Goal: Task Accomplishment & Management: Complete application form

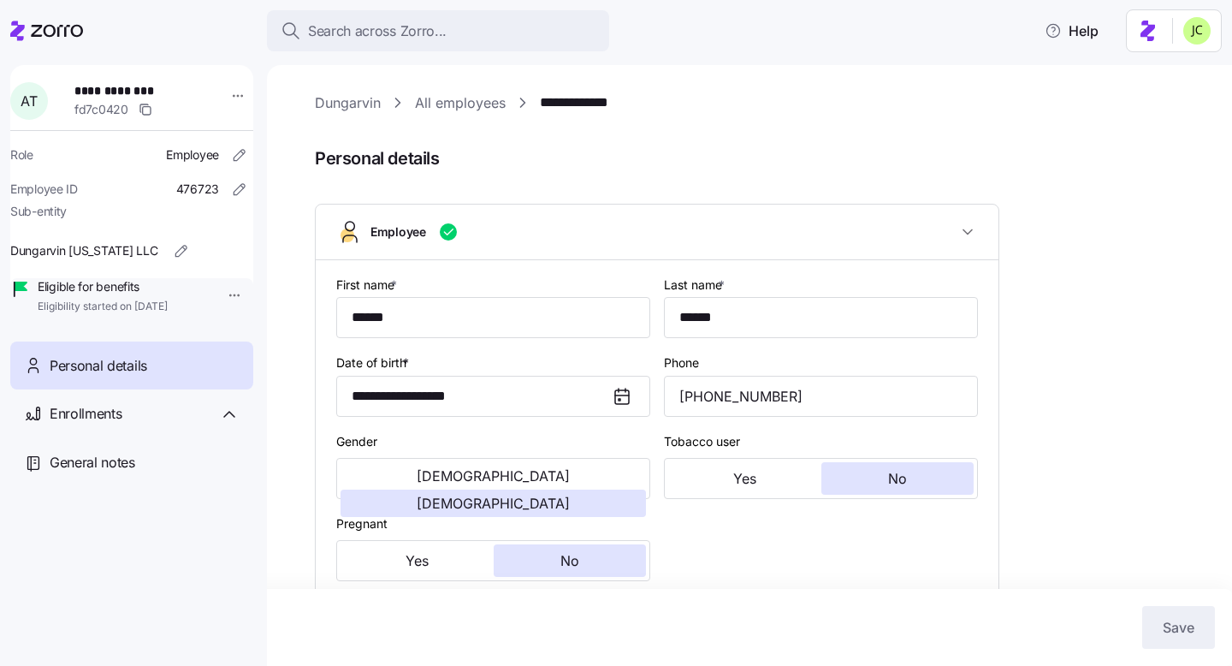
scroll to position [124, 0]
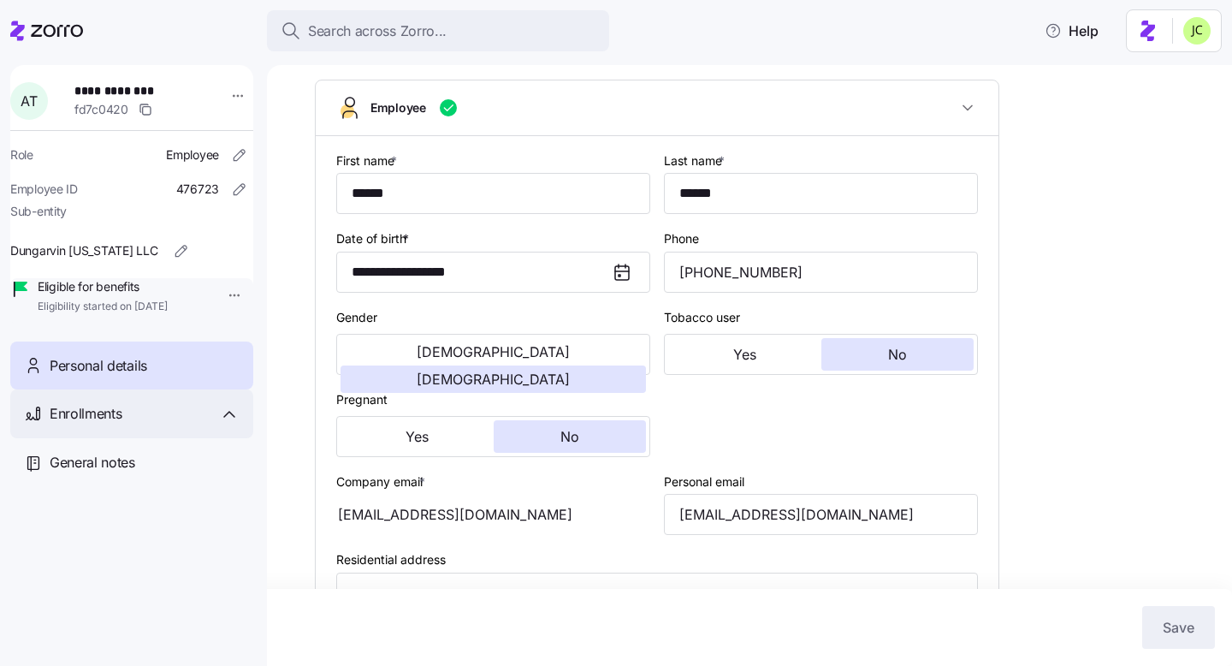
click at [117, 424] on span "Enrollments" at bounding box center [86, 413] width 72 height 21
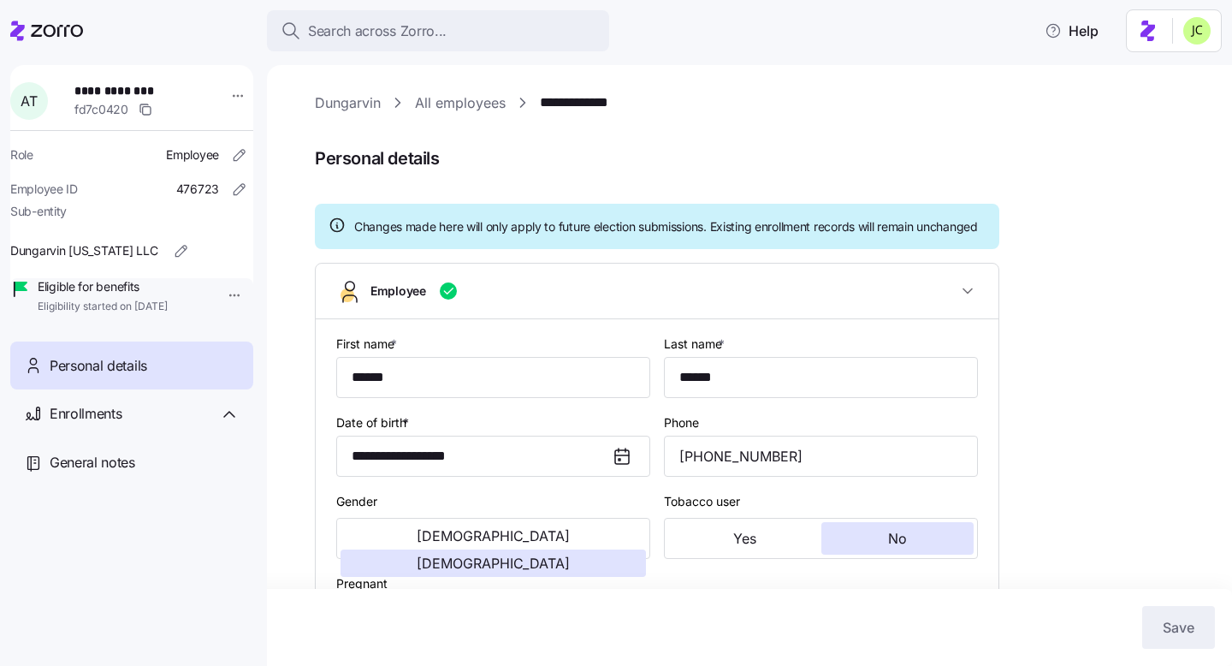
type input "OH"
click at [365, 95] on link "Dungarvin" at bounding box center [348, 102] width 66 height 21
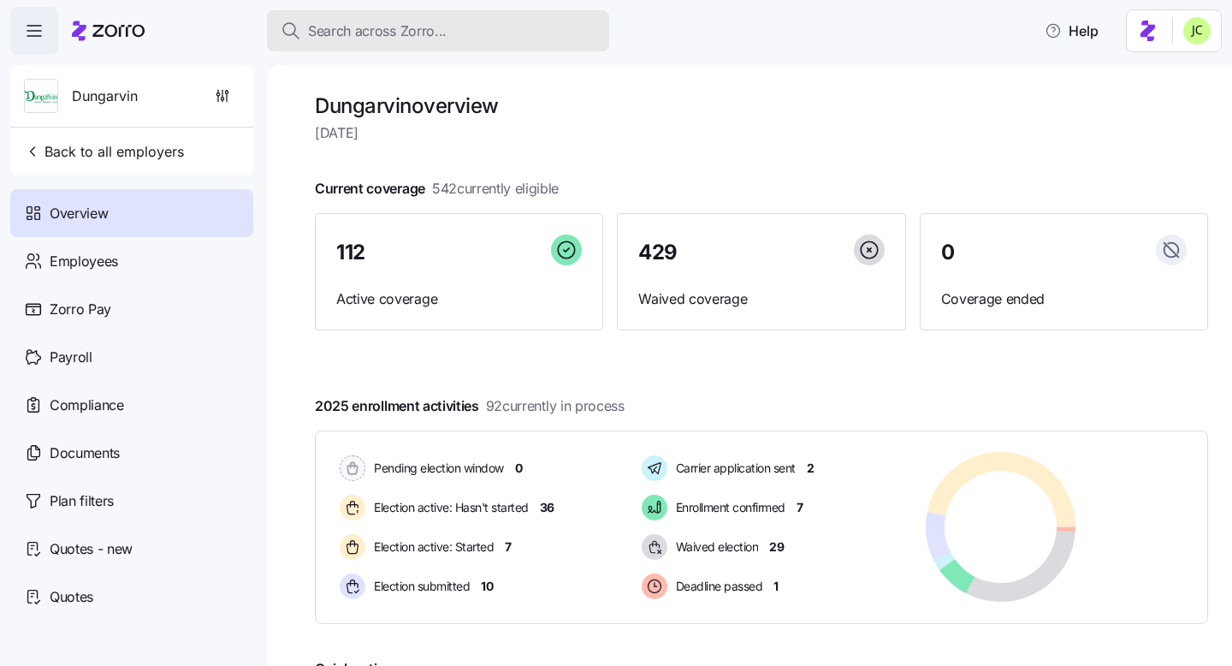
click at [398, 46] on button "Search across Zorro..." at bounding box center [438, 30] width 342 height 41
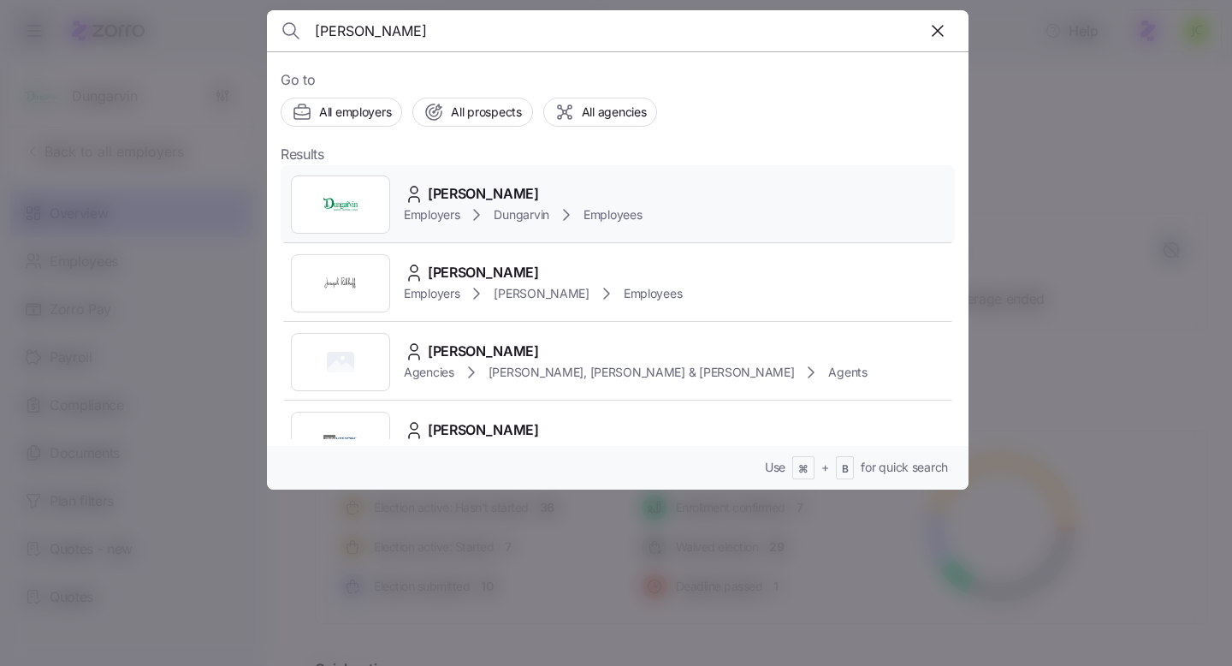
type input "andrea tucker"
click at [504, 200] on span "[PERSON_NAME]" at bounding box center [483, 193] width 111 height 21
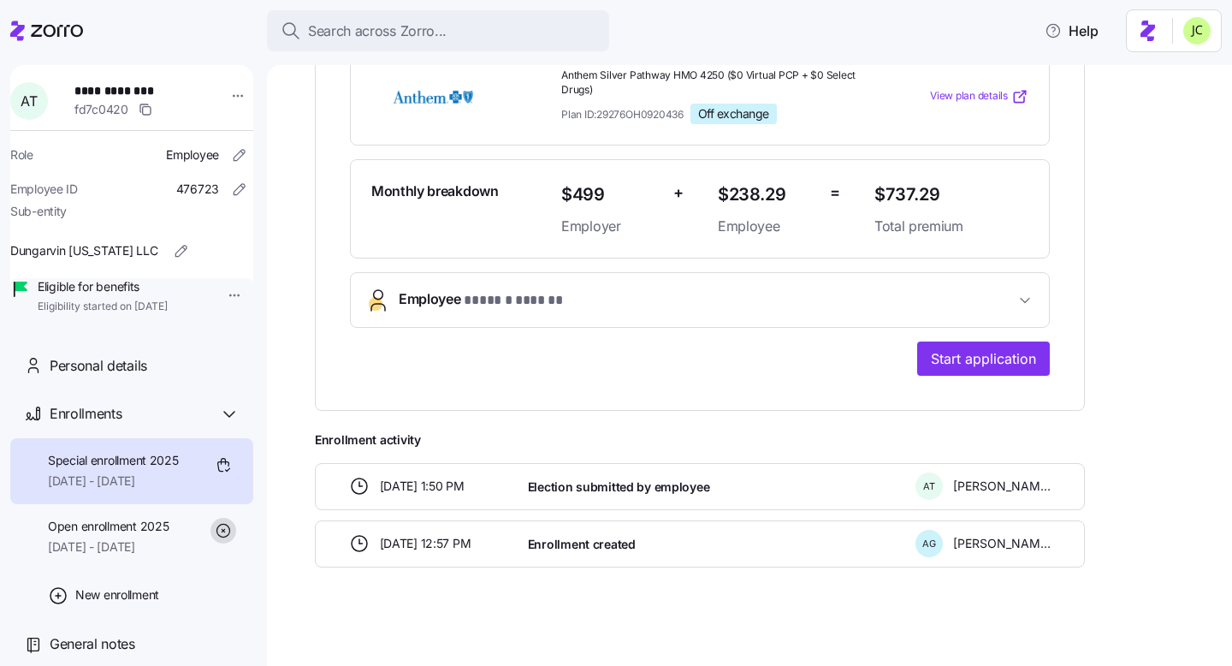
scroll to position [390, 0]
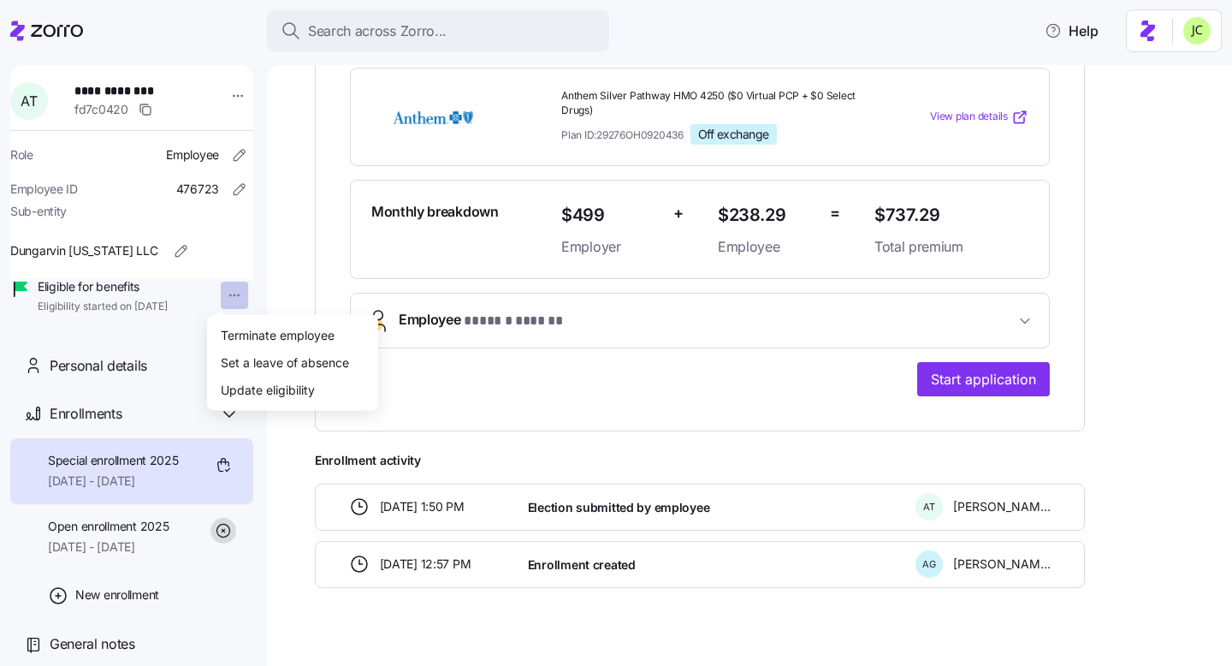
click at [221, 300] on html "**********" at bounding box center [616, 328] width 1232 height 656
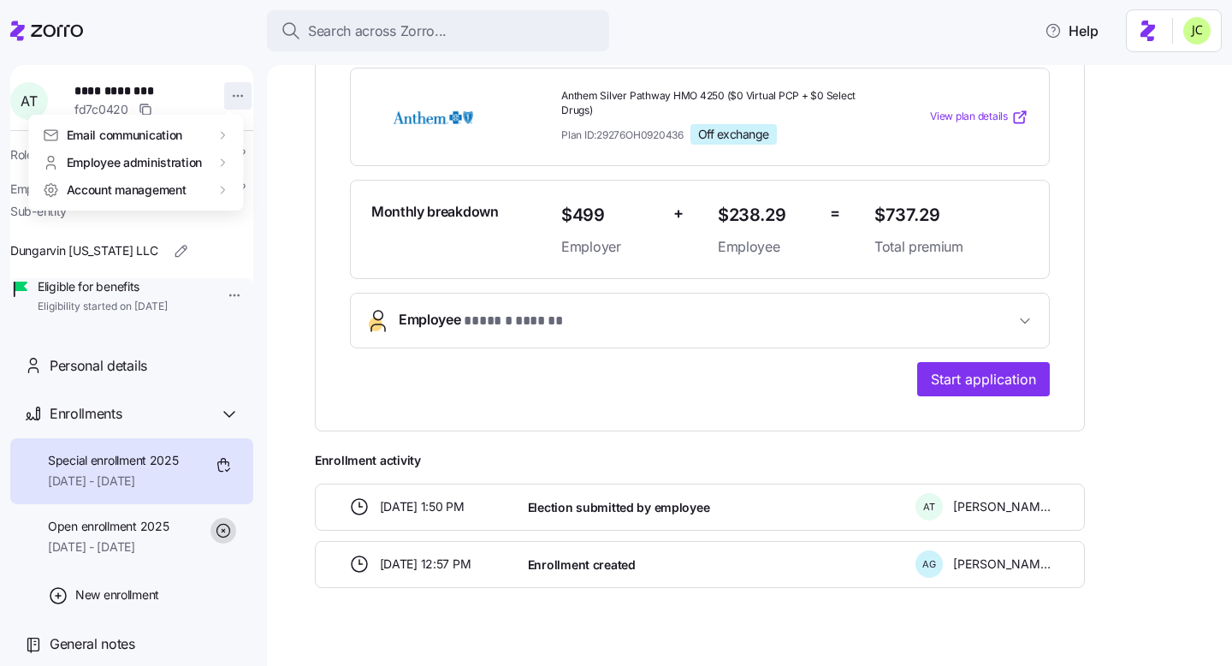
click at [227, 83] on html "**********" at bounding box center [616, 328] width 1232 height 656
click at [211, 355] on html "**********" at bounding box center [616, 328] width 1232 height 656
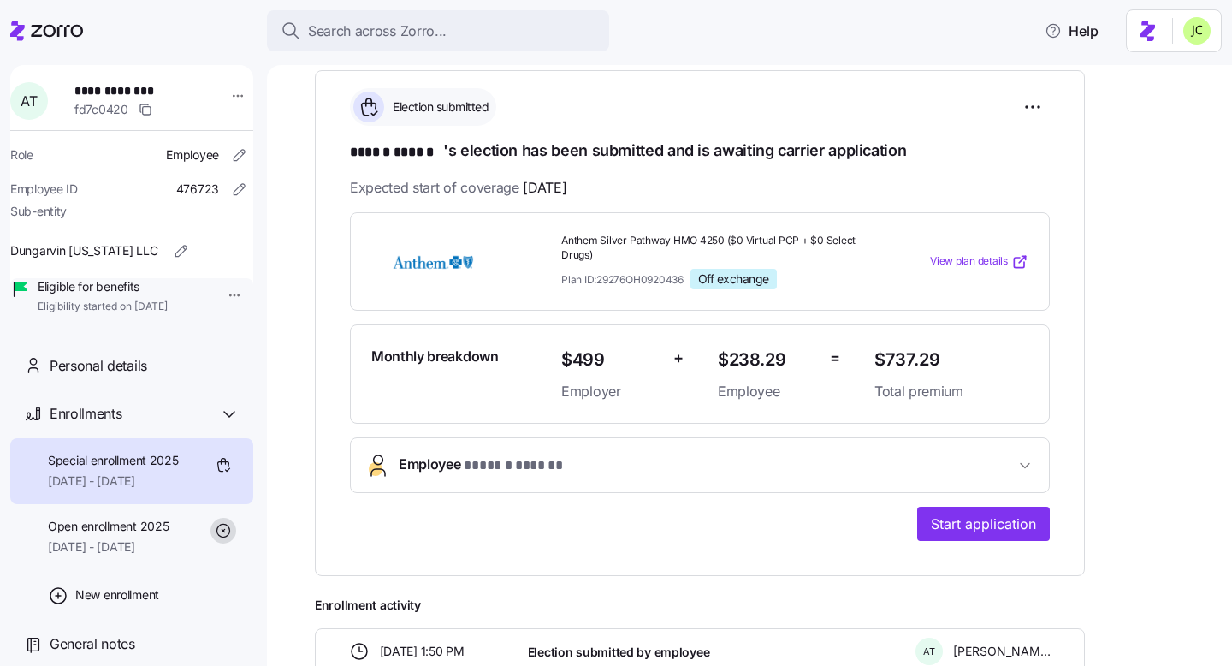
scroll to position [39, 0]
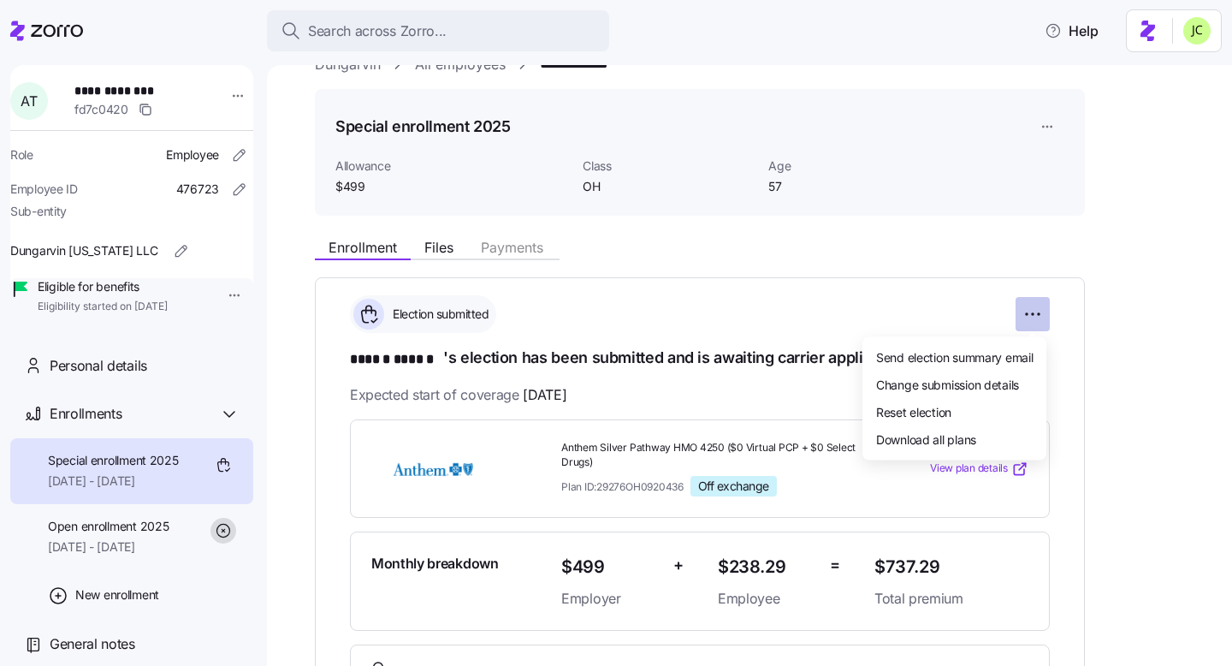
click at [1039, 313] on html "**********" at bounding box center [616, 328] width 1232 height 656
click at [980, 402] on div "Reset election" at bounding box center [955, 411] width 170 height 27
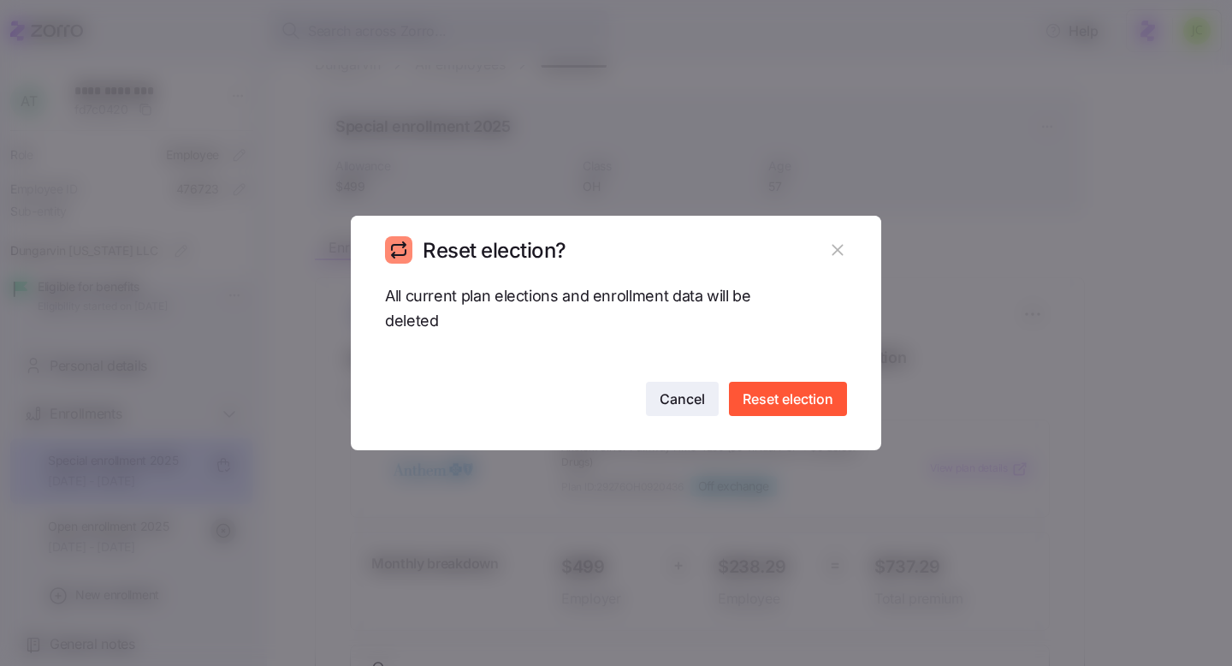
click at [671, 402] on span "Cancel" at bounding box center [682, 399] width 45 height 21
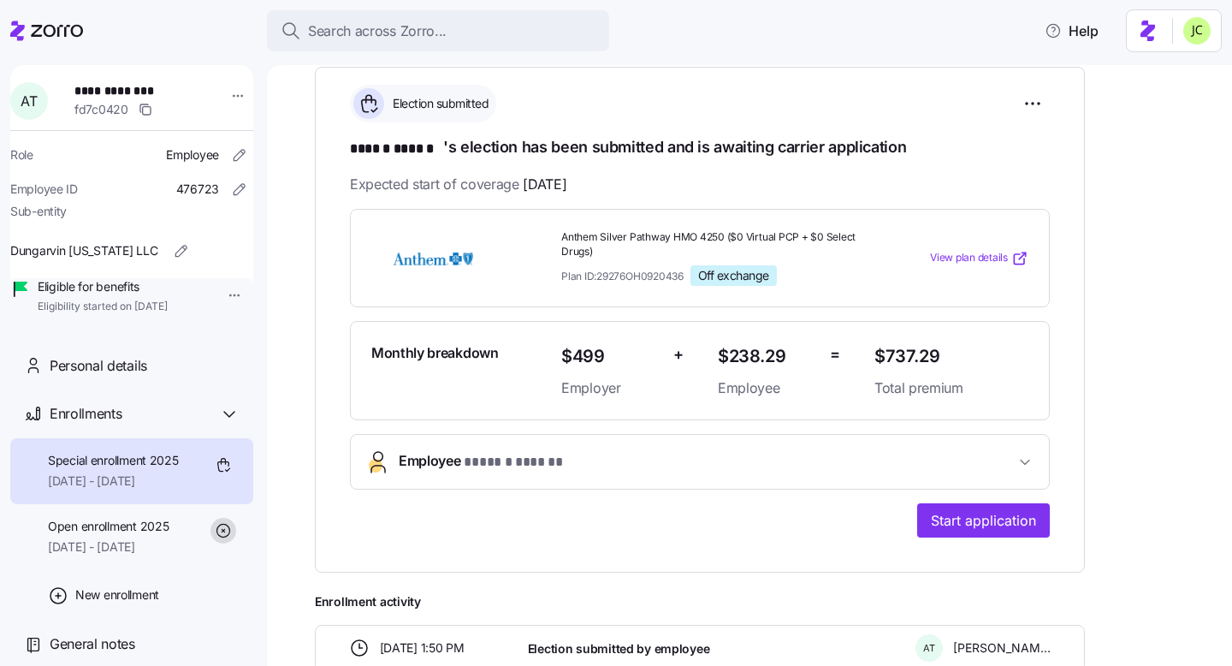
scroll to position [242, 0]
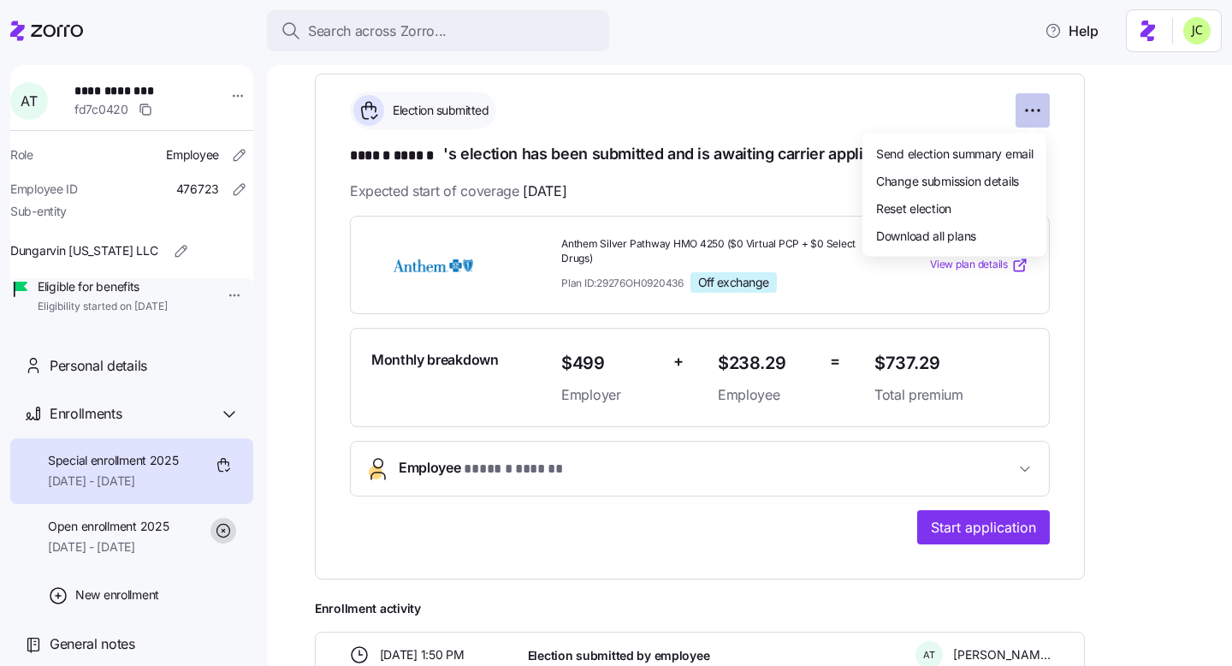
click at [1033, 113] on html "**********" at bounding box center [616, 328] width 1232 height 656
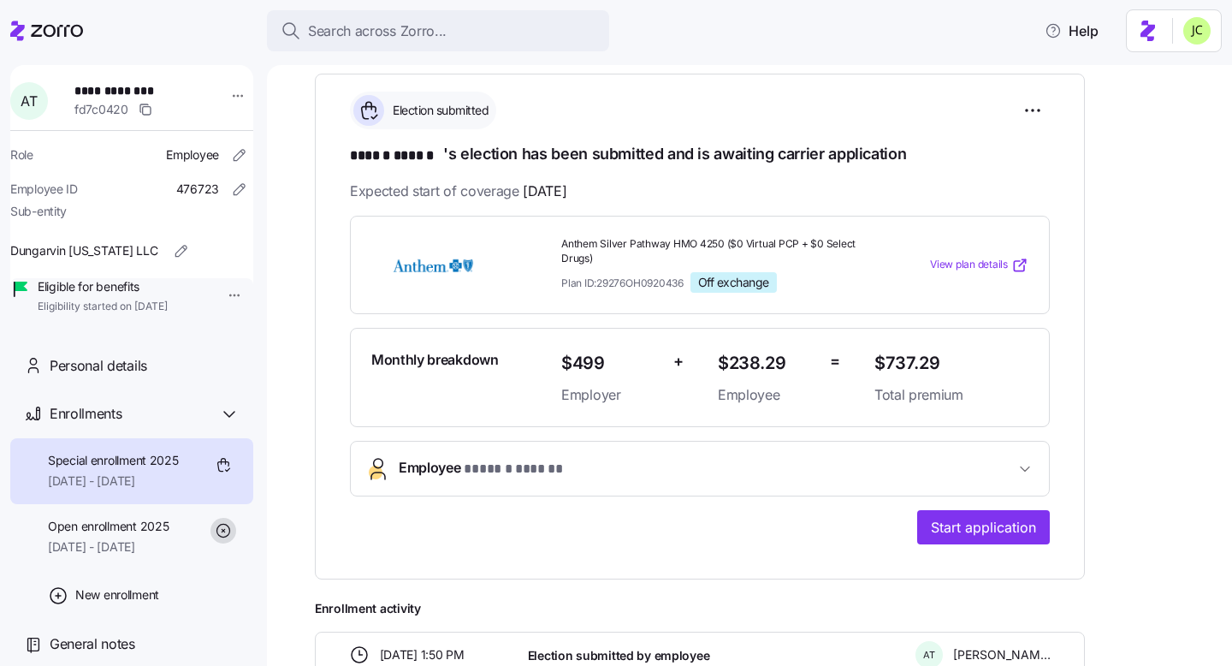
click at [1102, 238] on html "**********" at bounding box center [616, 328] width 1232 height 656
click at [1100, 215] on div "**********" at bounding box center [761, 380] width 893 height 709
click at [1026, 110] on html "**********" at bounding box center [616, 328] width 1232 height 656
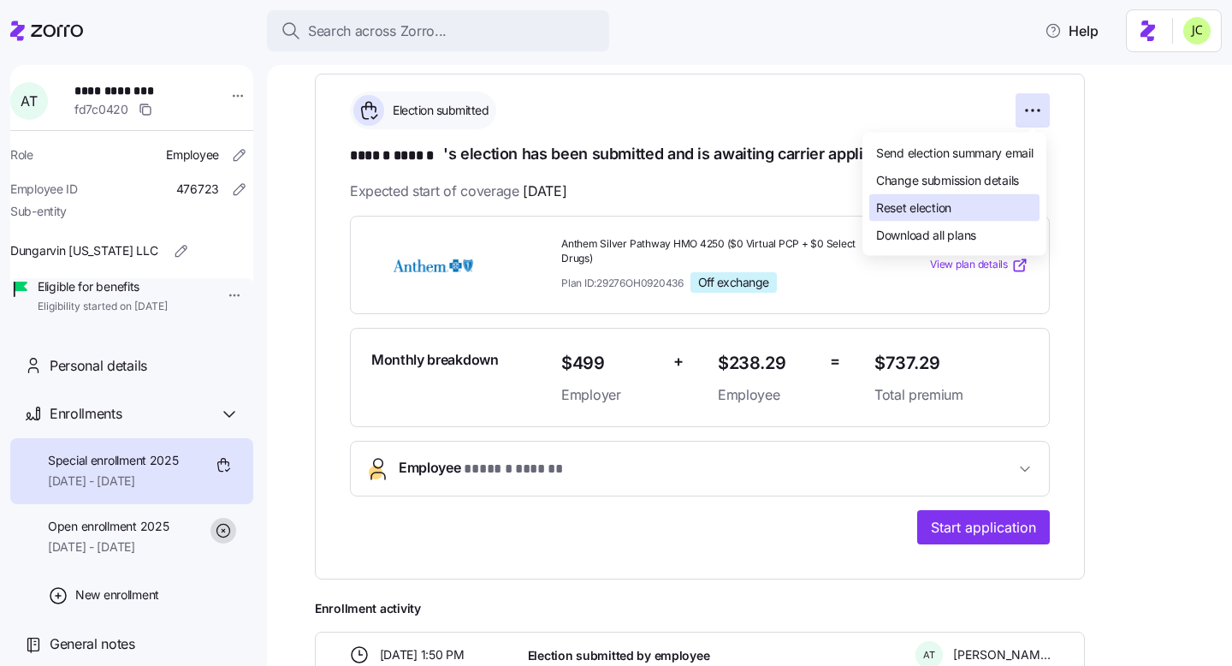
click at [965, 205] on div "Reset election" at bounding box center [955, 207] width 170 height 27
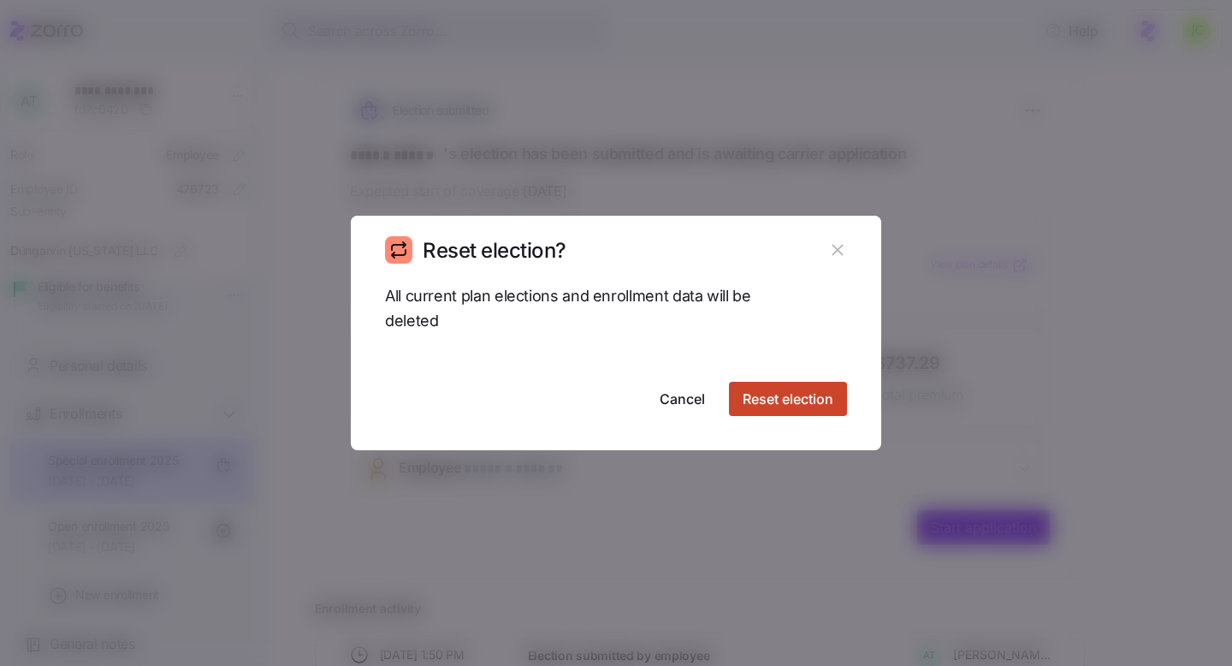
click at [780, 395] on span "Reset election" at bounding box center [788, 399] width 91 height 21
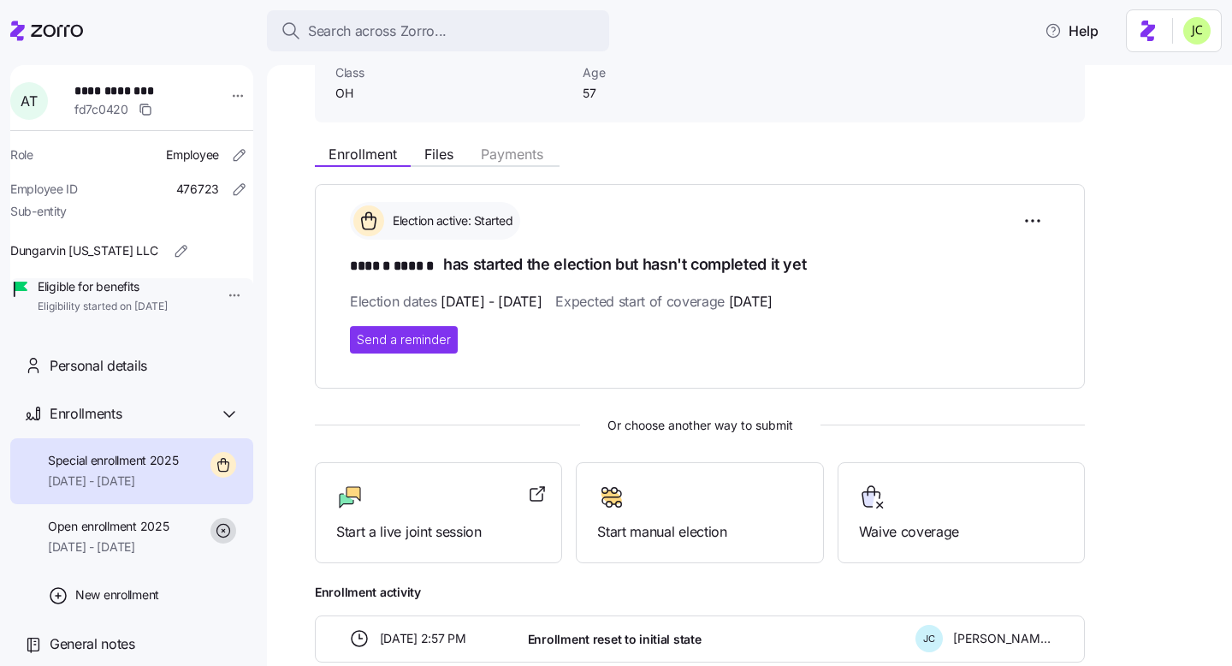
scroll to position [143, 0]
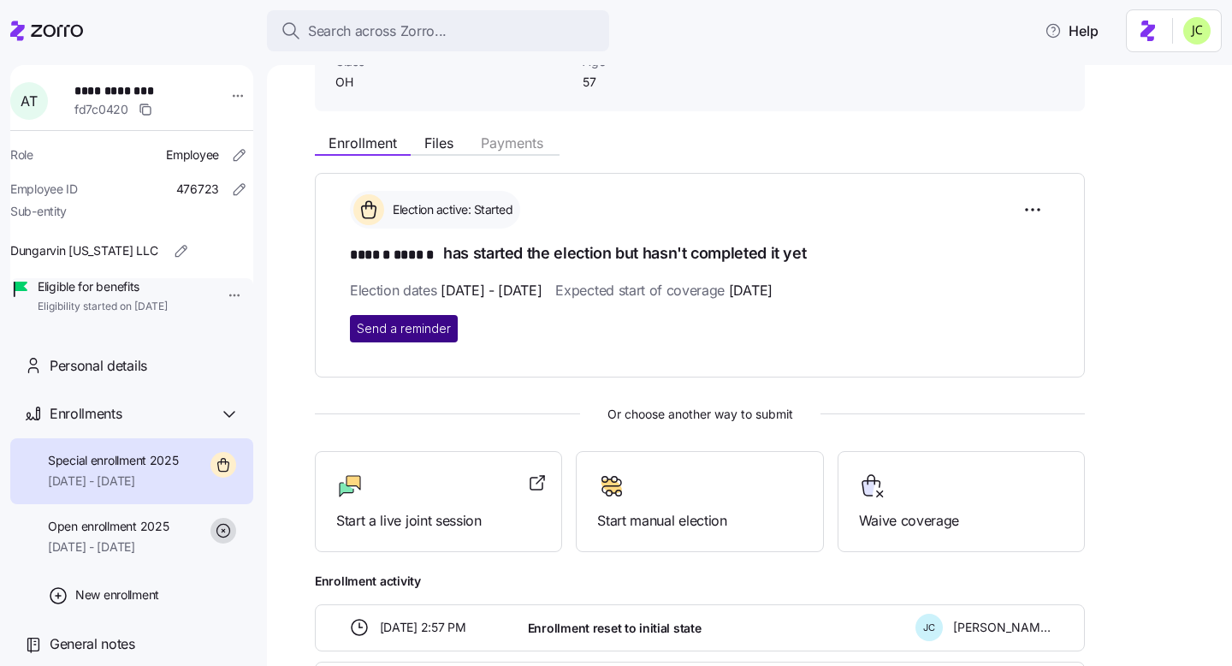
click at [418, 328] on span "Send a reminder" at bounding box center [404, 328] width 94 height 17
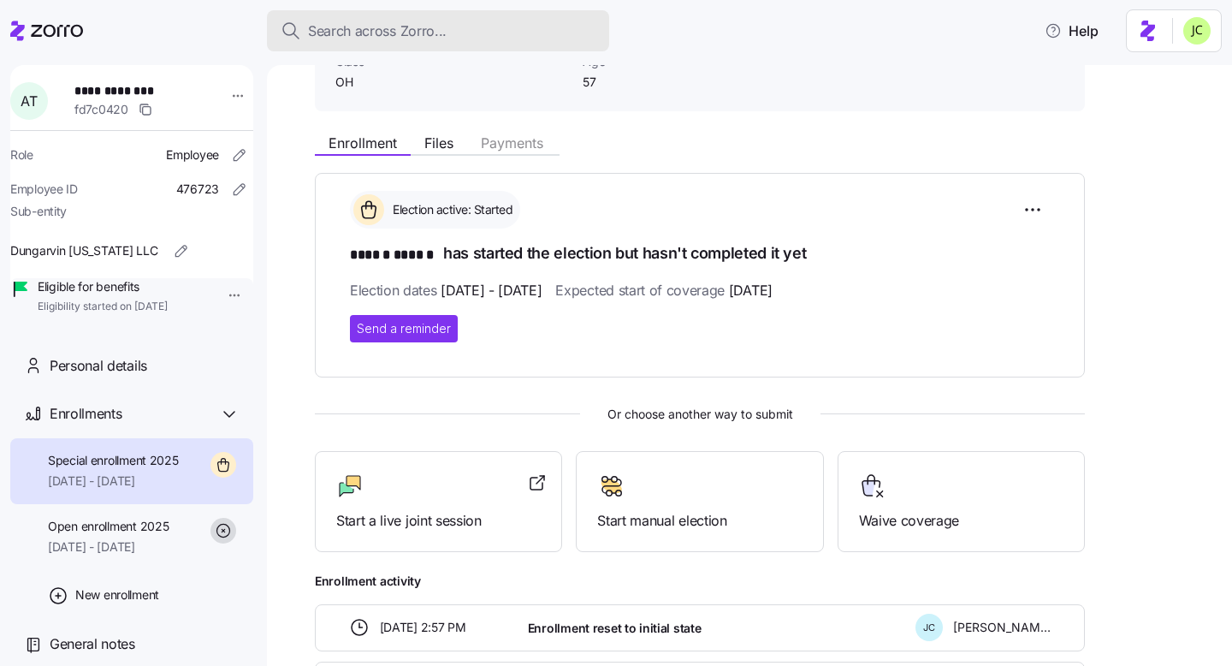
click at [389, 29] on span "Search across Zorro..." at bounding box center [377, 31] width 139 height 21
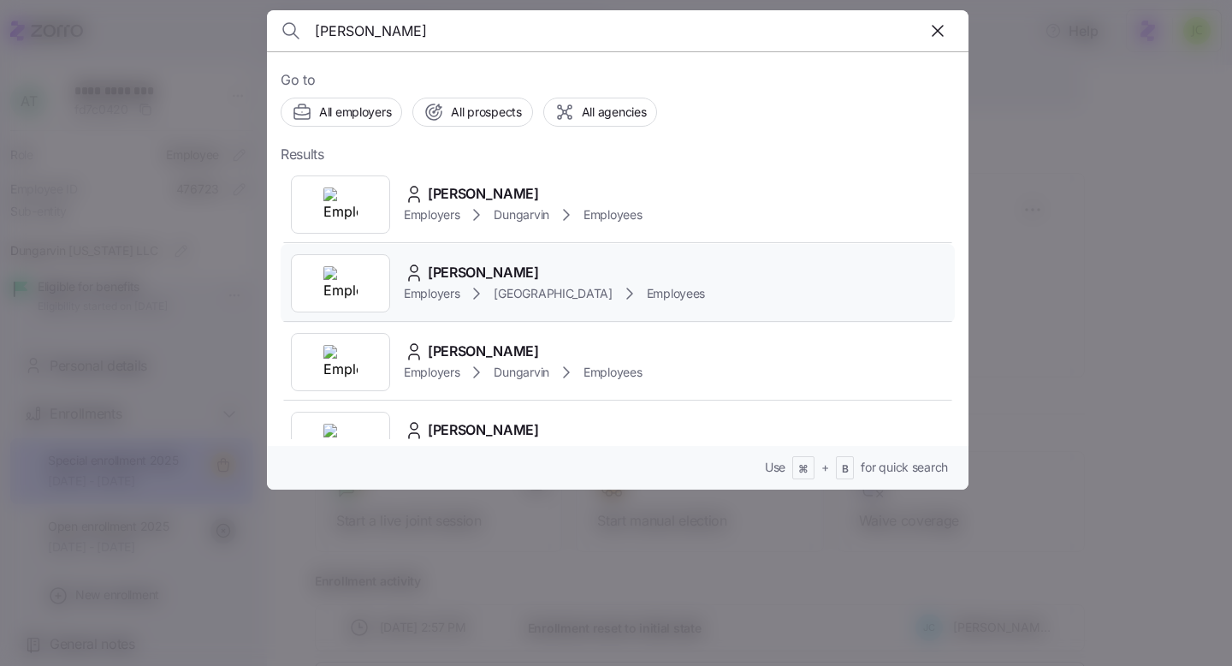
type input "broderick"
click at [555, 288] on span "Avondale House" at bounding box center [553, 293] width 118 height 17
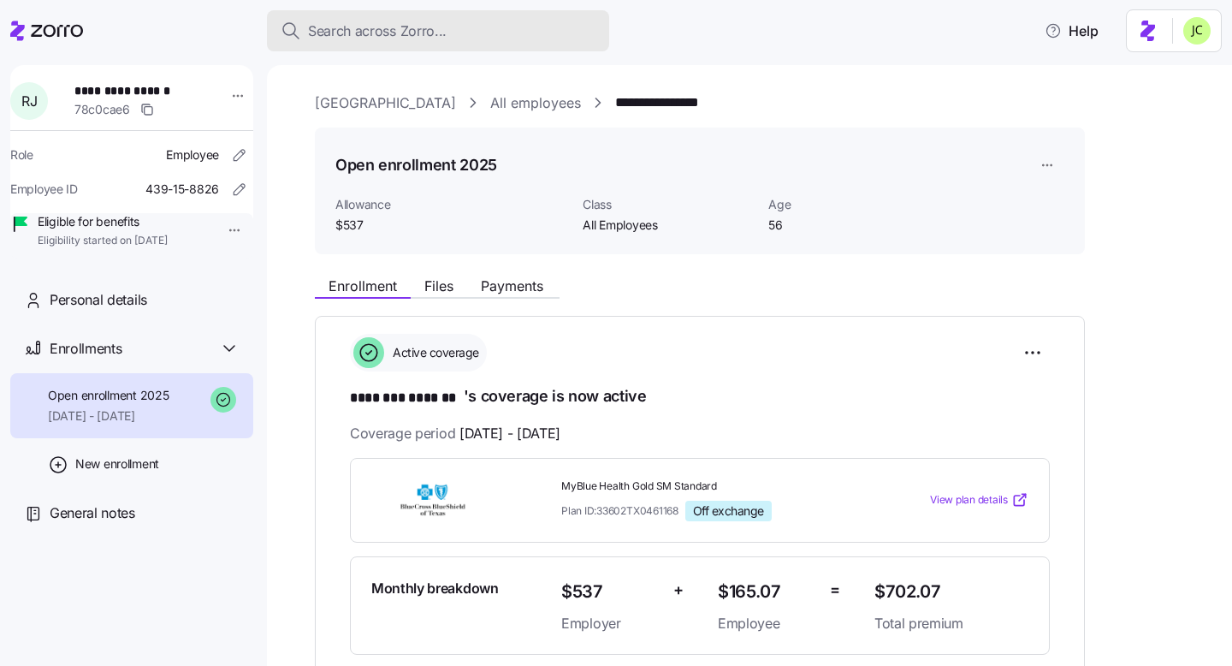
click at [454, 26] on div "Search across Zorro..." at bounding box center [438, 31] width 315 height 21
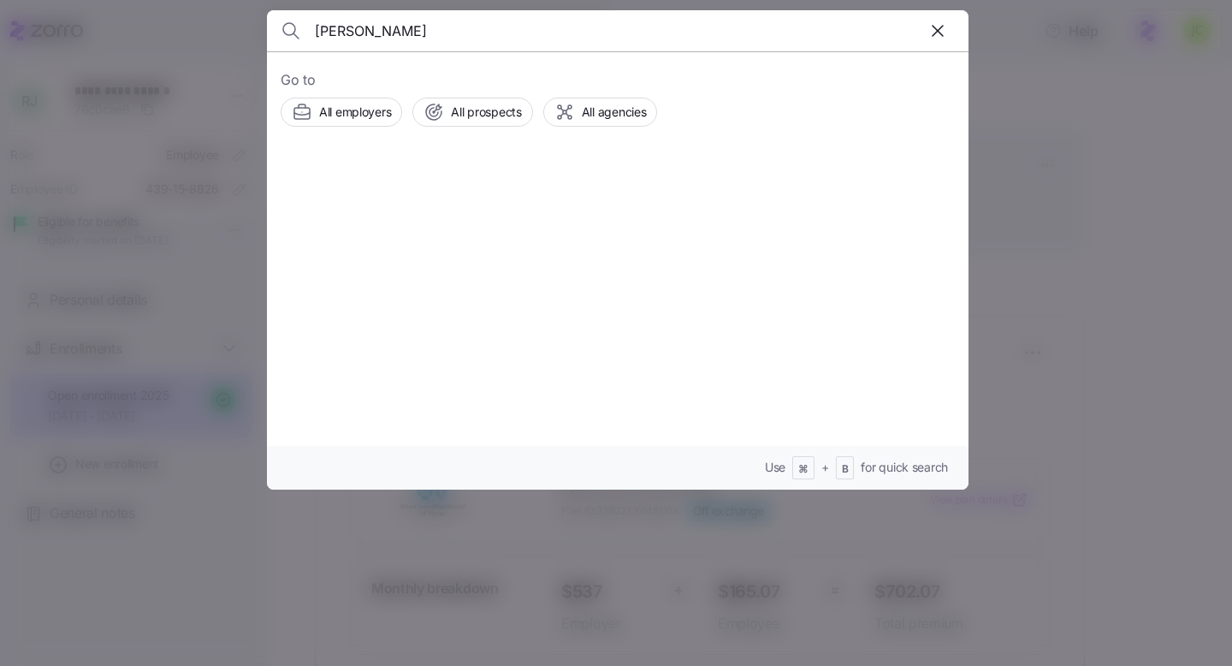
type input "andrea tucker"
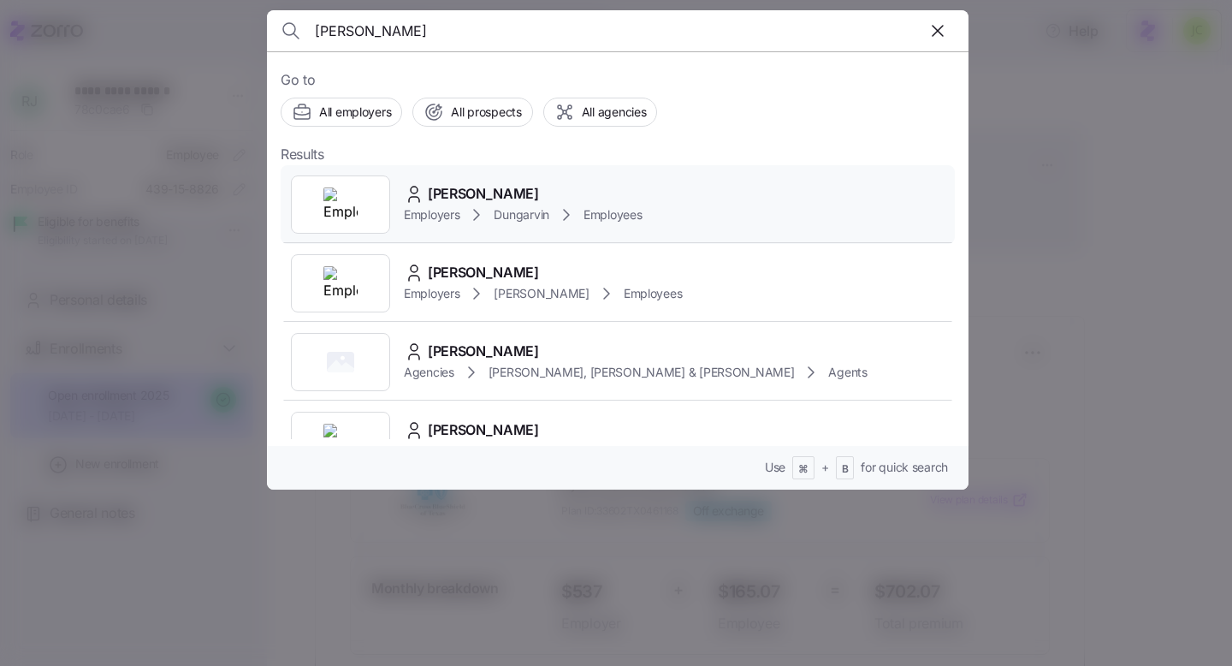
click at [608, 187] on div "[PERSON_NAME]" at bounding box center [523, 193] width 238 height 21
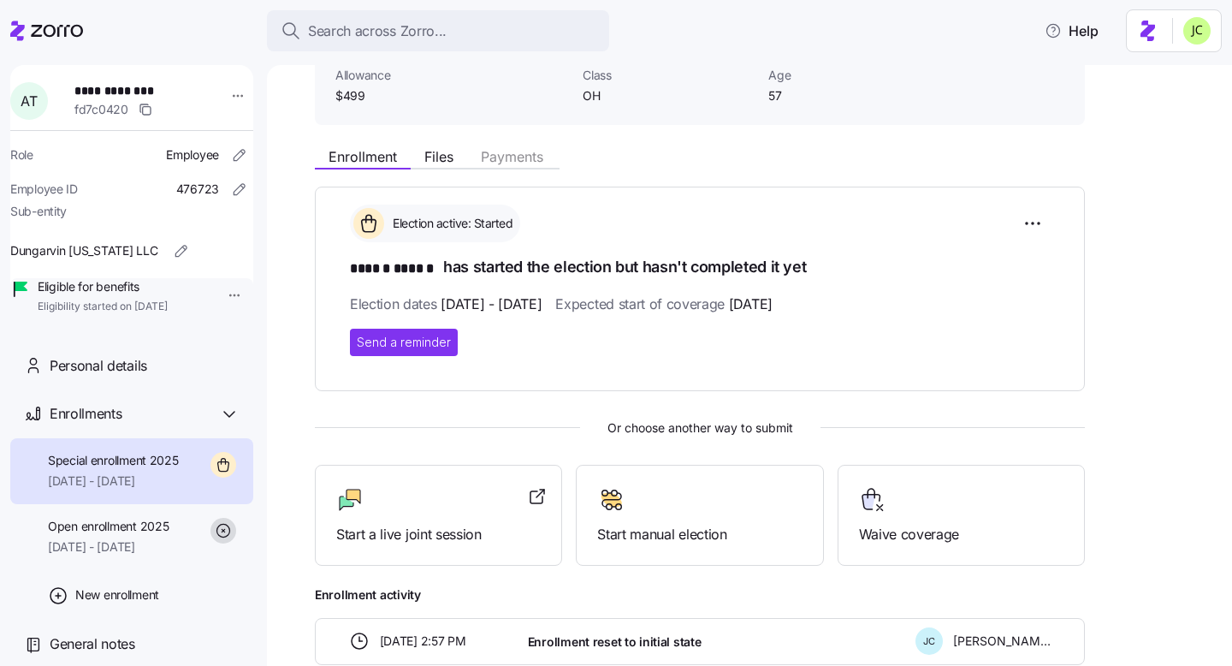
scroll to position [92, 0]
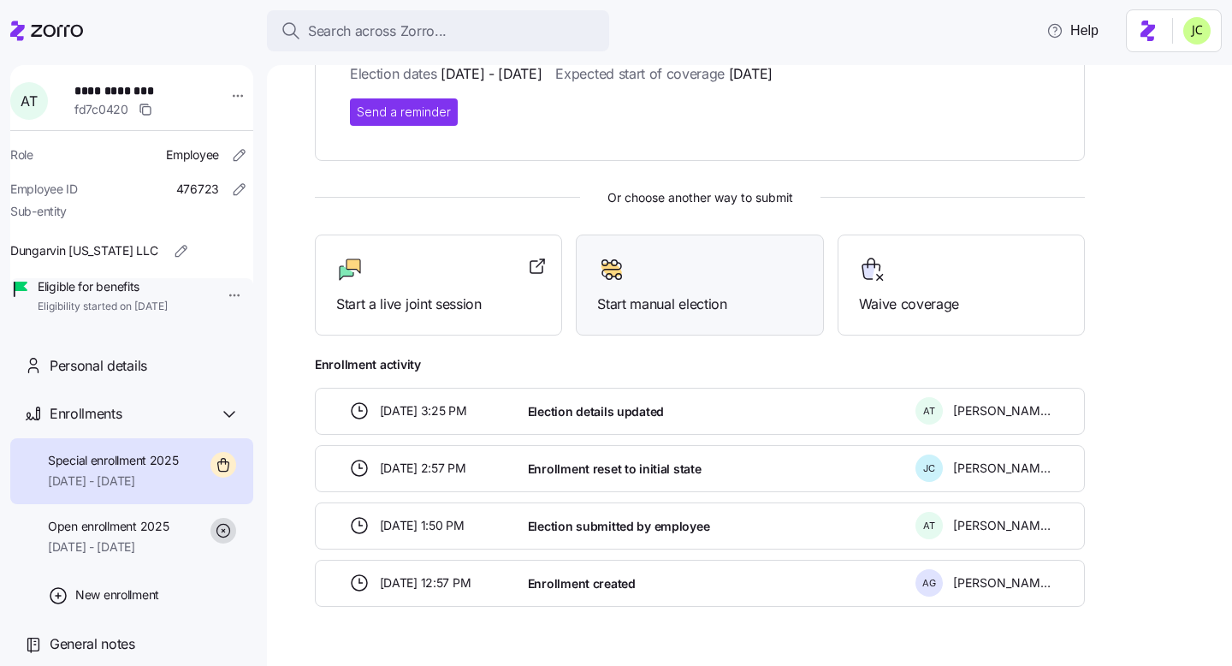
scroll to position [361, 0]
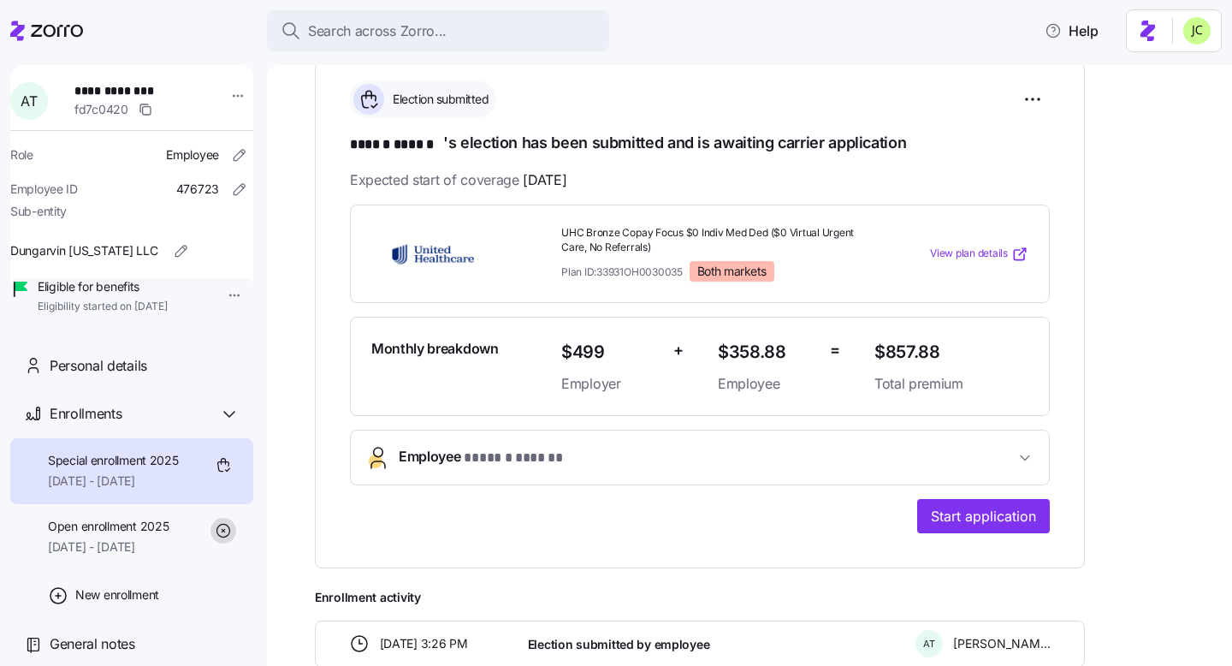
scroll to position [256, 0]
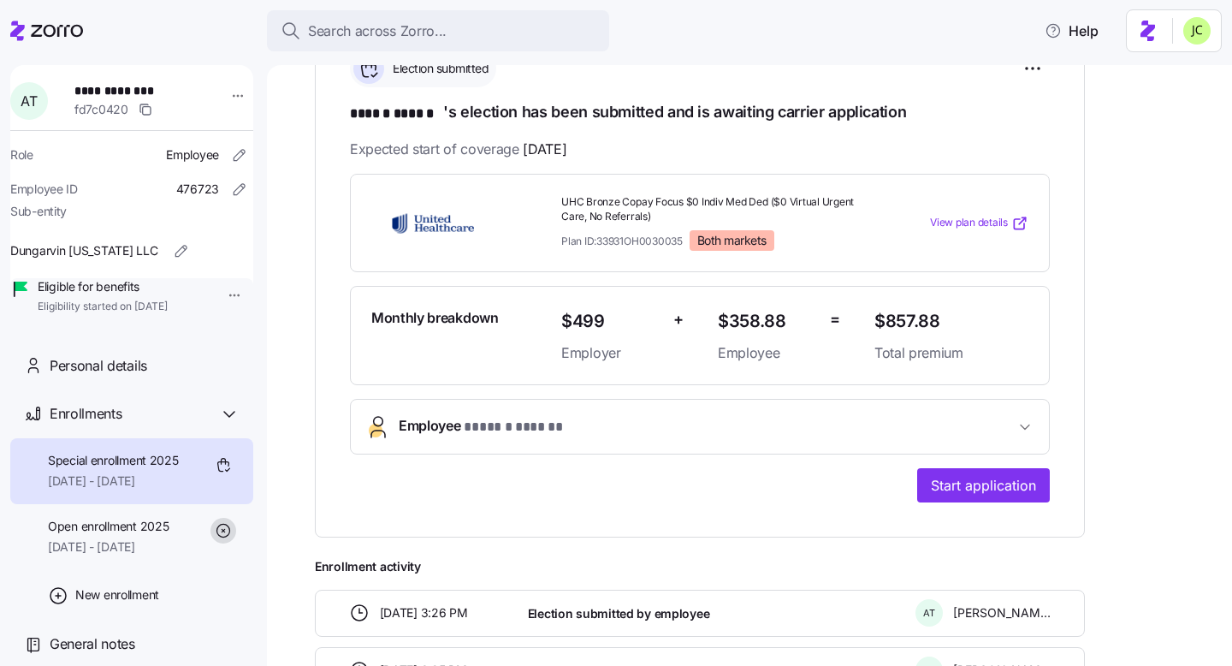
click at [620, 431] on span "Employee * ****** ****** *" at bounding box center [707, 426] width 616 height 23
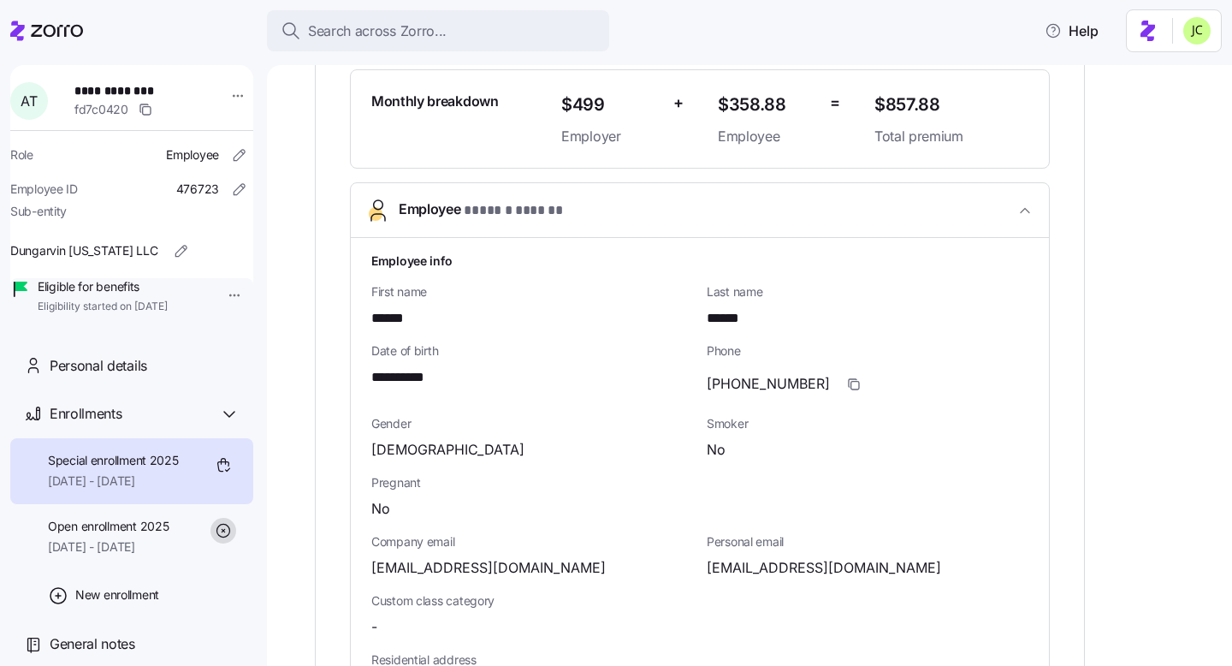
scroll to position [630, 0]
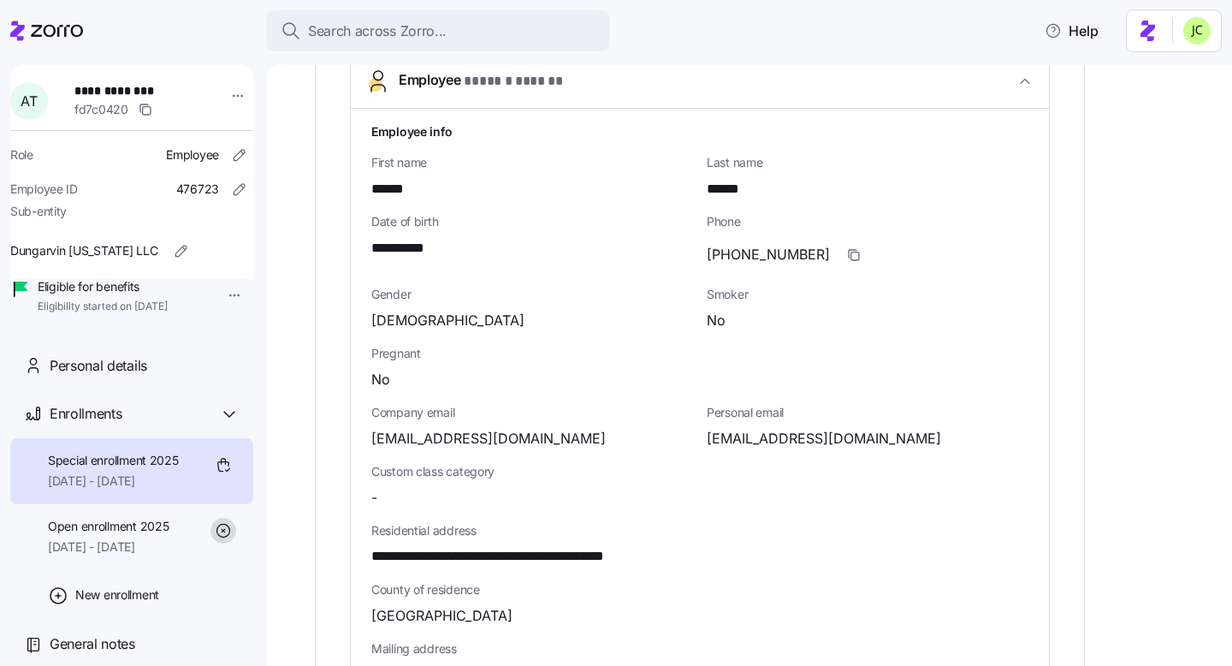
click at [589, 555] on span "**********" at bounding box center [532, 556] width 323 height 21
copy span "*****"
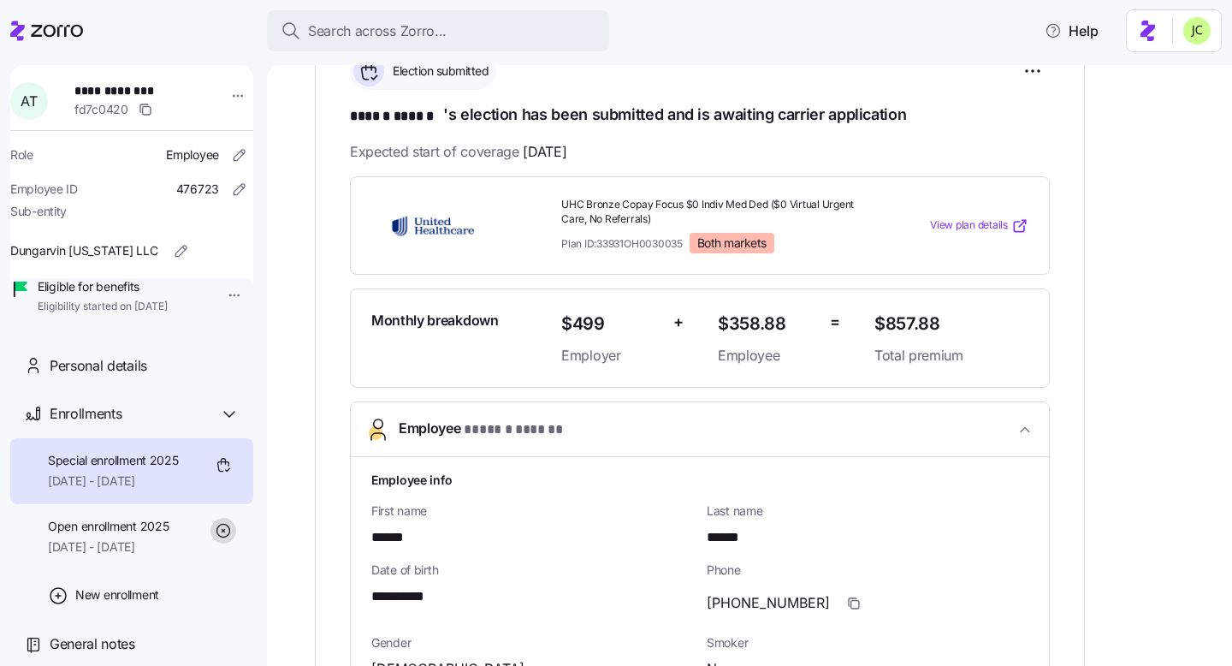
scroll to position [250, 0]
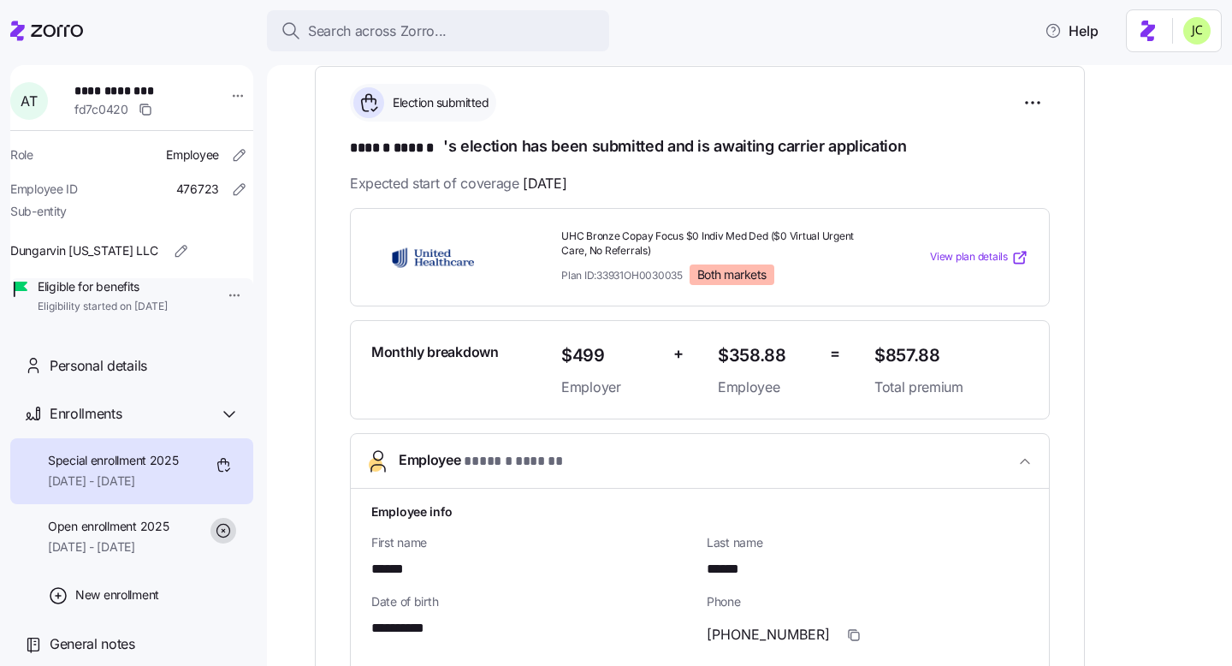
click at [960, 246] on div "View plan details" at bounding box center [952, 257] width 168 height 31
click at [971, 264] on div "View plan details" at bounding box center [952, 257] width 168 height 31
click at [967, 253] on span "View plan details" at bounding box center [969, 257] width 78 height 16
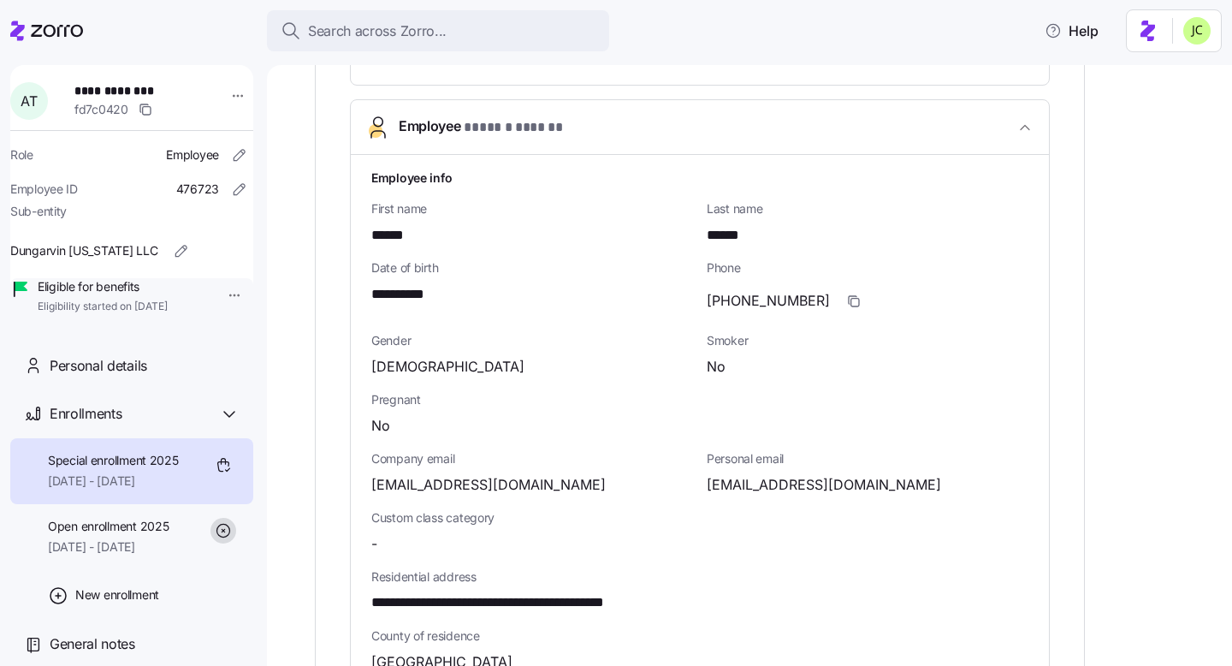
scroll to position [617, 0]
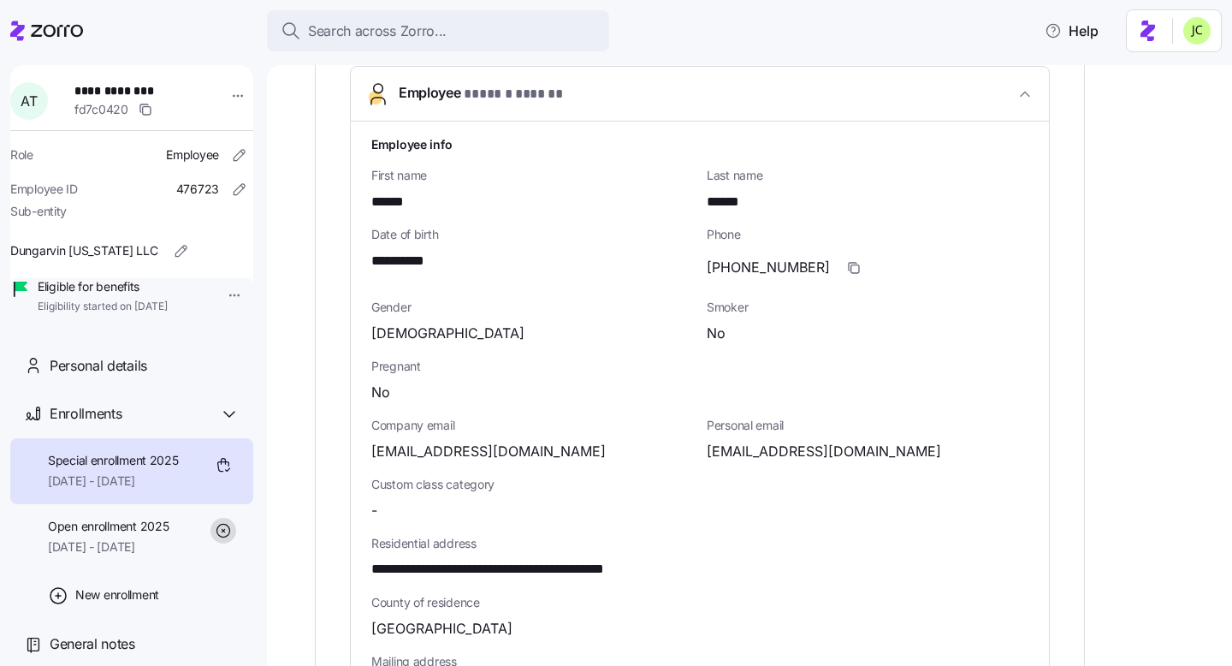
click at [594, 570] on span "**********" at bounding box center [532, 569] width 323 height 21
copy span "*****"
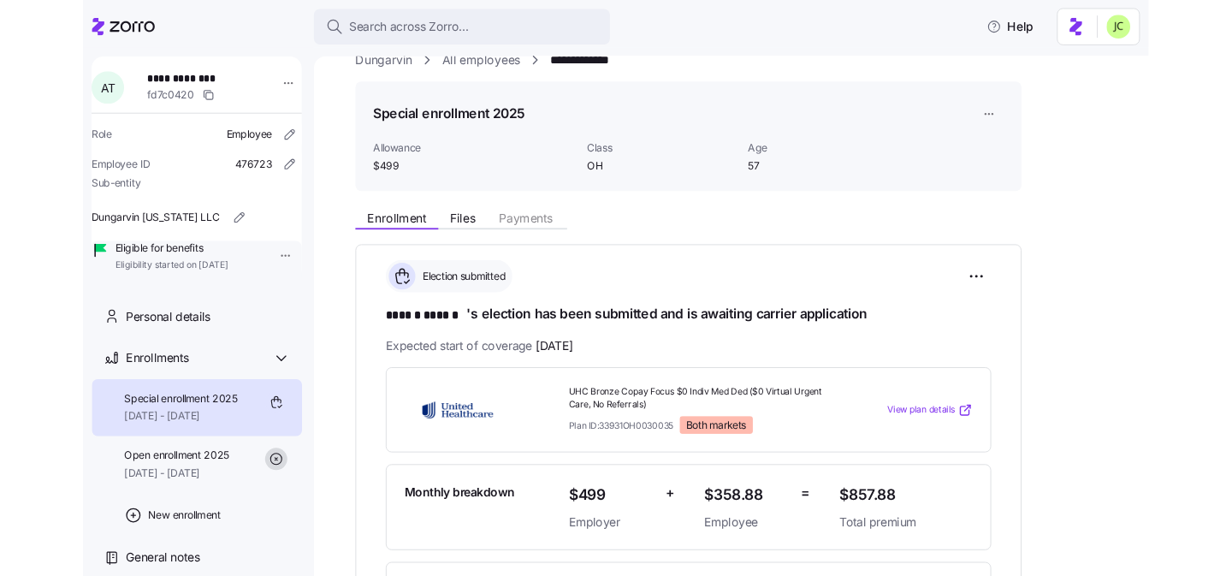
scroll to position [42, 0]
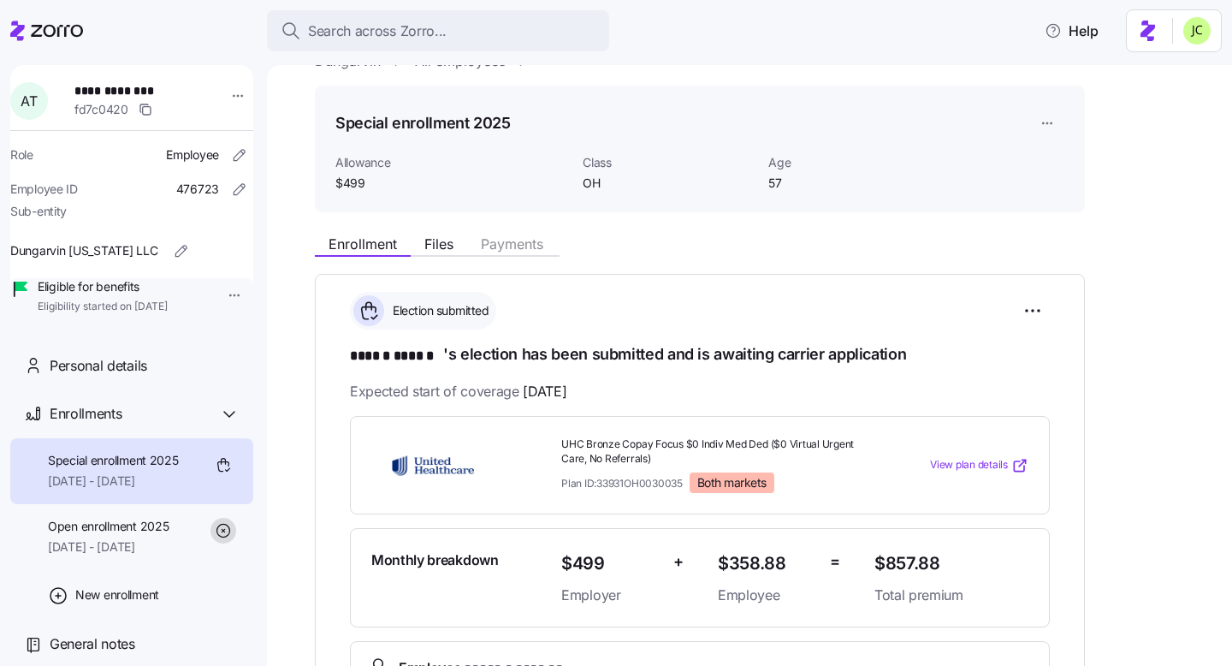
click at [982, 463] on span "View plan details" at bounding box center [969, 465] width 78 height 16
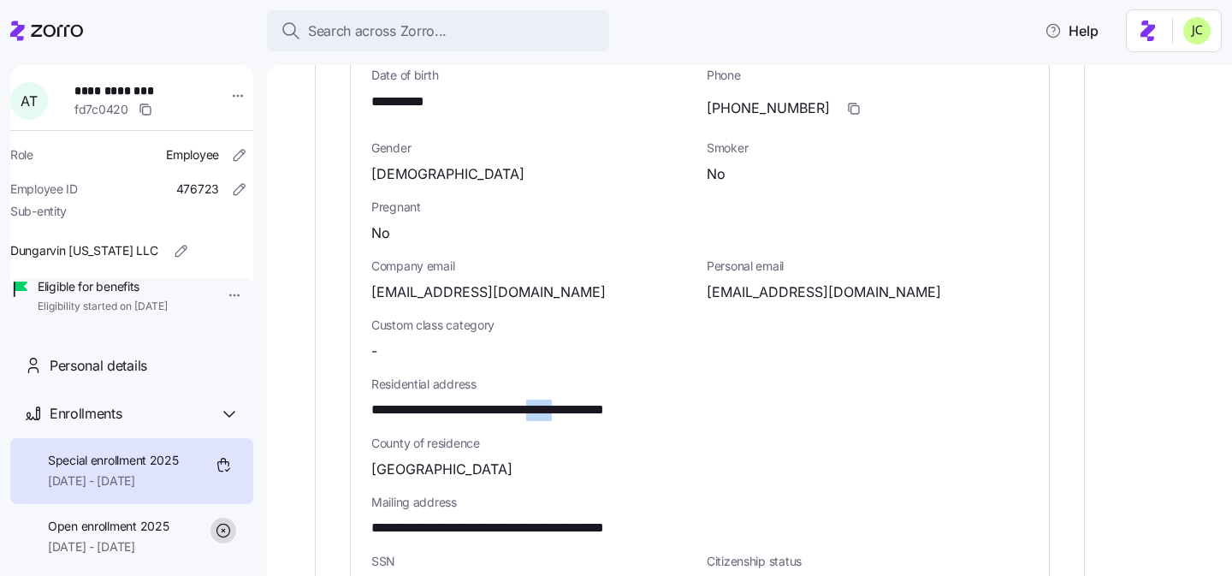
scroll to position [787, 0]
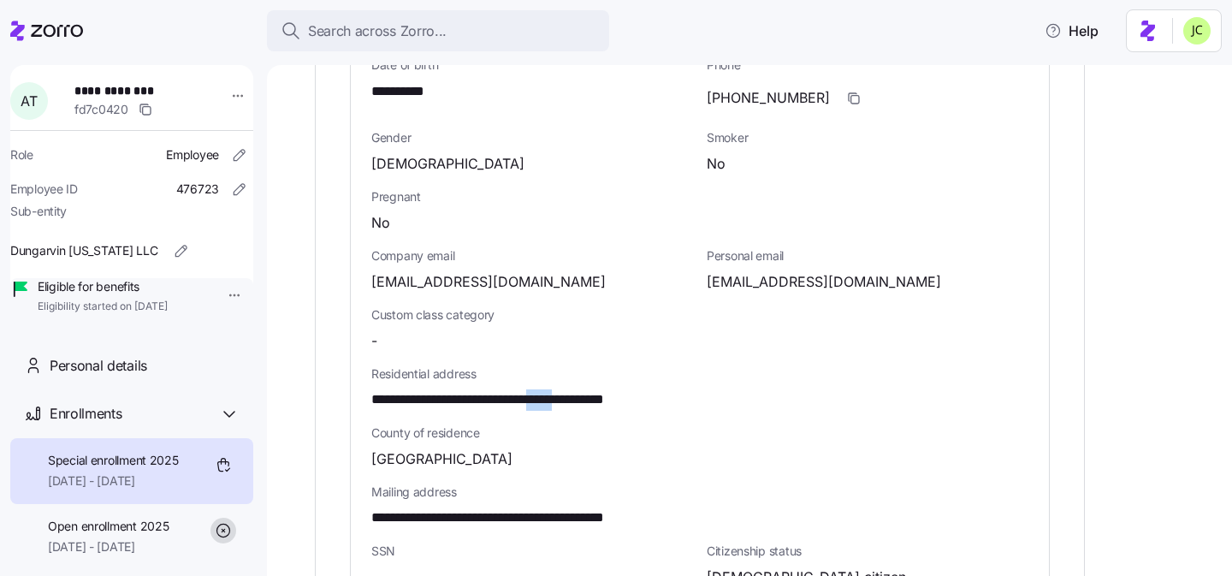
click at [597, 396] on span "**********" at bounding box center [532, 399] width 323 height 21
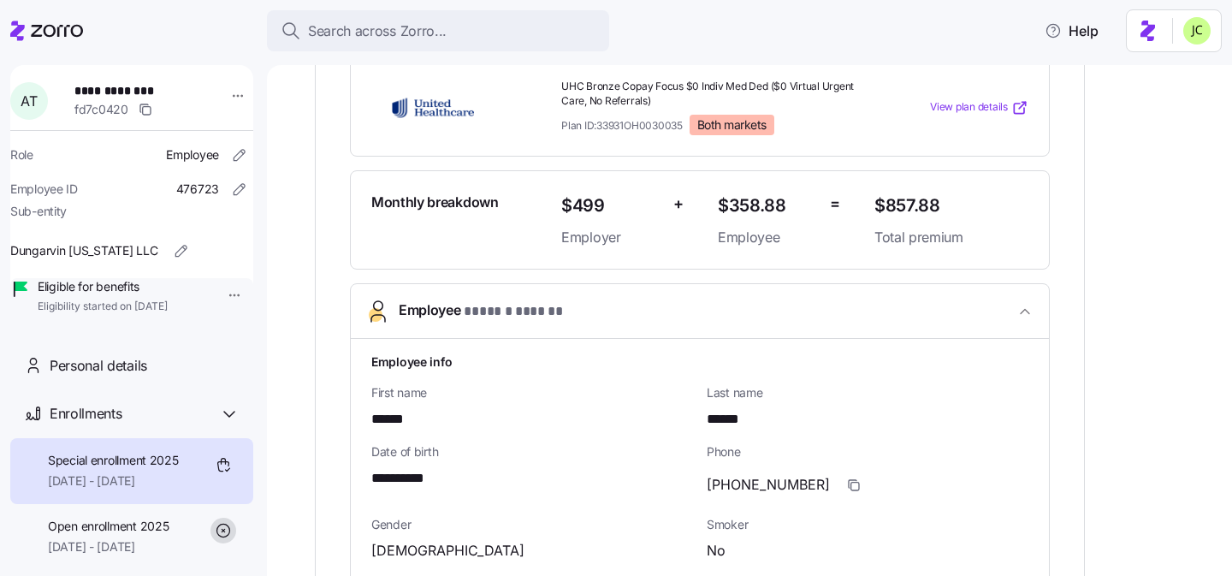
scroll to position [370, 0]
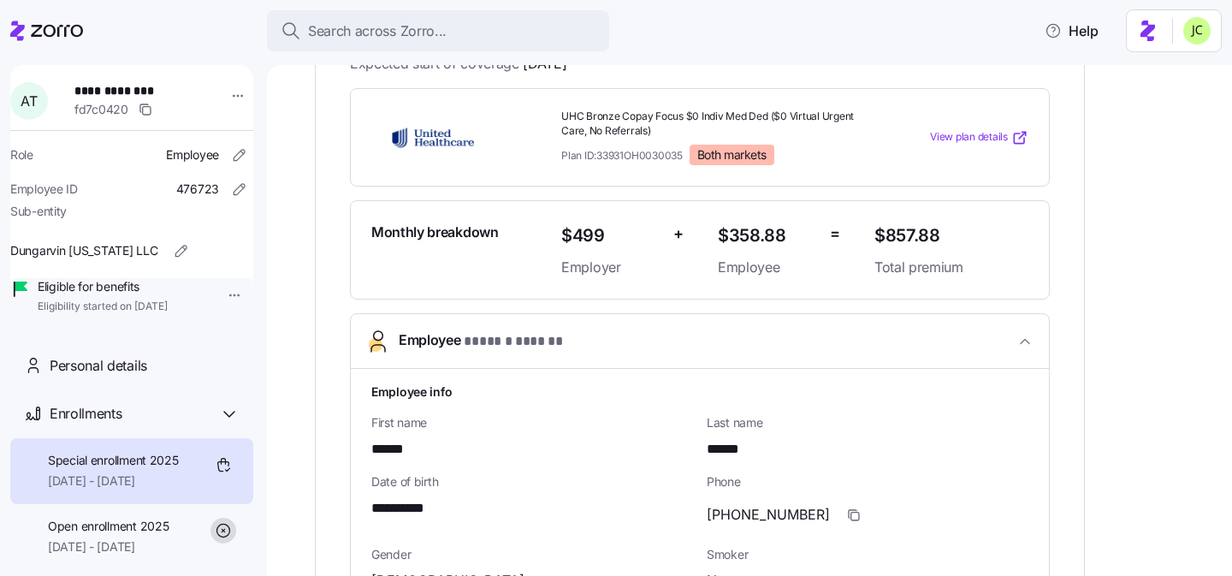
click at [636, 357] on button "Employee * ****** ****** *" at bounding box center [700, 341] width 698 height 55
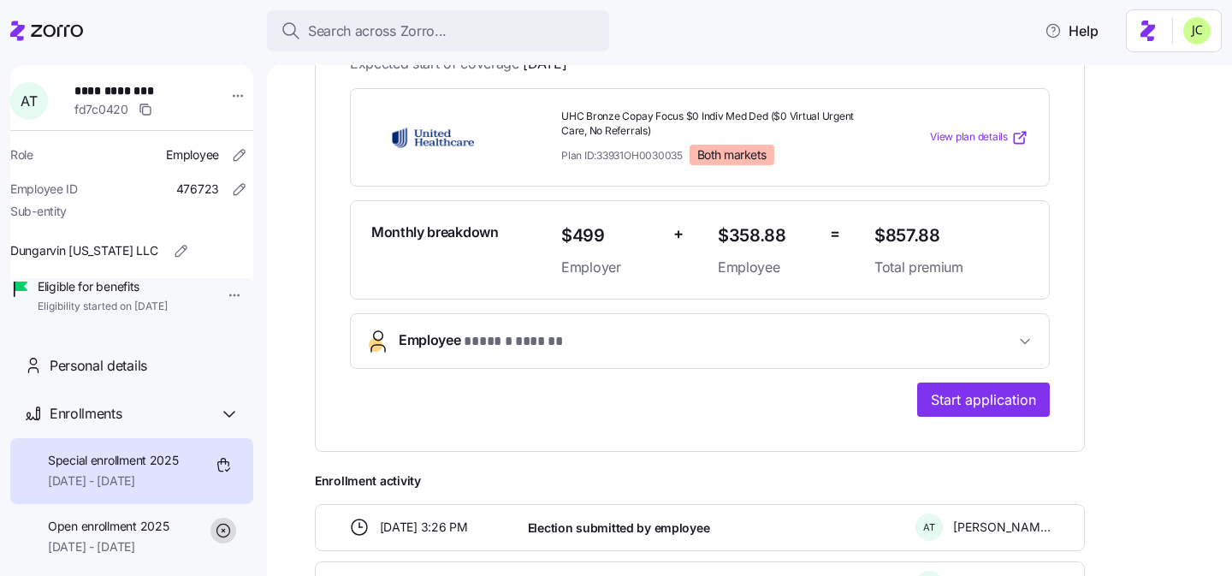
scroll to position [420, 0]
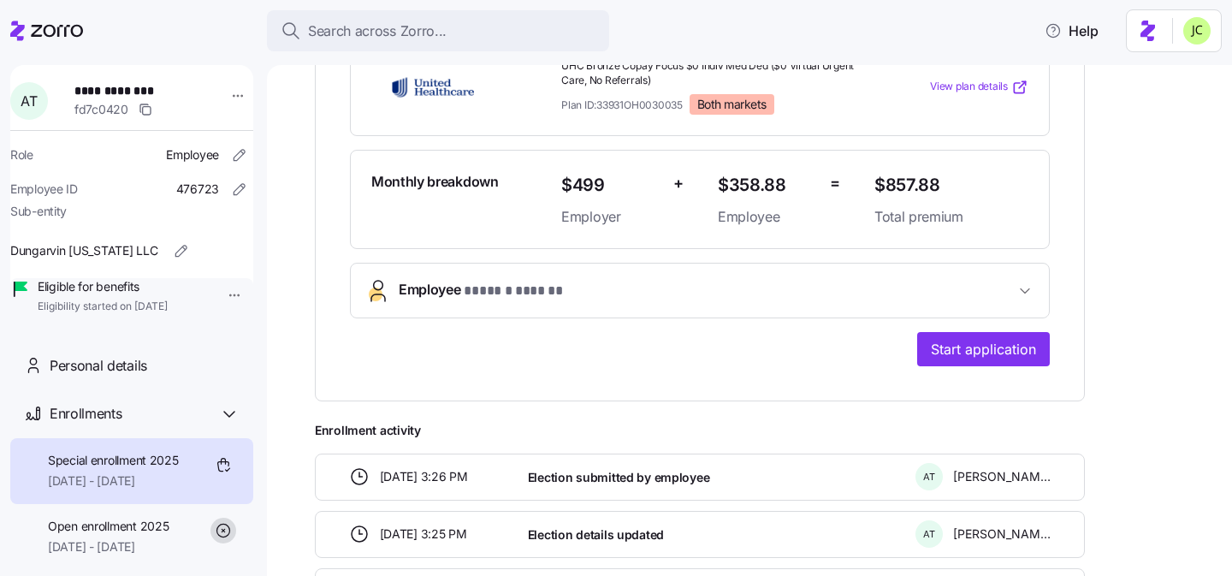
click at [623, 276] on button "Employee * ****** ****** *" at bounding box center [700, 291] width 698 height 54
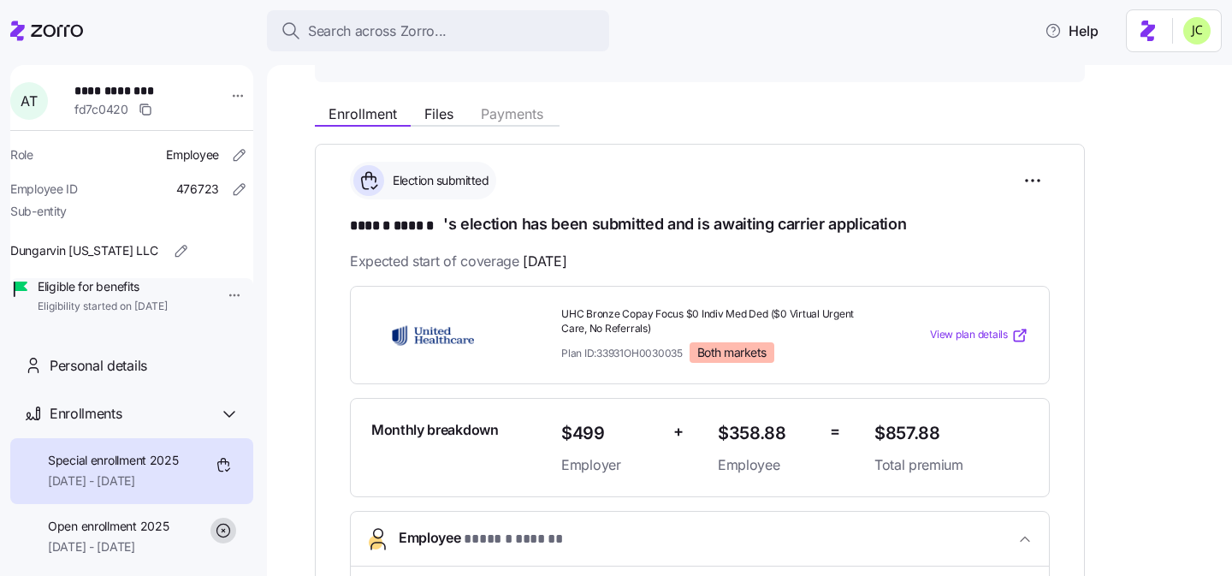
scroll to position [222, 0]
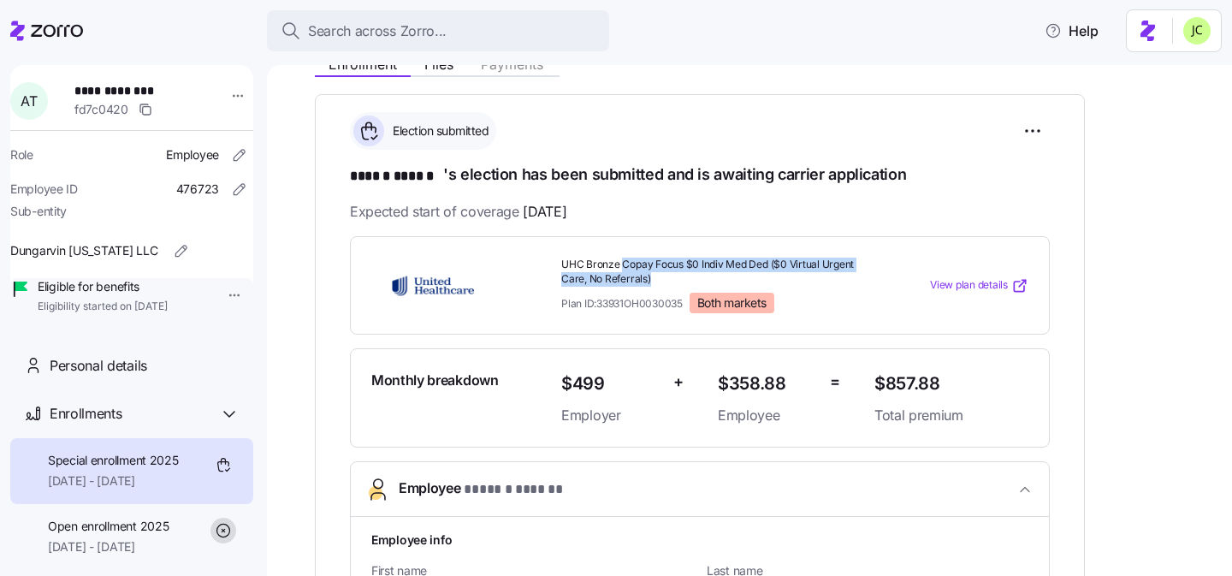
drag, startPoint x: 623, startPoint y: 260, endPoint x: 778, endPoint y: 272, distance: 155.4
click at [778, 272] on span "UHC Bronze Copay Focus $0 Indiv Med Ded ($0 Virtual Urgent Care, No Referrals)" at bounding box center [711, 272] width 300 height 29
copy span "Copay Focus $0 Indiv Med Ded ($0 Virtual Urgent Care, No Referrals)"
click at [981, 287] on span "View plan details" at bounding box center [969, 285] width 78 height 16
click at [991, 277] on span "View plan details" at bounding box center [969, 285] width 78 height 16
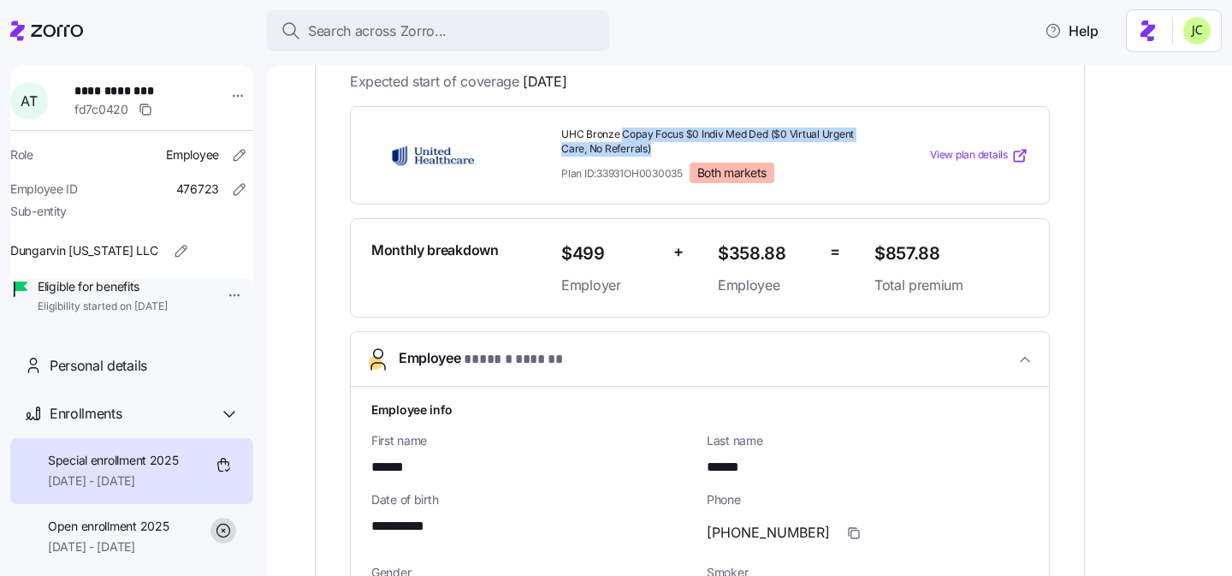
scroll to position [143, 0]
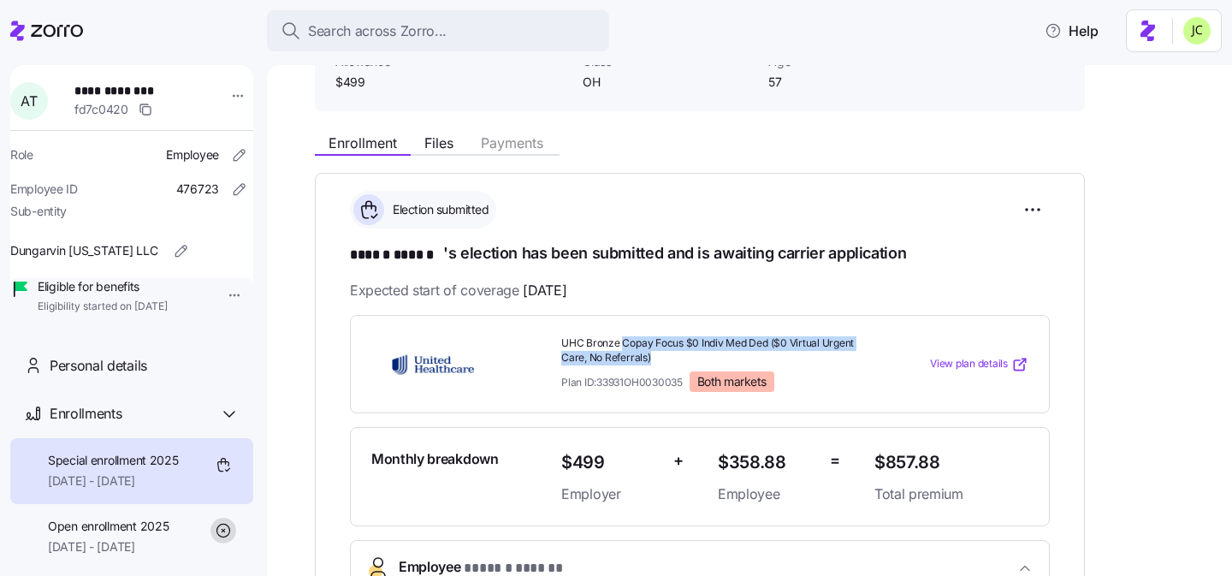
click at [992, 361] on span "View plan details" at bounding box center [969, 364] width 78 height 16
click at [726, 208] on div "Election submitted" at bounding box center [700, 210] width 700 height 38
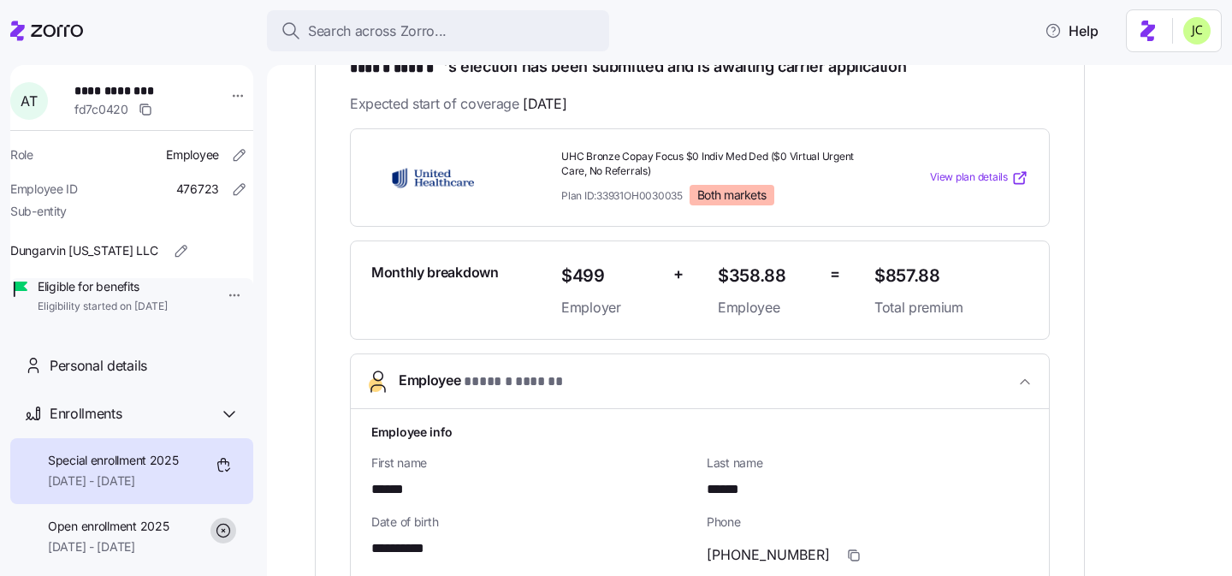
scroll to position [332, 0]
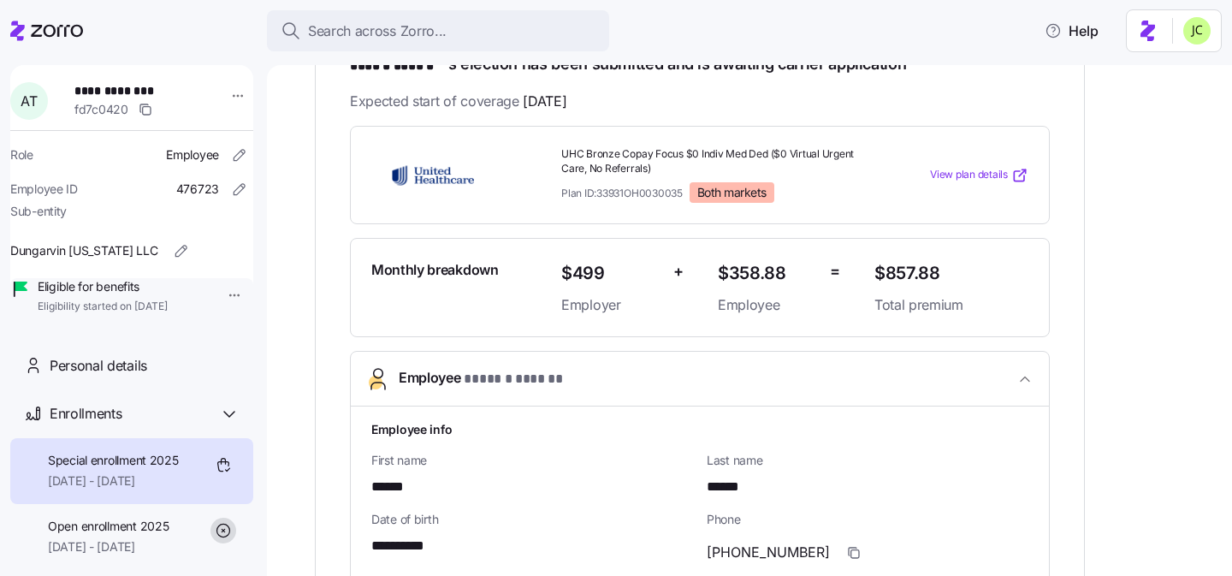
click at [402, 482] on span "******" at bounding box center [394, 487] width 47 height 21
copy span "******"
click at [733, 486] on span "******" at bounding box center [729, 487] width 45 height 21
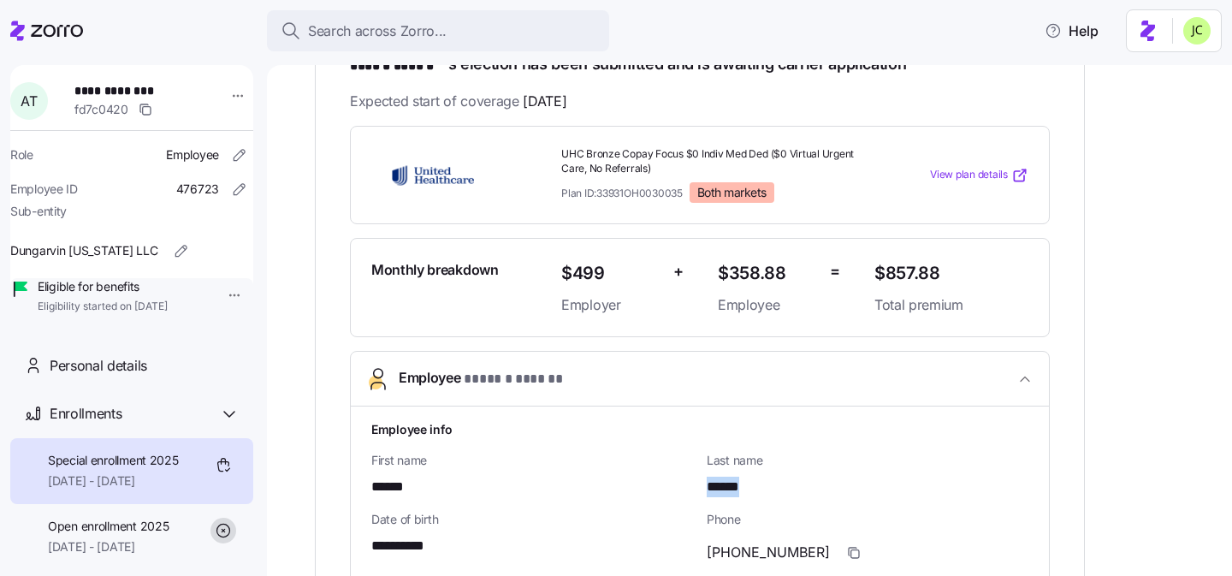
copy span "******"
drag, startPoint x: 442, startPoint y: 541, endPoint x: 369, endPoint y: 541, distance: 73.6
copy span "**********"
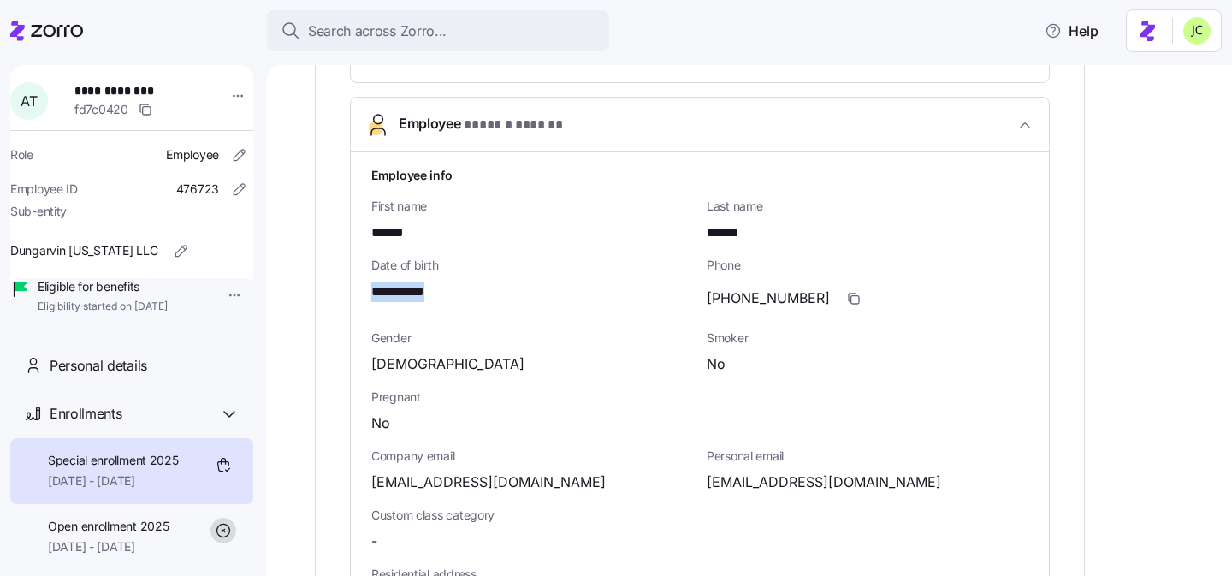
scroll to position [601, 0]
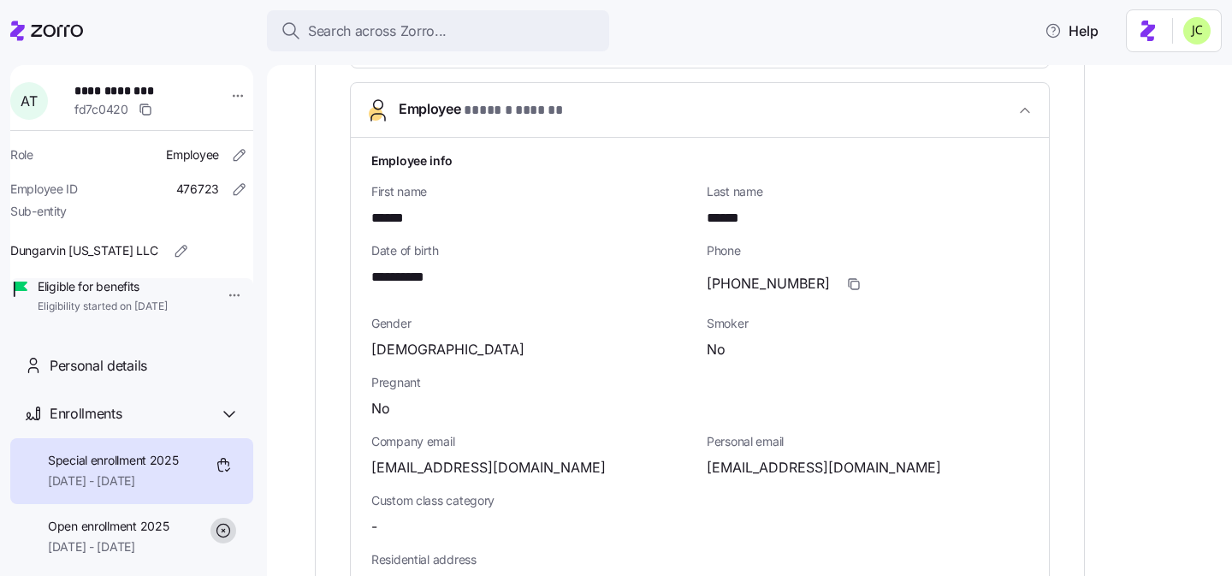
click at [765, 462] on span "[EMAIL_ADDRESS][DOMAIN_NAME]" at bounding box center [824, 467] width 234 height 21
copy span "andreat911"
click at [852, 282] on icon "button" at bounding box center [856, 285] width 8 height 8
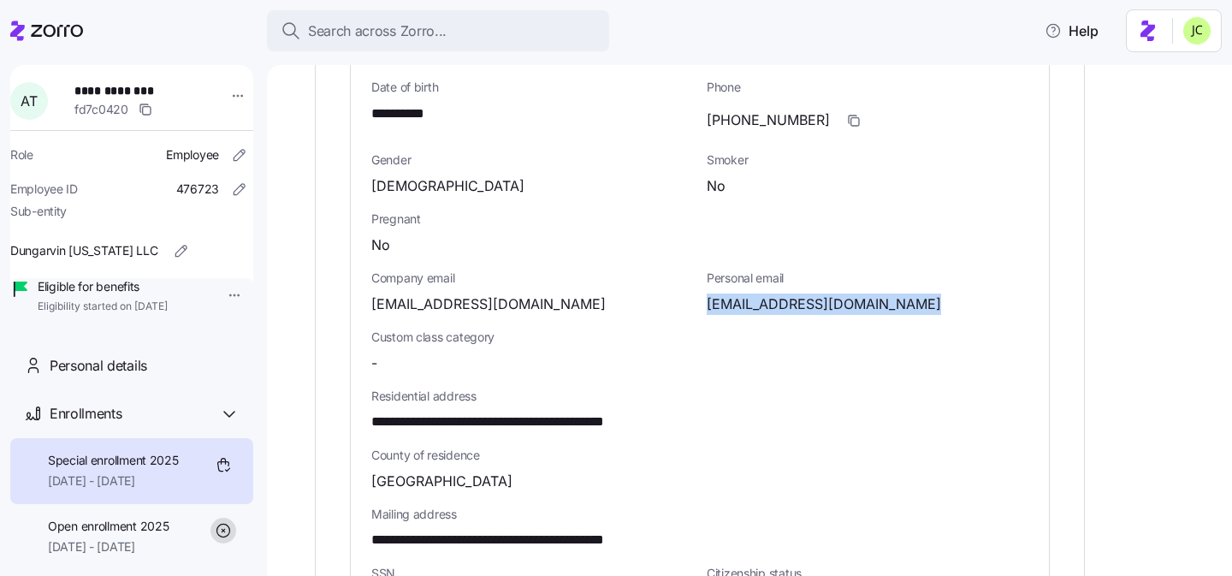
scroll to position [766, 0]
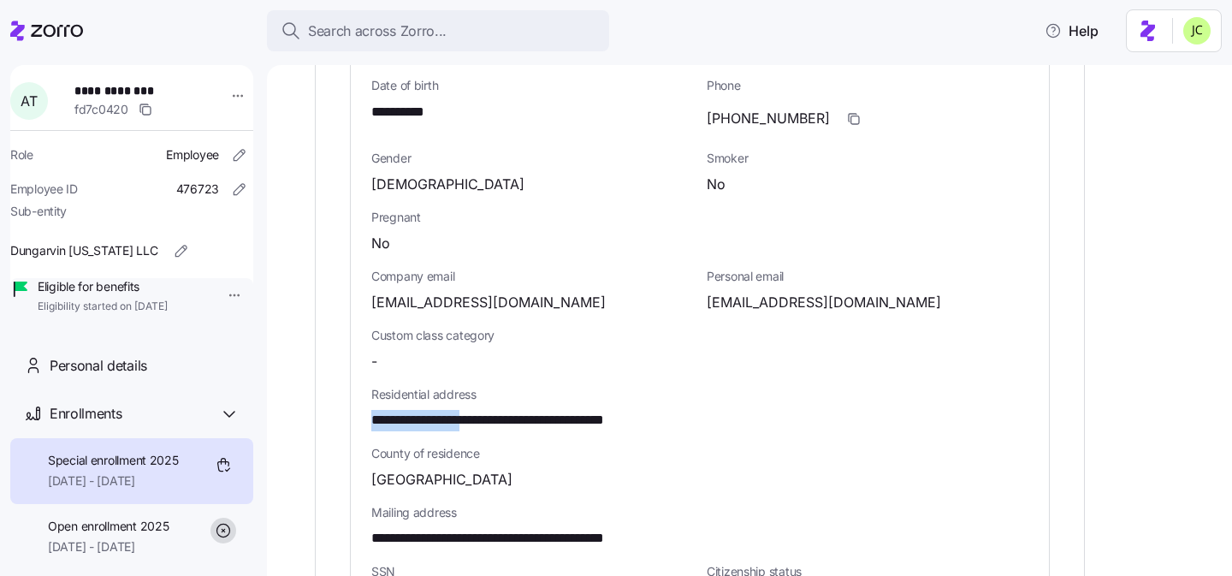
drag, startPoint x: 490, startPoint y: 420, endPoint x: 360, endPoint y: 424, distance: 129.3
click at [360, 424] on div "**********" at bounding box center [700, 408] width 698 height 871
copy span "**********"
click at [527, 421] on span "**********" at bounding box center [532, 420] width 323 height 21
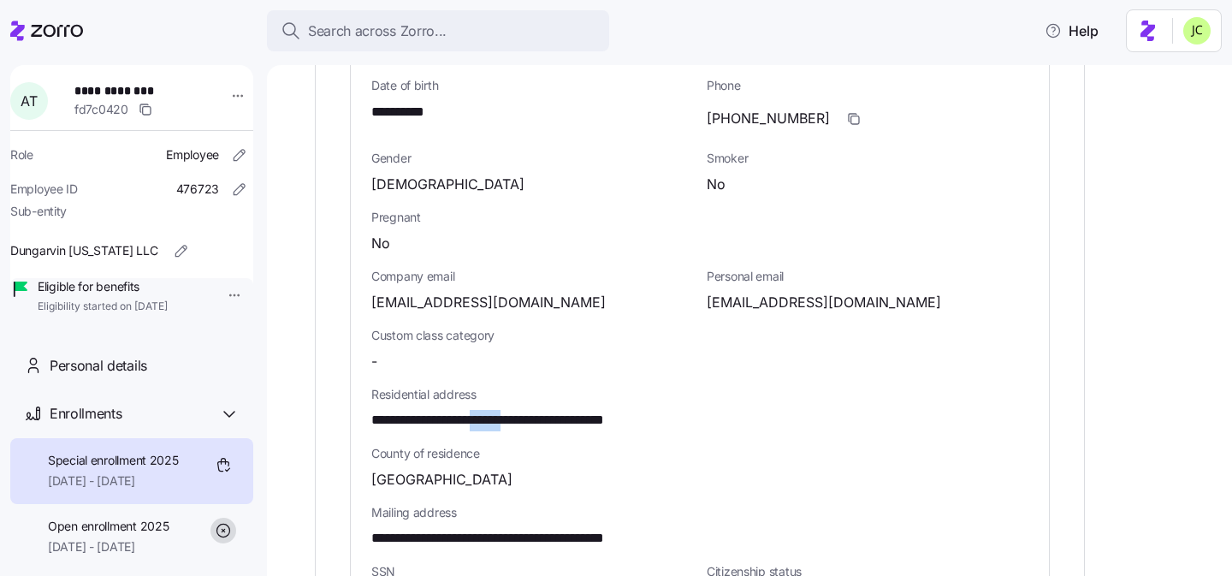
copy span "******"
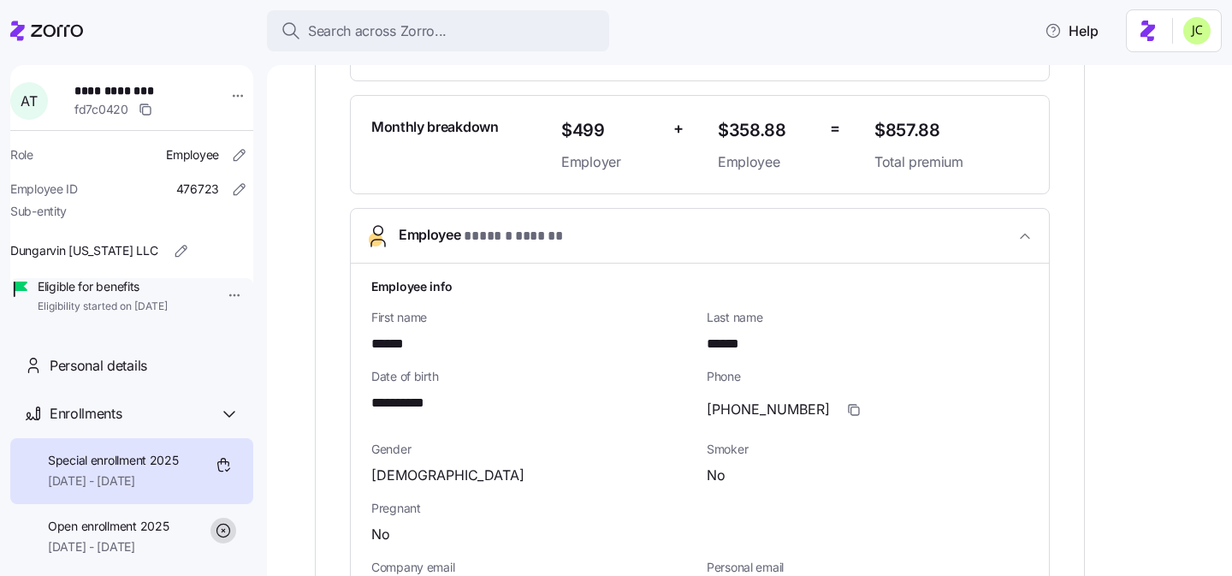
scroll to position [0, 0]
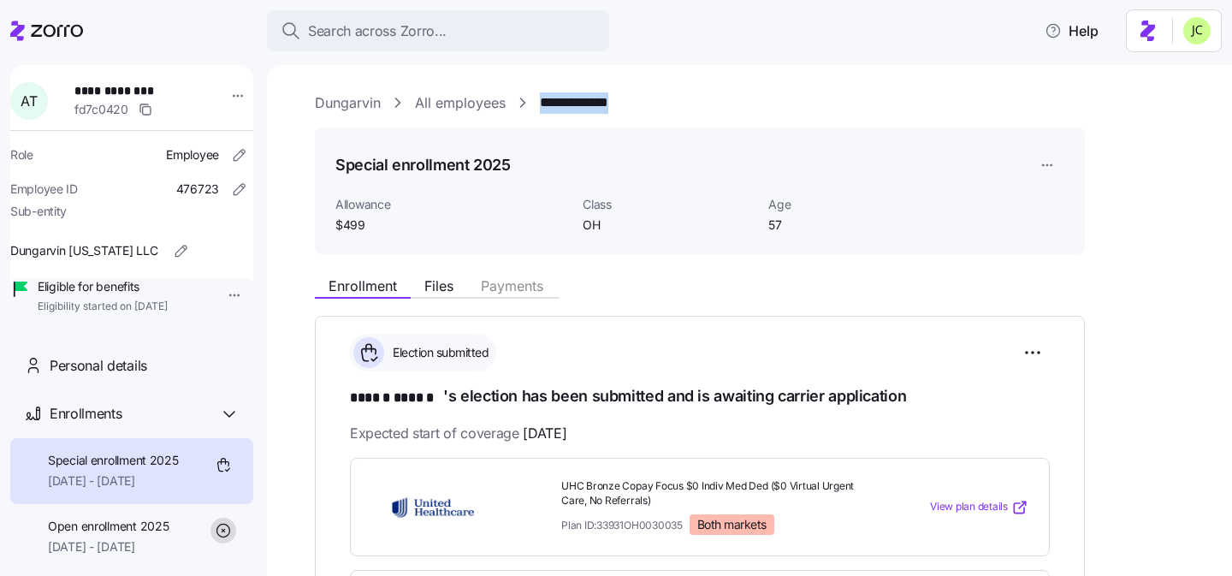
drag, startPoint x: 649, startPoint y: 100, endPoint x: 534, endPoint y: 98, distance: 114.7
click at [534, 98] on div "**********" at bounding box center [761, 102] width 893 height 21
copy link "**********"
drag, startPoint x: 612, startPoint y: 97, endPoint x: 822, endPoint y: 3, distance: 230.6
click at [0, 0] on body "**********" at bounding box center [616, 283] width 1232 height 566
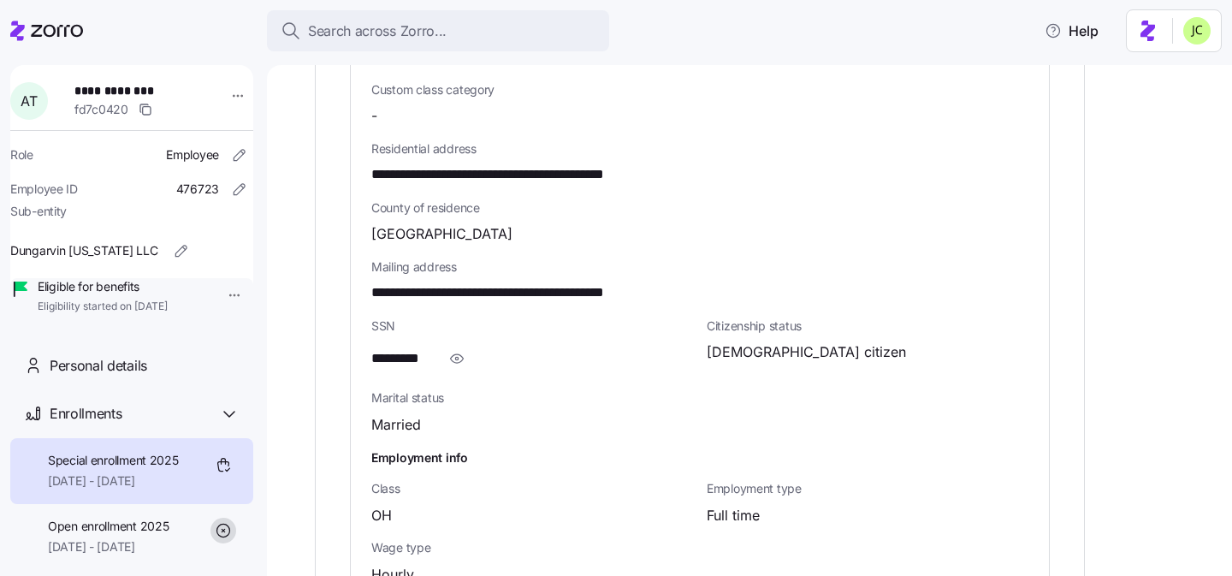
scroll to position [1089, 0]
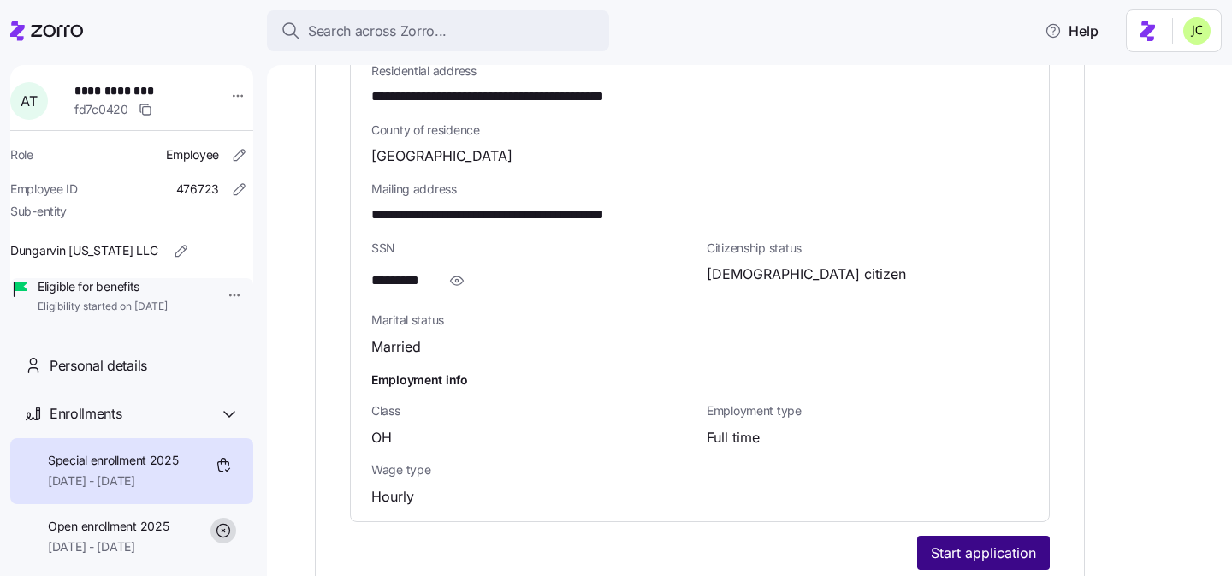
click at [994, 543] on span "Start application" at bounding box center [983, 553] width 105 height 21
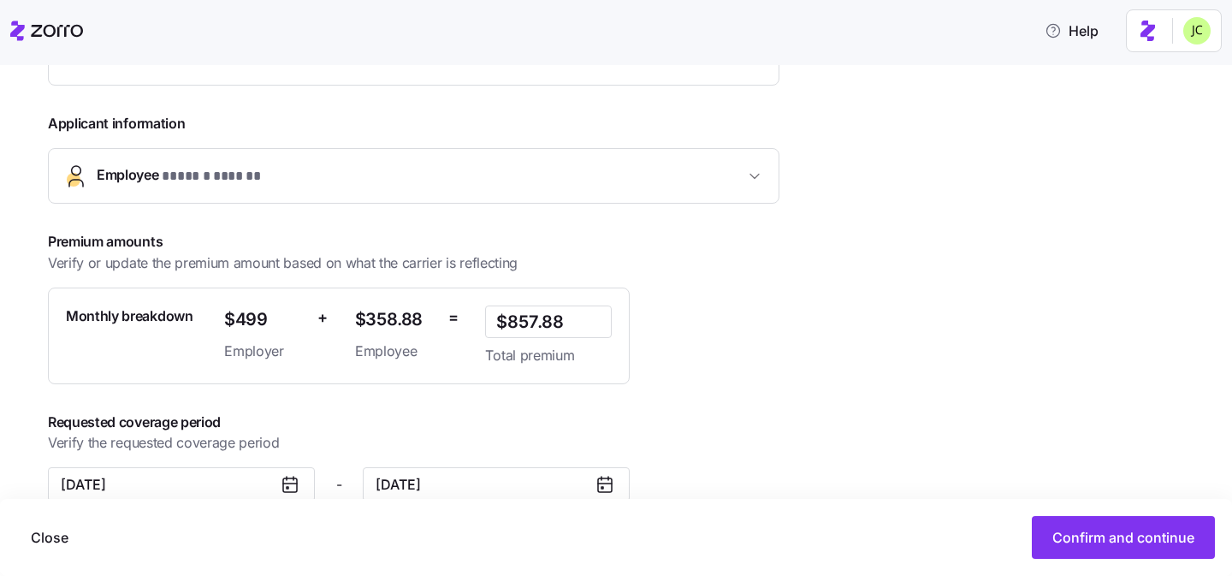
scroll to position [400, 0]
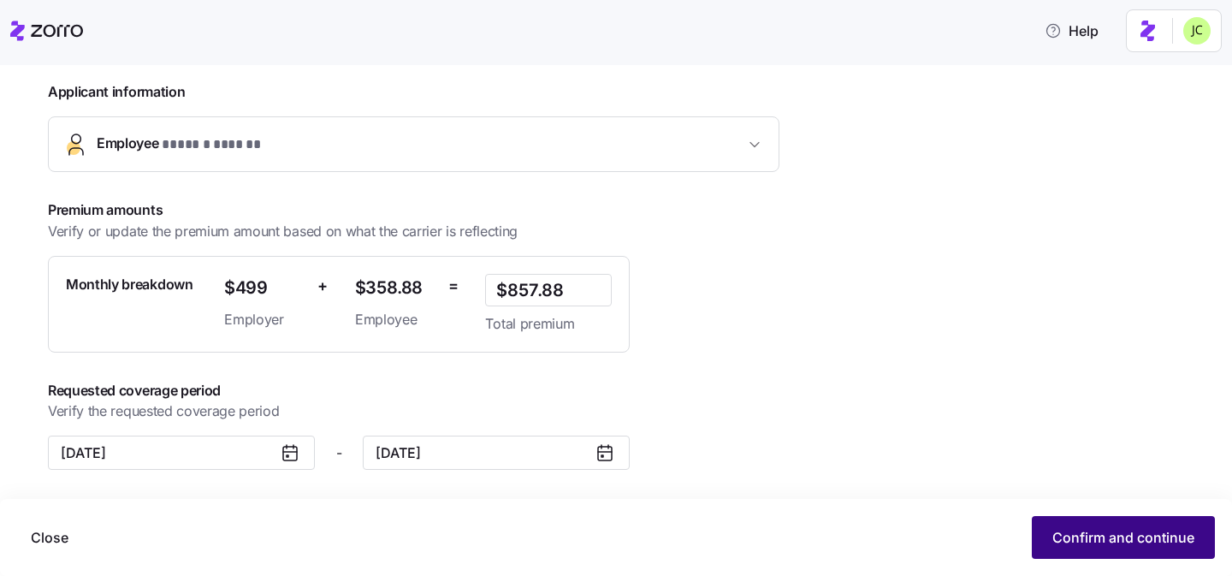
click at [1150, 544] on span "Confirm and continue" at bounding box center [1124, 537] width 142 height 21
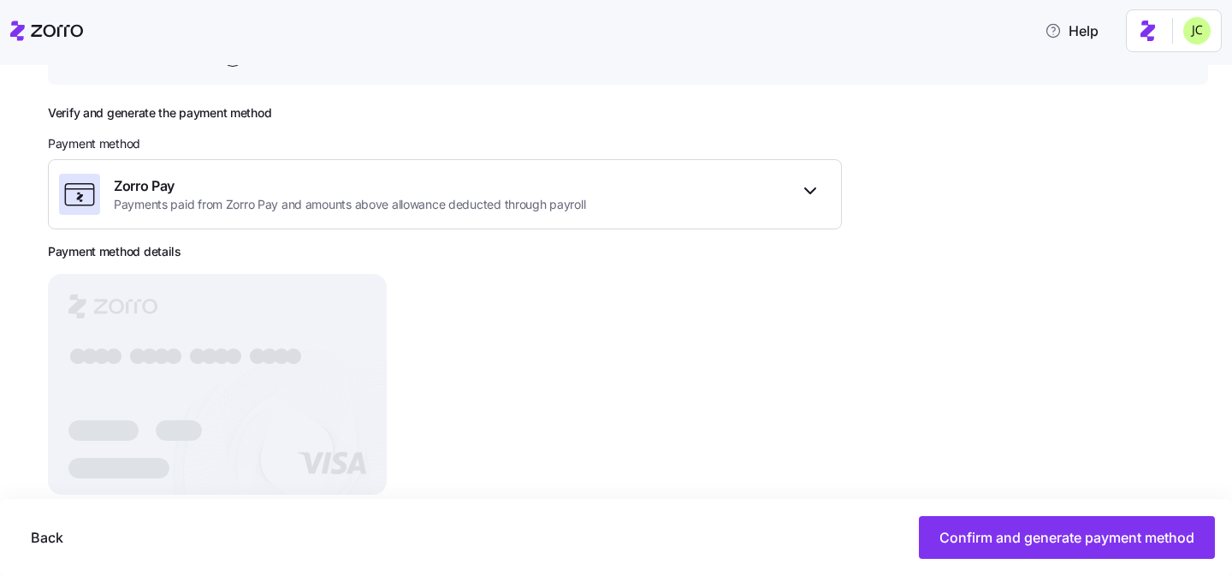
scroll to position [240, 0]
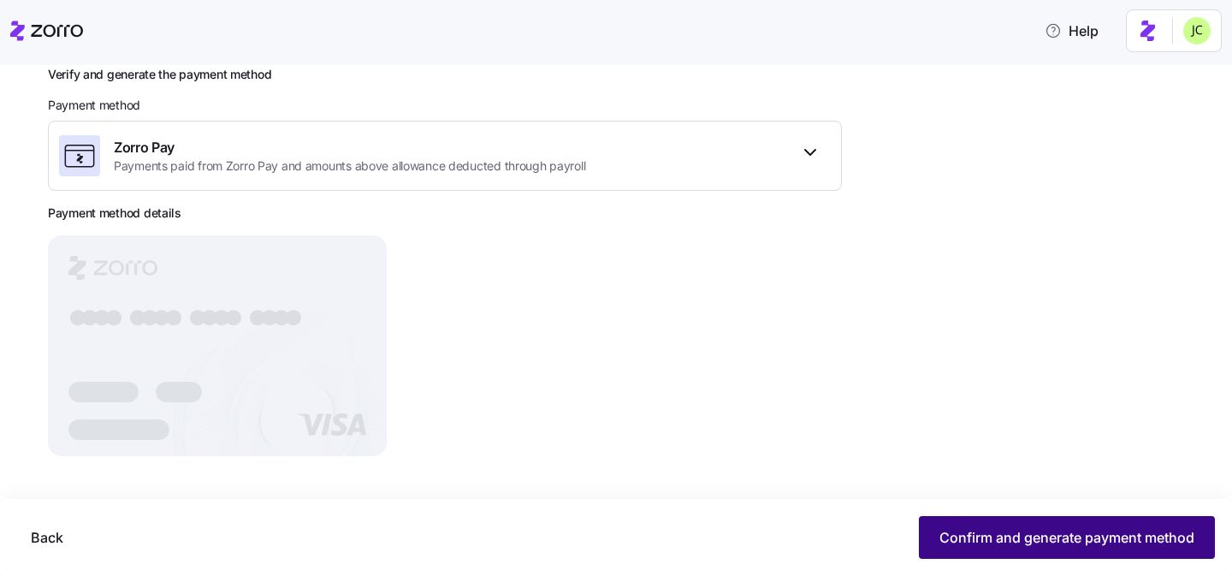
click at [1137, 543] on span "Confirm and generate payment method" at bounding box center [1067, 537] width 255 height 21
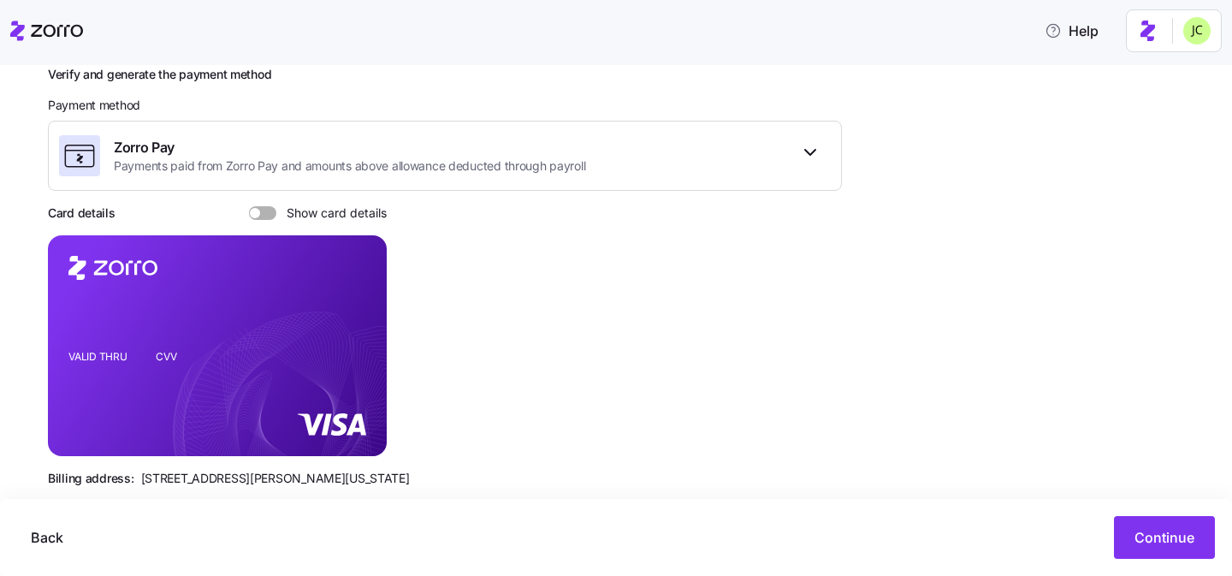
click at [249, 205] on div "Card details Show card details" at bounding box center [217, 213] width 339 height 17
click at [251, 205] on div "Card details Show card details" at bounding box center [217, 213] width 339 height 17
click at [256, 206] on div at bounding box center [262, 213] width 27 height 14
click at [249, 206] on input "Show card details" at bounding box center [249, 206] width 0 height 0
click at [355, 322] on icon "copy-to-clipboard" at bounding box center [354, 314] width 15 height 15
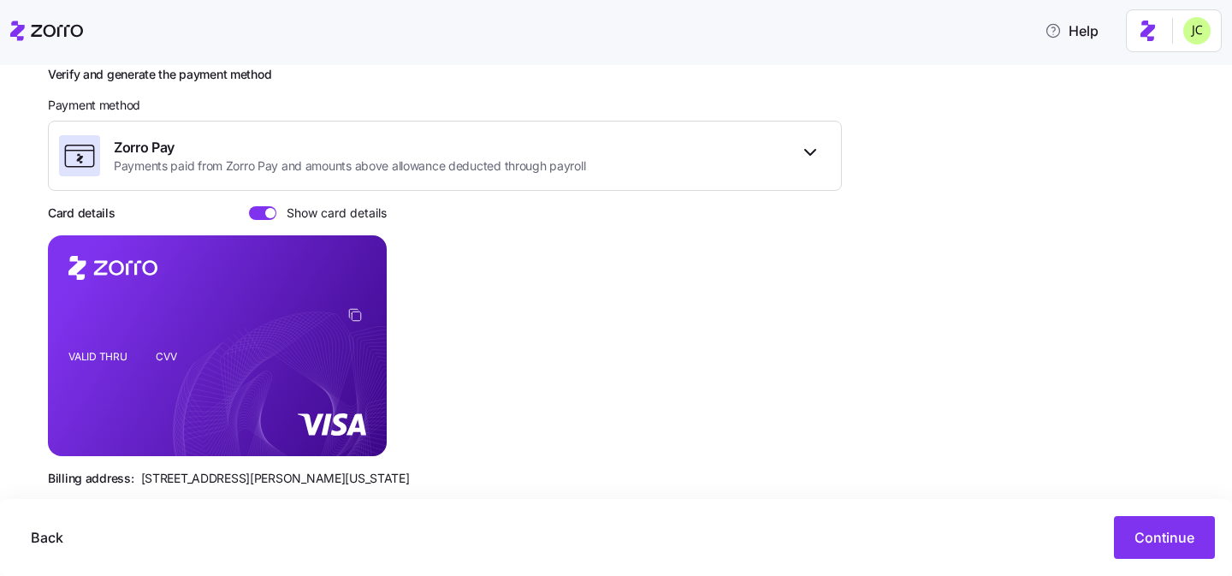
drag, startPoint x: 122, startPoint y: 367, endPoint x: 65, endPoint y: 367, distance: 56.5
click at [65, 367] on rect at bounding box center [217, 345] width 339 height 221
click at [83, 379] on icon "VALID THRU CVV" at bounding box center [217, 345] width 339 height 221
click at [344, 477] on span "[STREET_ADDRESS][PERSON_NAME][US_STATE]" at bounding box center [275, 478] width 269 height 17
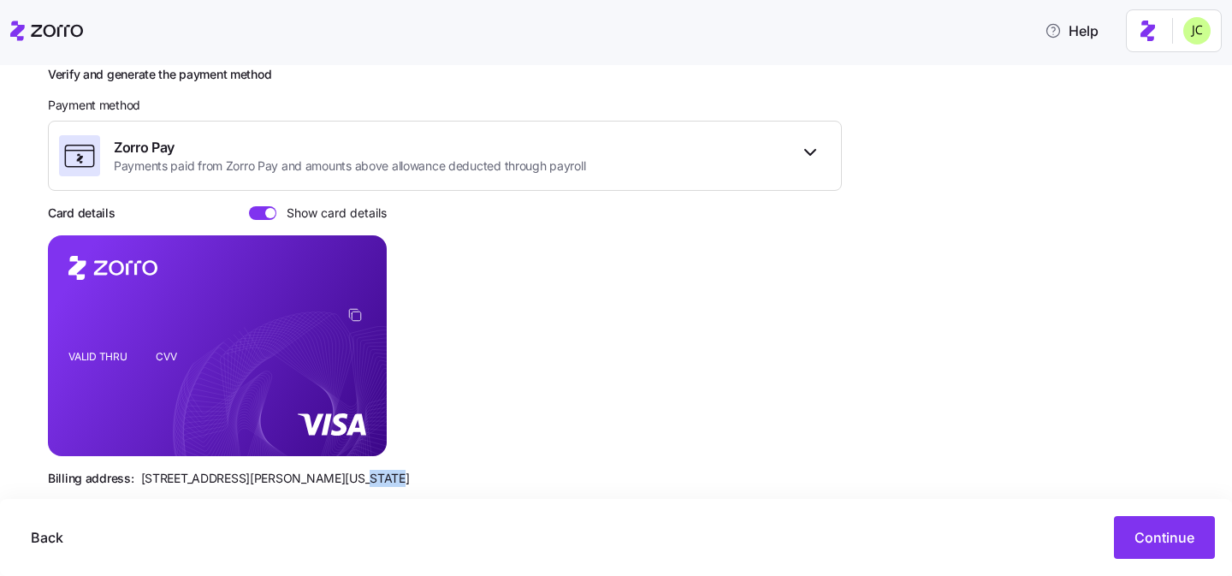
drag, startPoint x: 1137, startPoint y: 545, endPoint x: 1107, endPoint y: 496, distance: 58.0
click at [1107, 496] on div "Dungarvin All employees [PERSON_NAME] Application process Application process E…" at bounding box center [628, 233] width 1161 height 706
click at [1137, 539] on span "Continue" at bounding box center [1165, 537] width 60 height 21
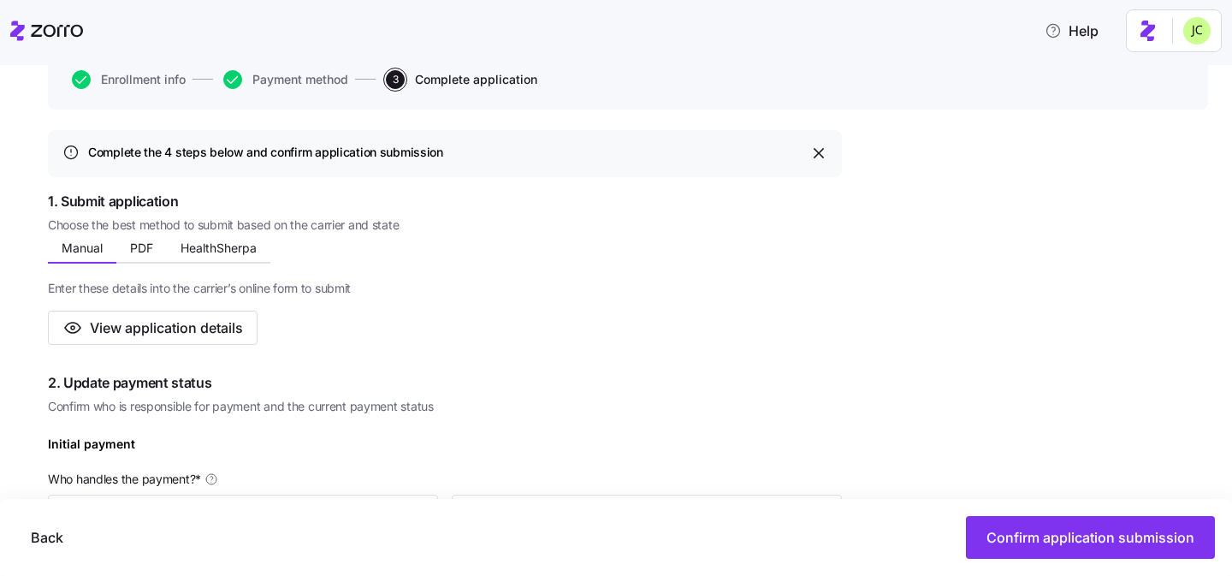
scroll to position [180, 0]
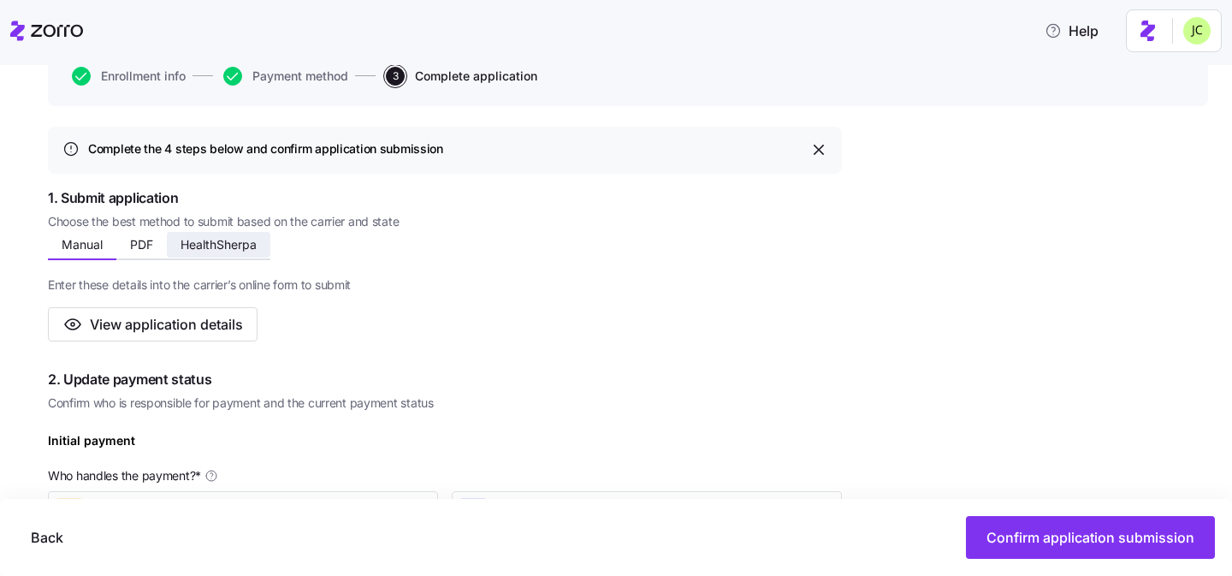
click at [205, 250] on span "HealthSherpa" at bounding box center [219, 245] width 76 height 12
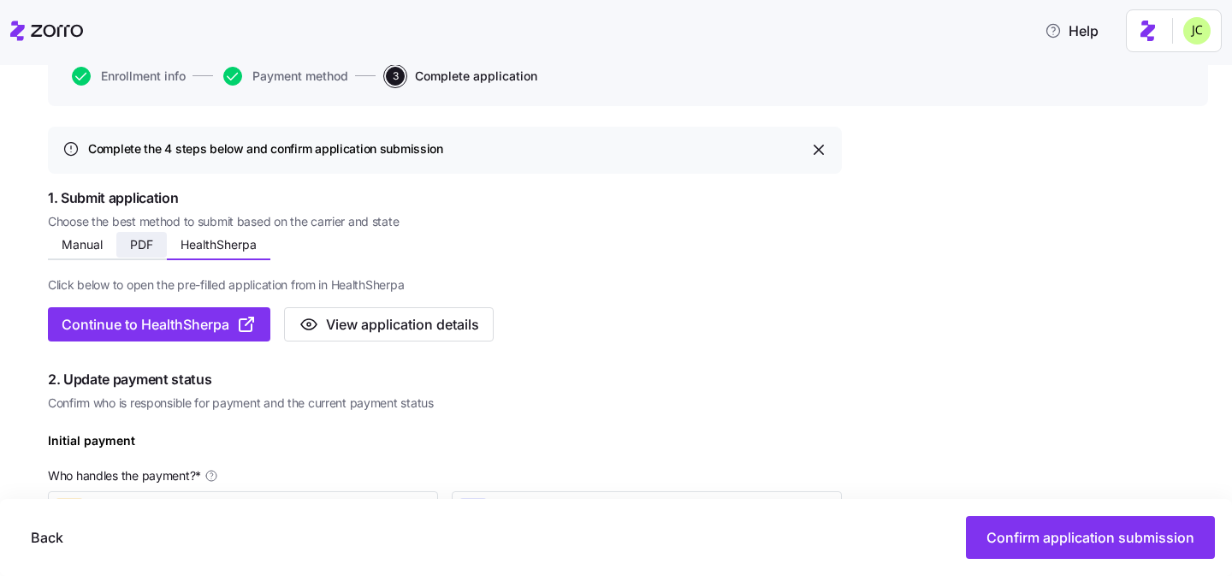
click at [137, 240] on span "PDF" at bounding box center [141, 245] width 23 height 12
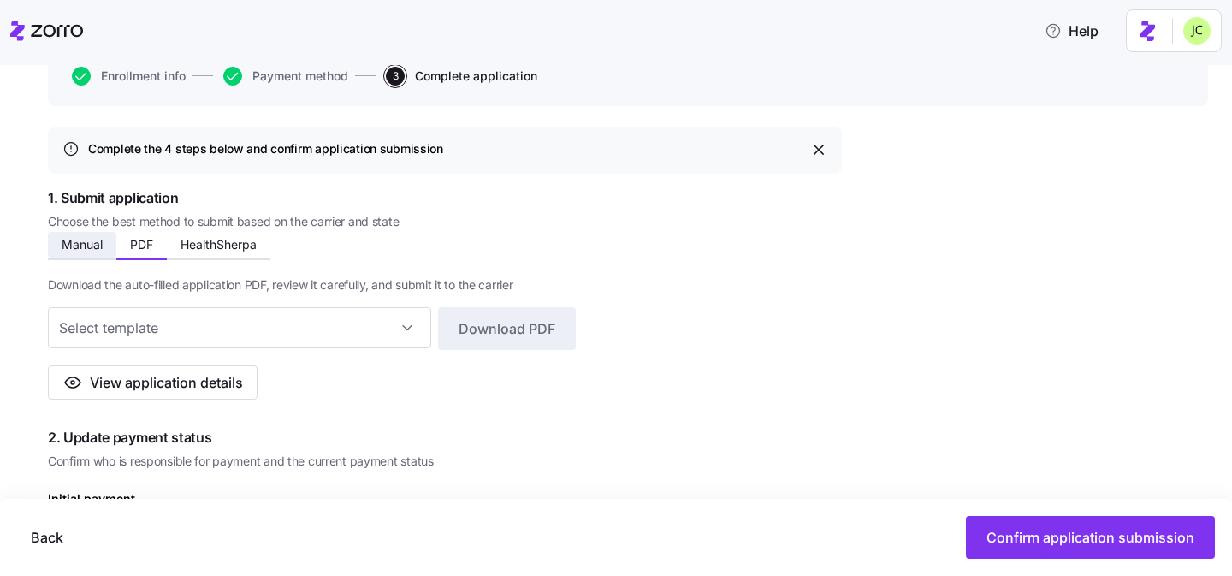
click at [97, 246] on span "Manual" at bounding box center [82, 245] width 41 height 12
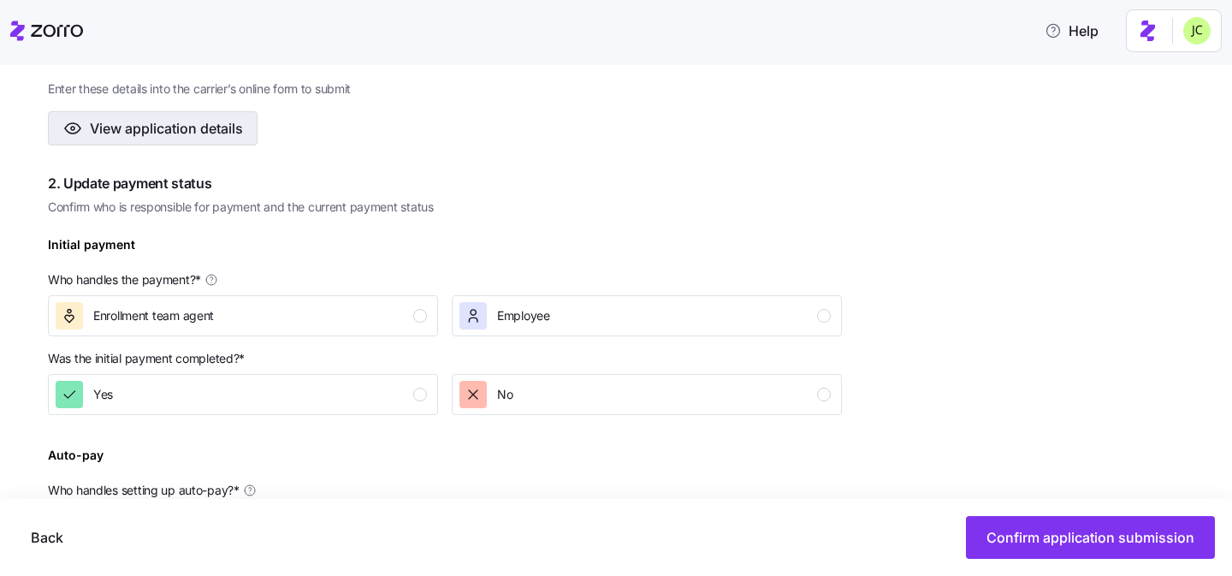
scroll to position [377, 0]
click at [216, 309] on div "Enrollment team agent" at bounding box center [241, 313] width 371 height 27
click at [254, 393] on div "Yes" at bounding box center [241, 392] width 371 height 27
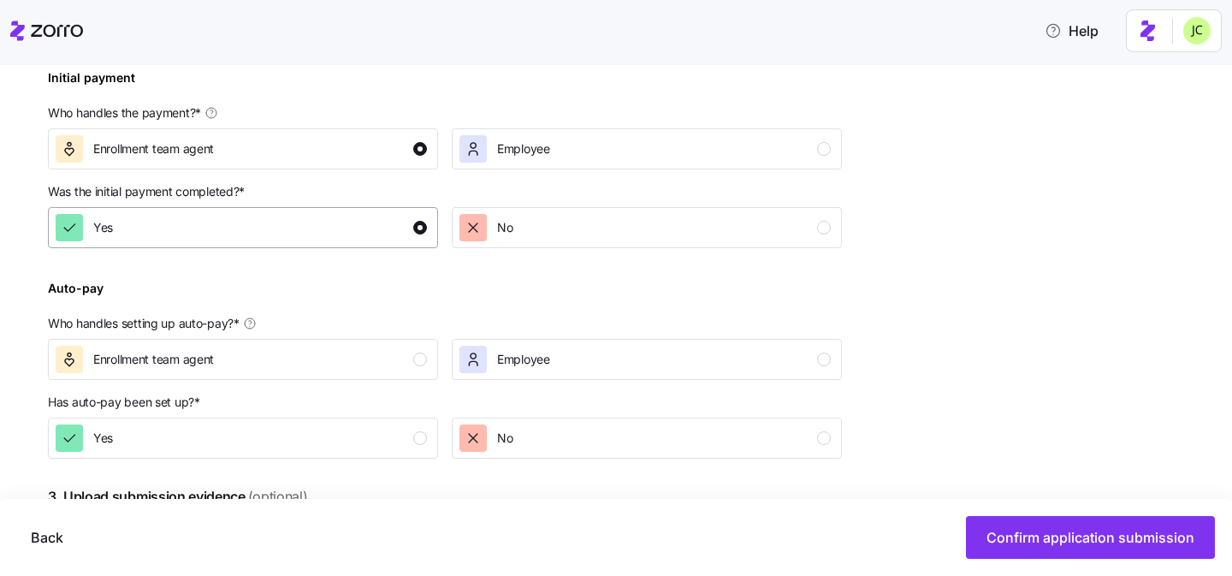
scroll to position [588, 0]
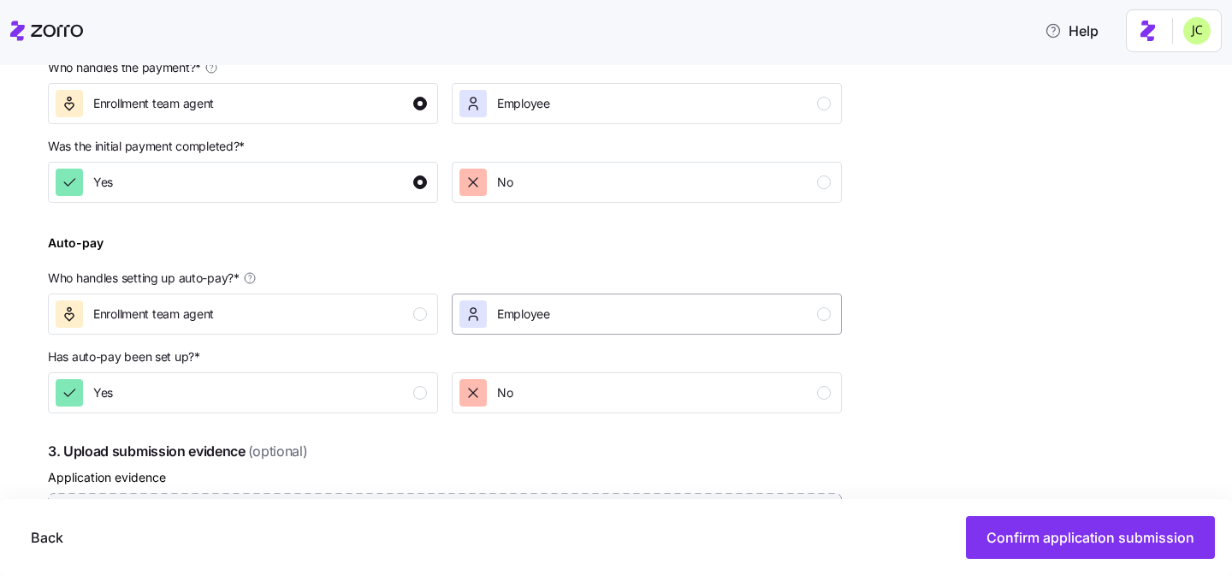
click at [486, 306] on div "button" at bounding box center [473, 313] width 27 height 27
click at [513, 406] on div "No" at bounding box center [645, 392] width 371 height 27
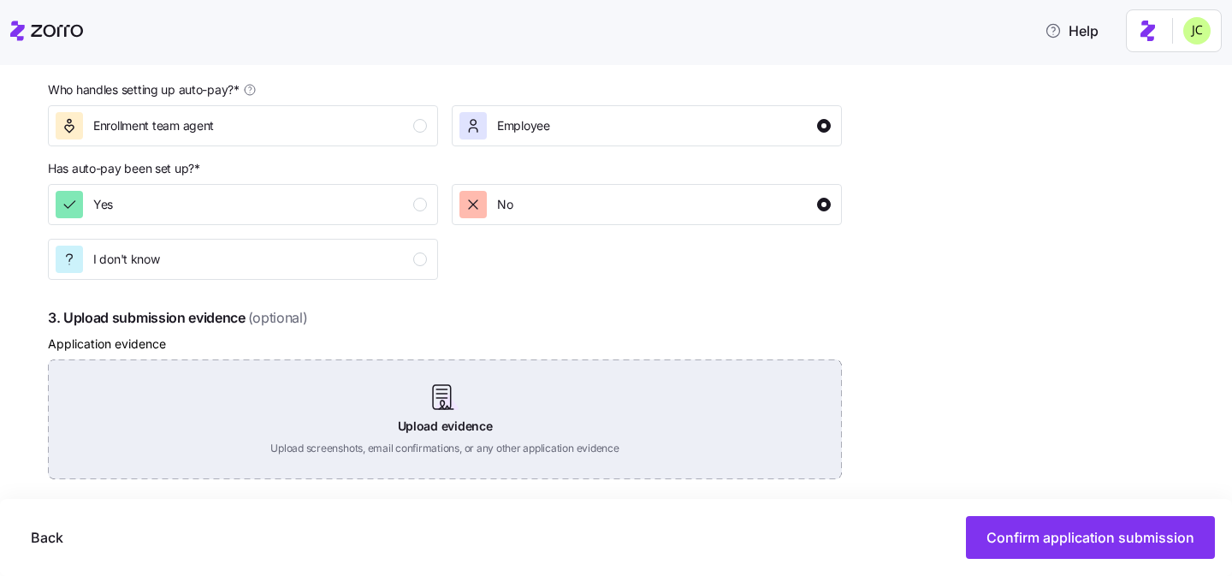
scroll to position [780, 0]
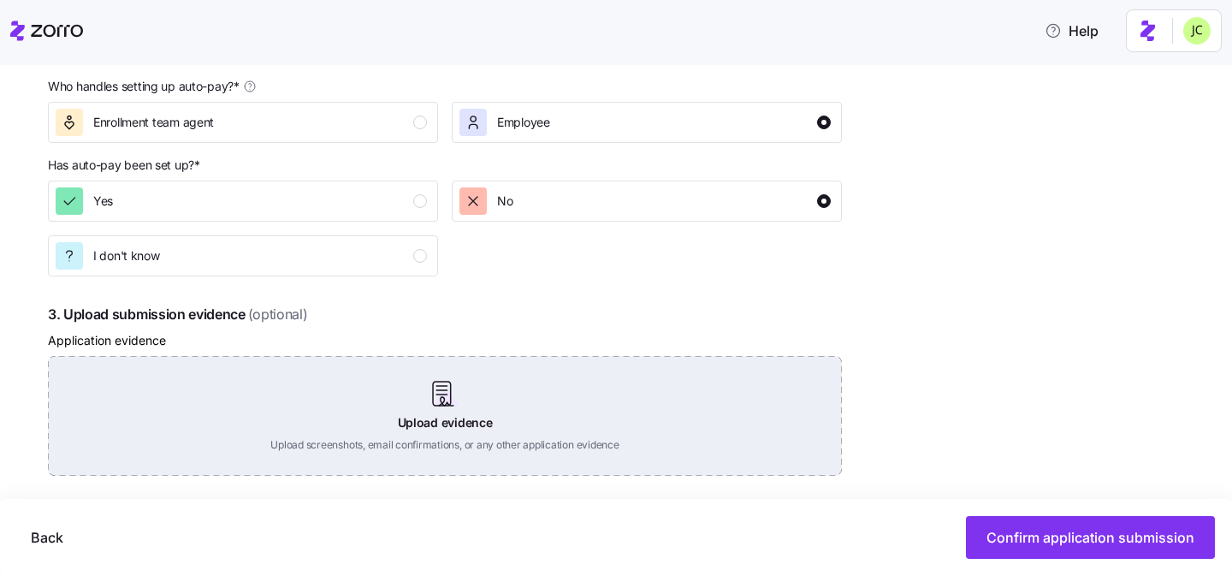
click at [513, 407] on div "Upload evidence Upload screenshots, email confirmations, or any other applicati…" at bounding box center [445, 416] width 794 height 120
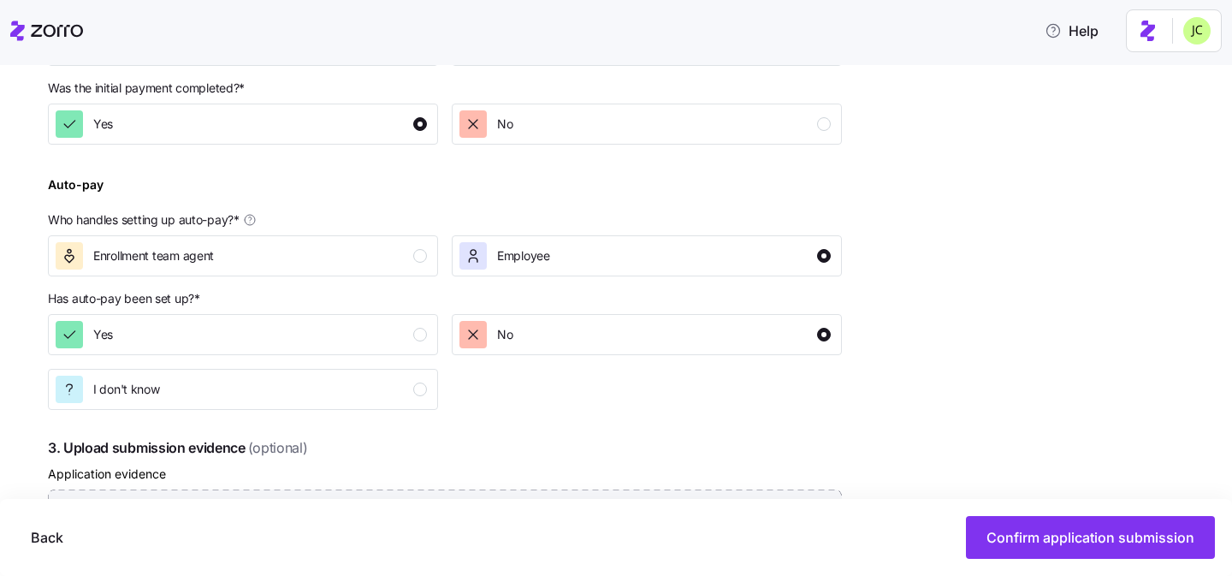
scroll to position [1021, 0]
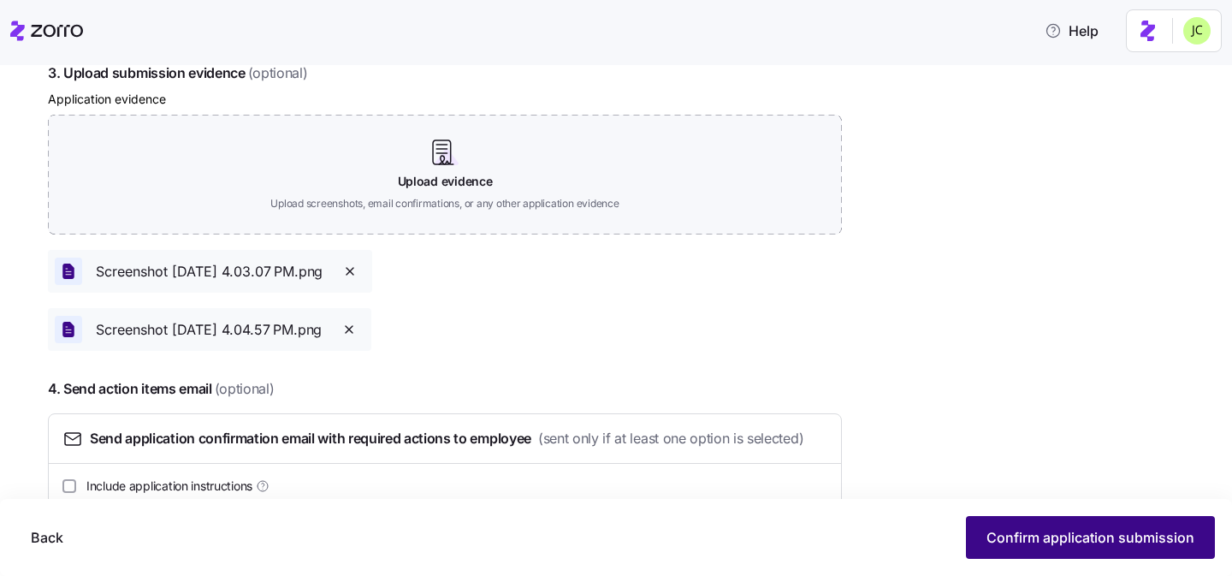
click at [1019, 544] on span "Confirm application submission" at bounding box center [1091, 537] width 208 height 21
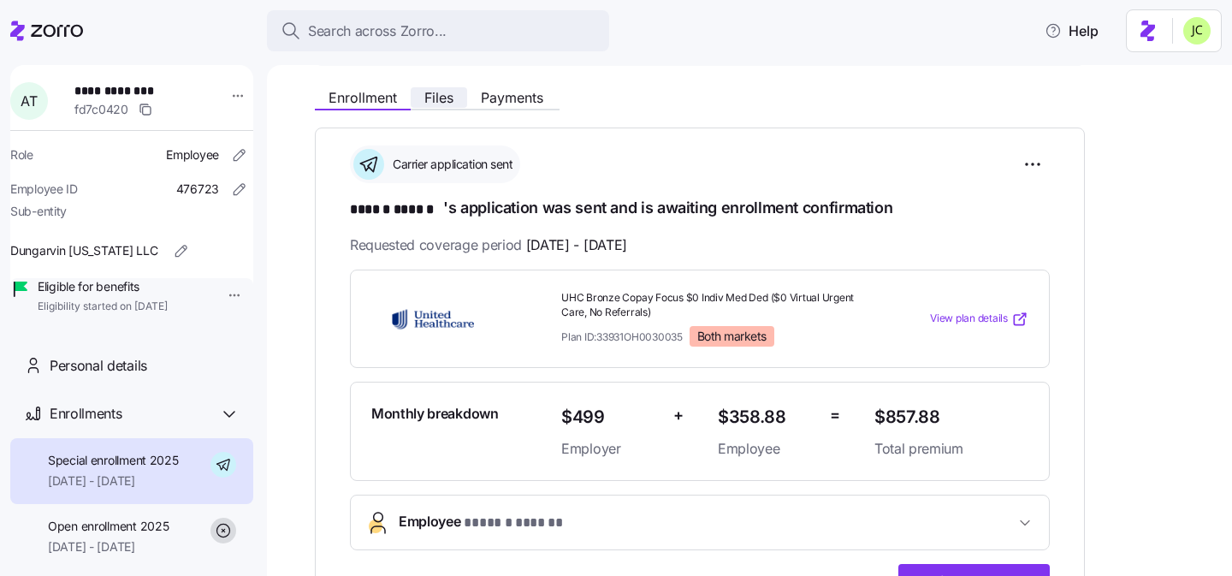
scroll to position [254, 0]
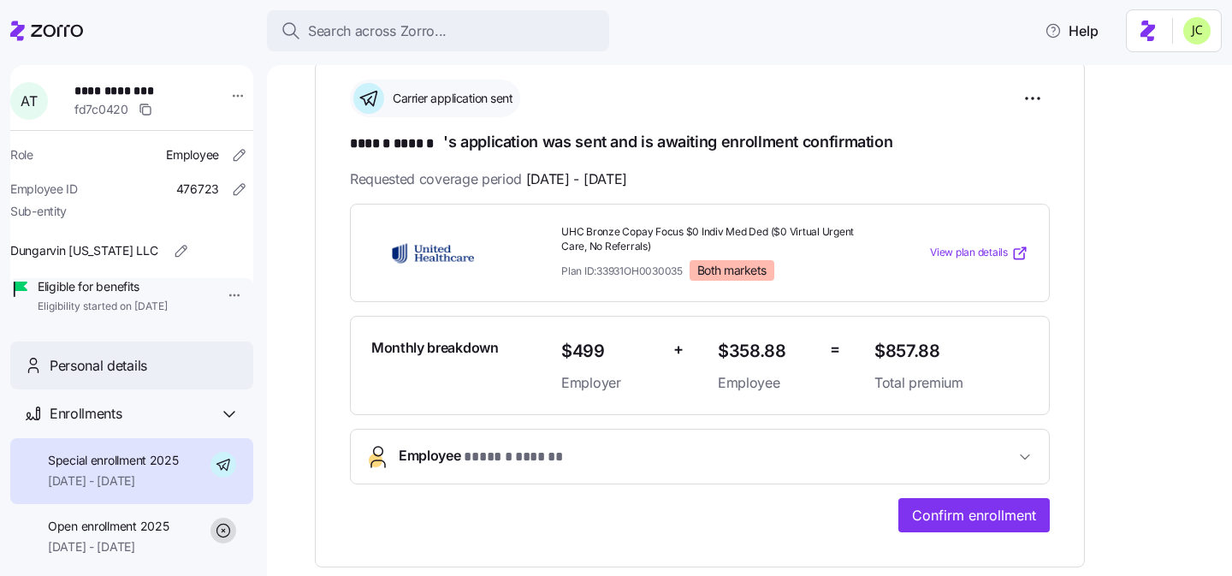
click at [187, 377] on div "Personal details" at bounding box center [145, 365] width 190 height 21
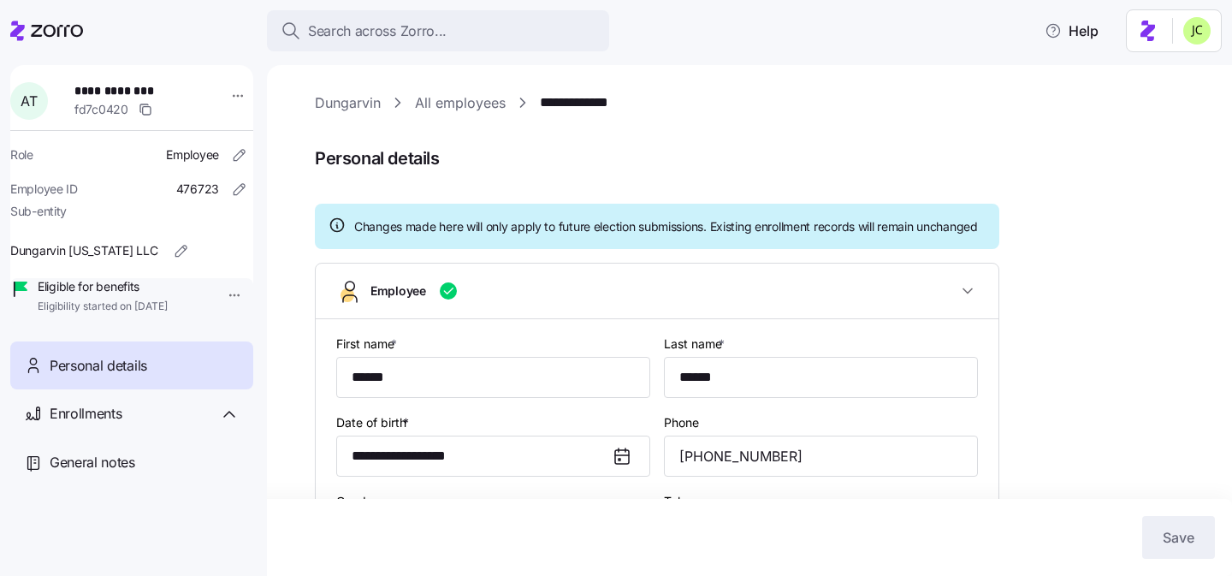
type input "OH"
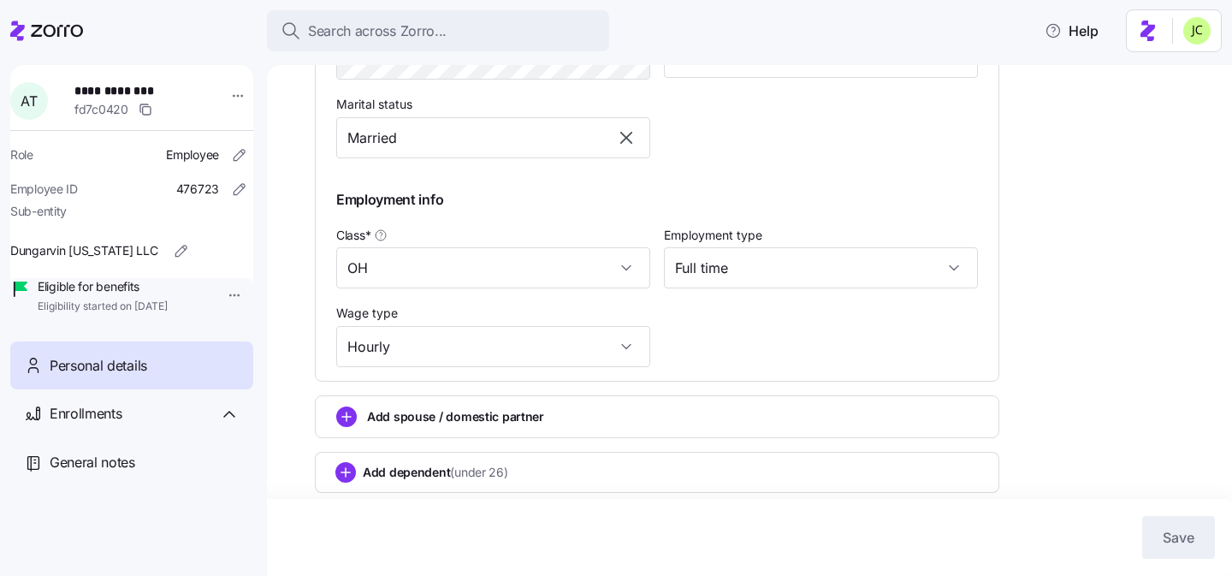
scroll to position [856, 0]
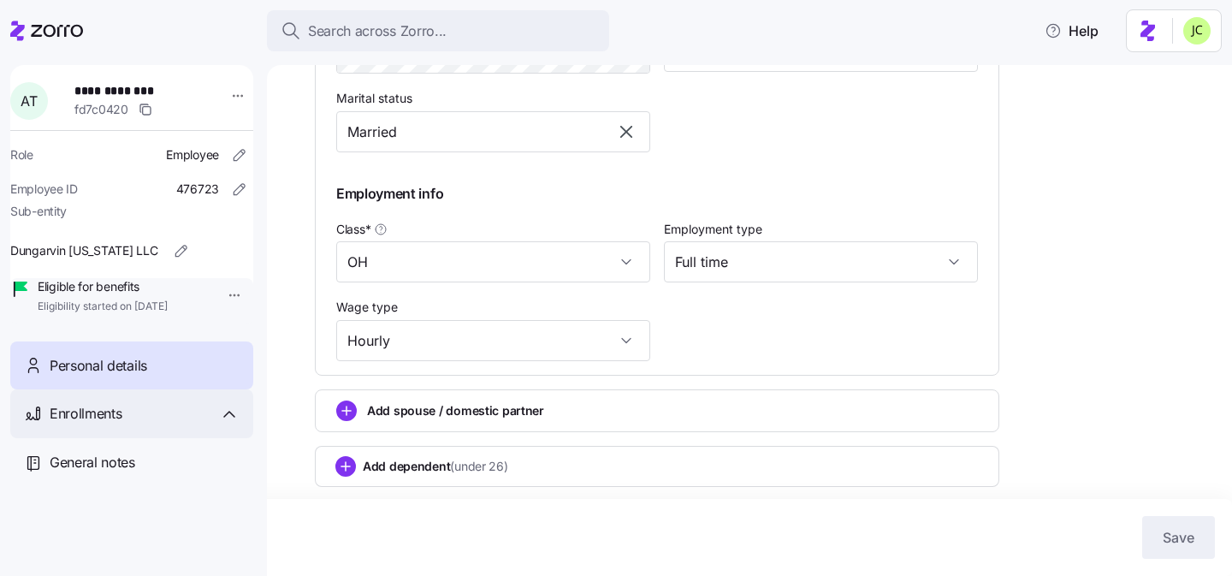
click at [157, 424] on div "Enrollments" at bounding box center [145, 413] width 190 height 21
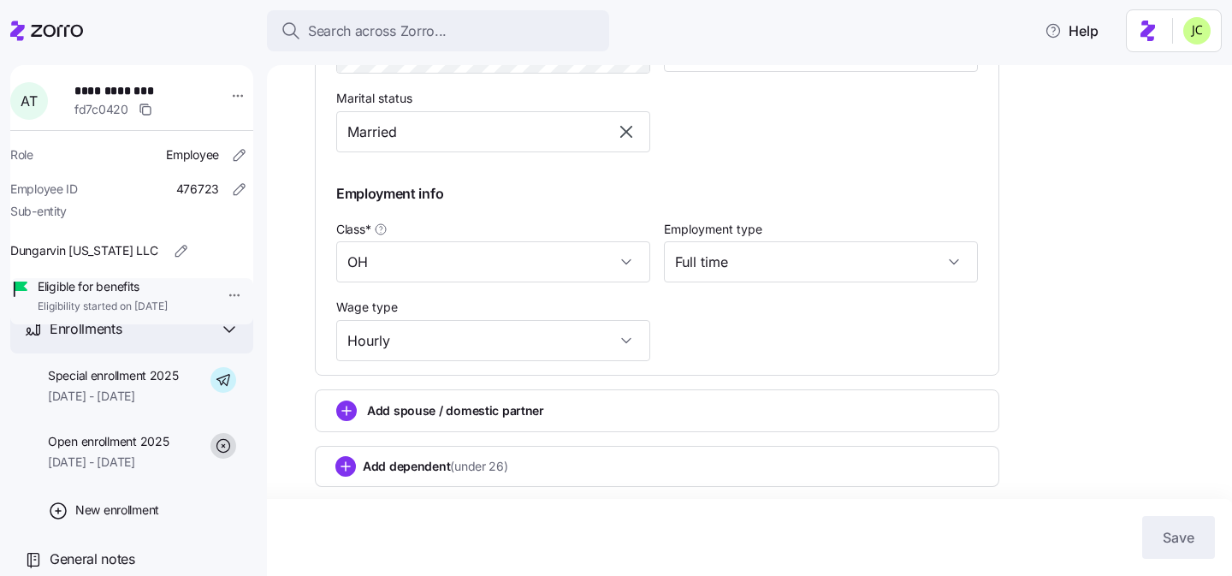
scroll to position [110, 0]
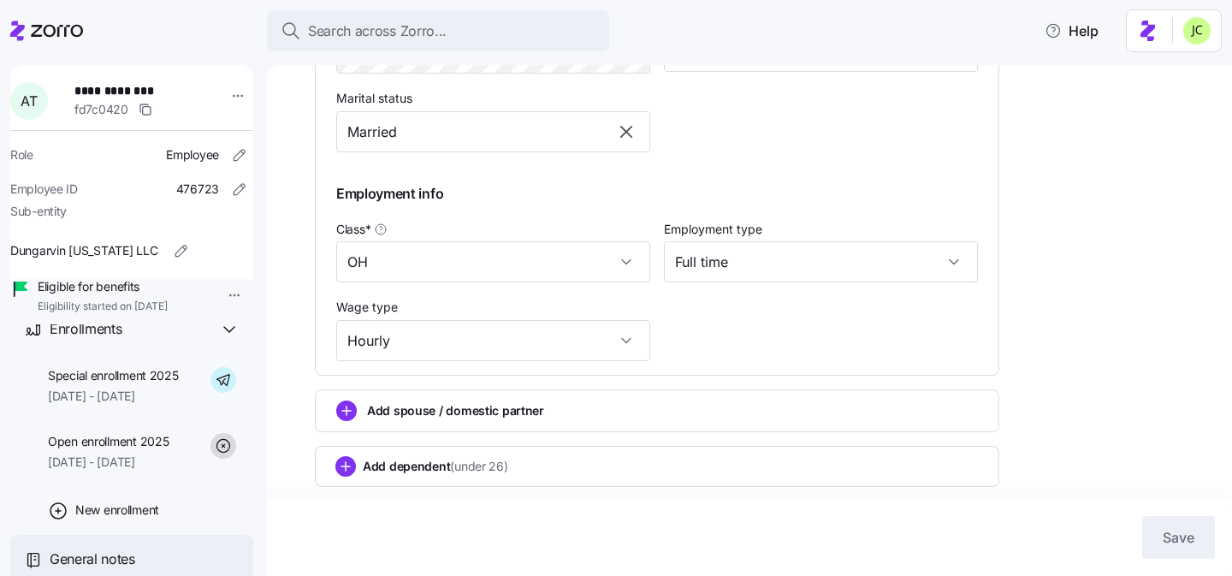
click at [113, 551] on span "General notes" at bounding box center [93, 559] width 86 height 21
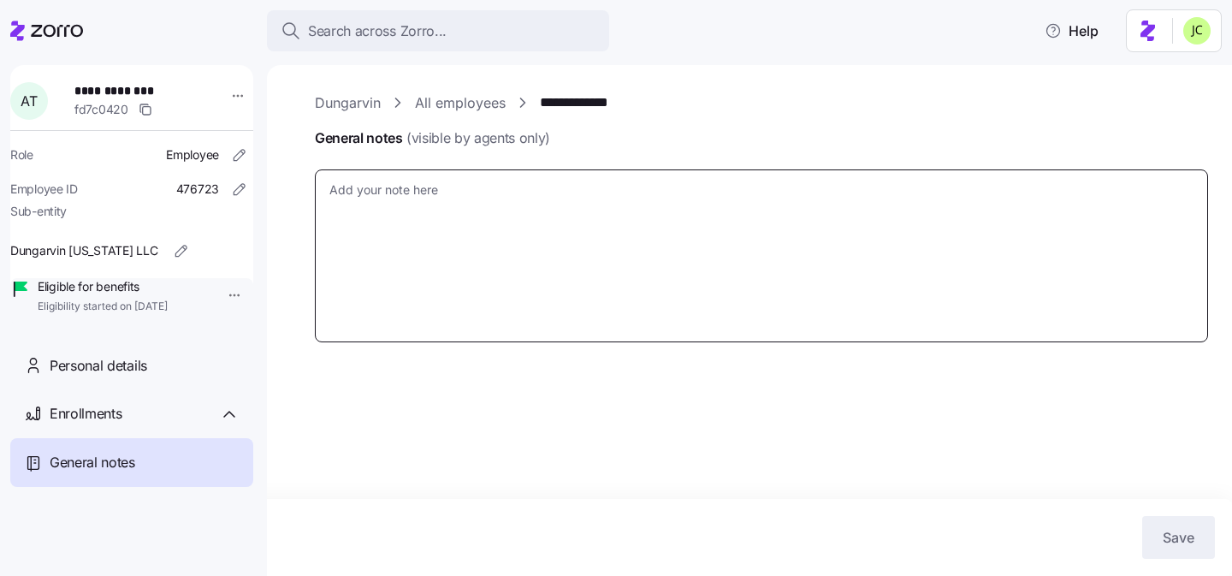
click at [413, 234] on textarea "General notes (visible by agents only)" at bounding box center [761, 255] width 893 height 173
type textarea "x"
type textarea "I"
type textarea "x"
type textarea "I"
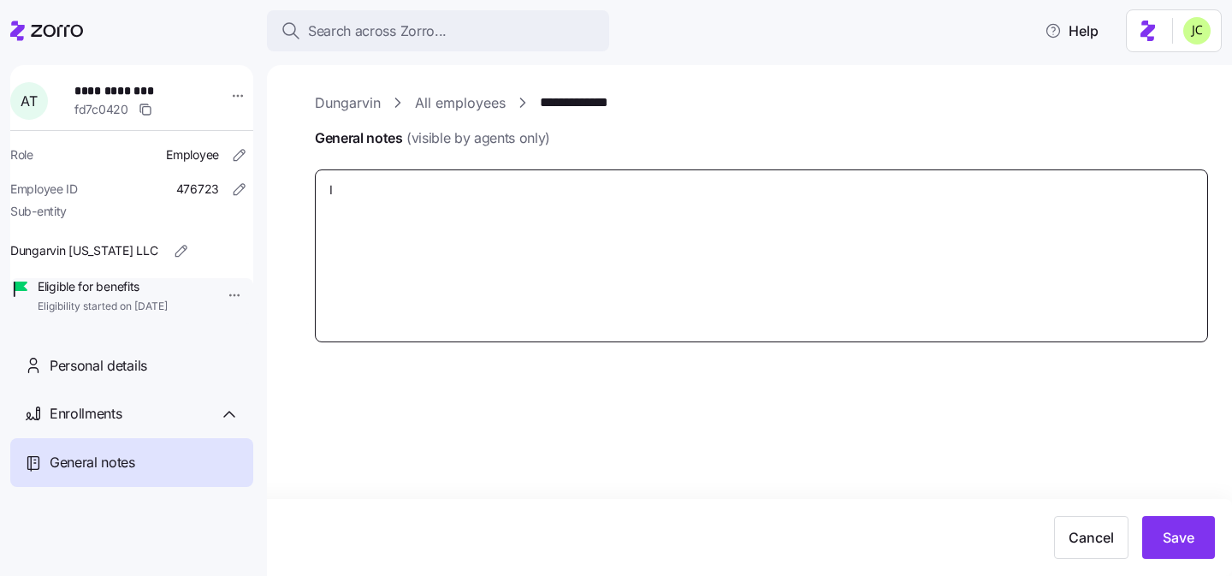
type textarea "x"
type textarea "I s"
type textarea "x"
type textarea "I su"
type textarea "x"
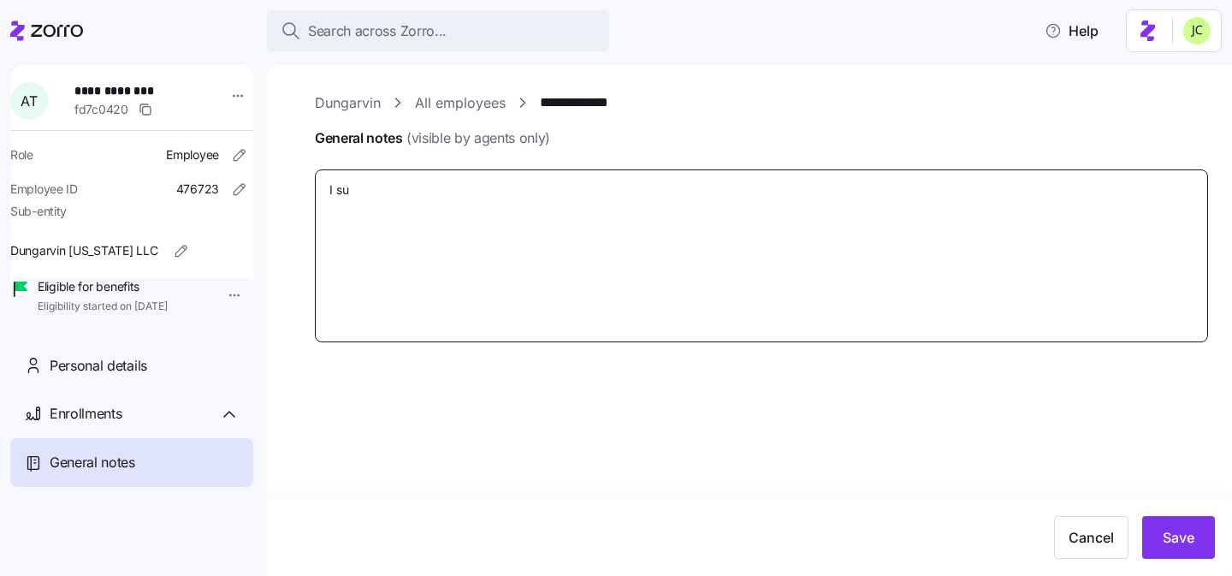
type textarea "I sub"
type textarea "x"
type textarea "I subm"
type textarea "x"
type textarea "I submi"
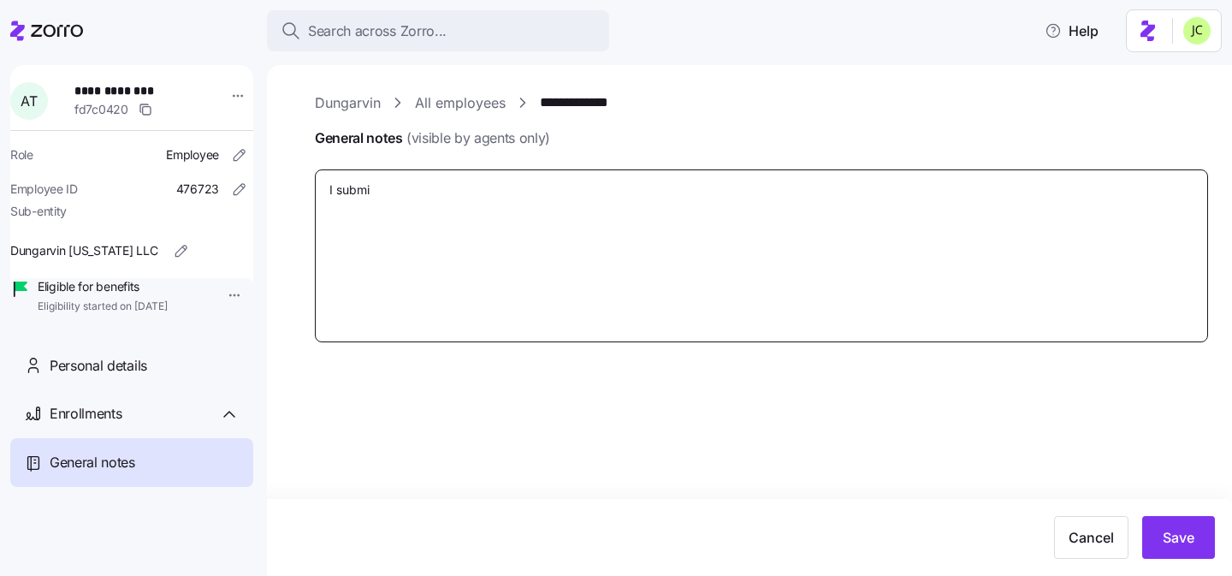
type textarea "x"
type textarea "I submit"
type textarea "x"
type textarea "I submitte"
type textarea "x"
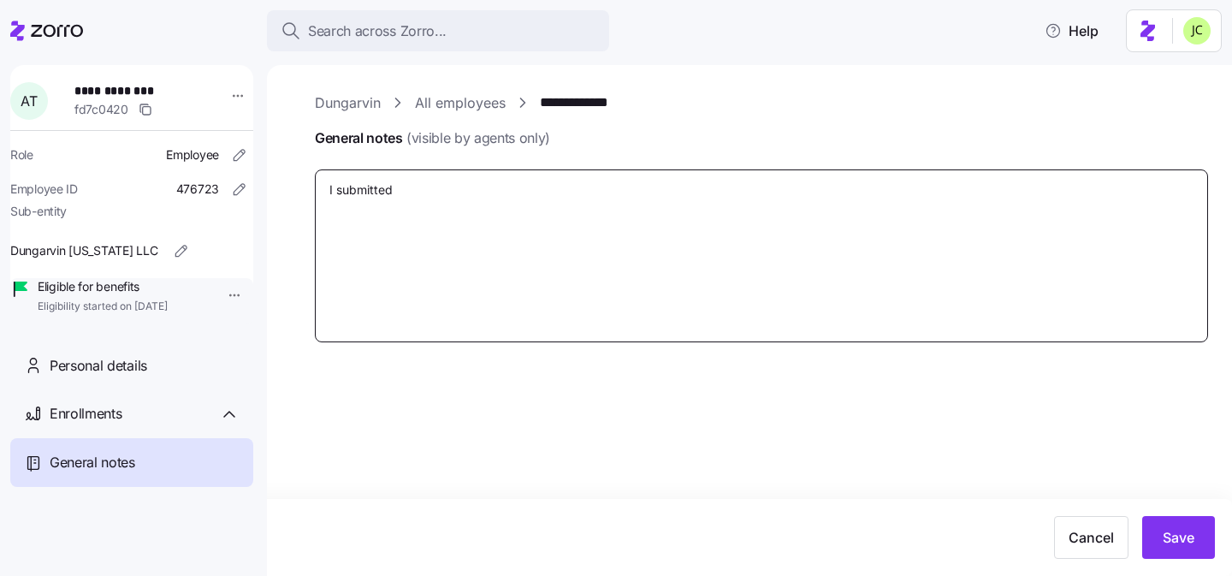
type textarea "I submitted"
type textarea "x"
type textarea "I submitted h"
type textarea "x"
type textarea "I submitted he"
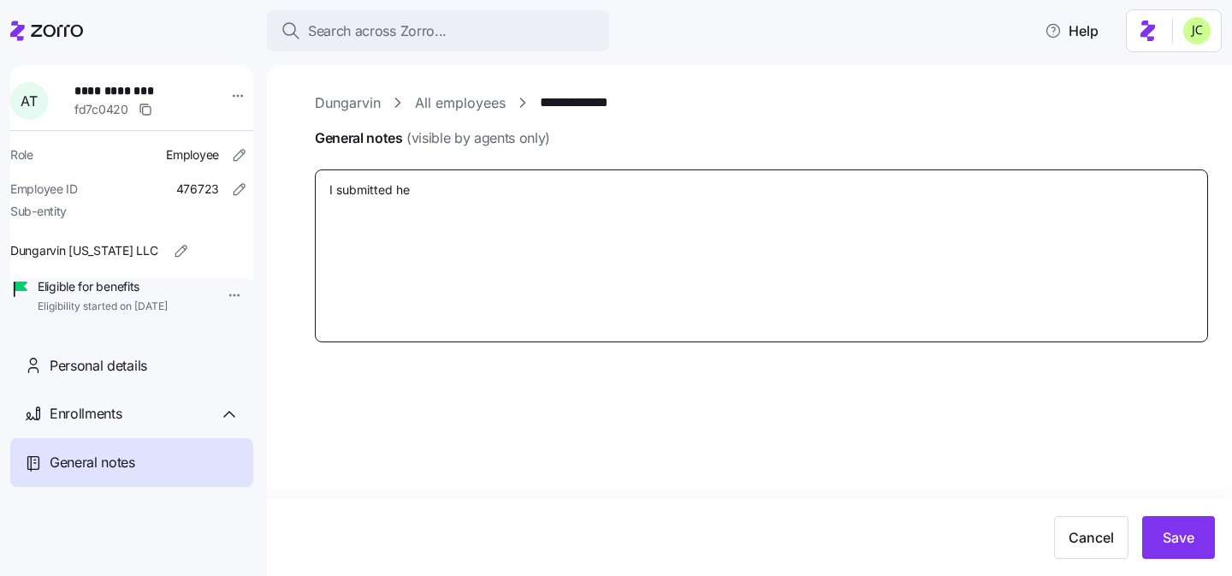
type textarea "x"
type textarea "I submitted her"
type textarea "x"
type textarea "I submitted her"
type textarea "x"
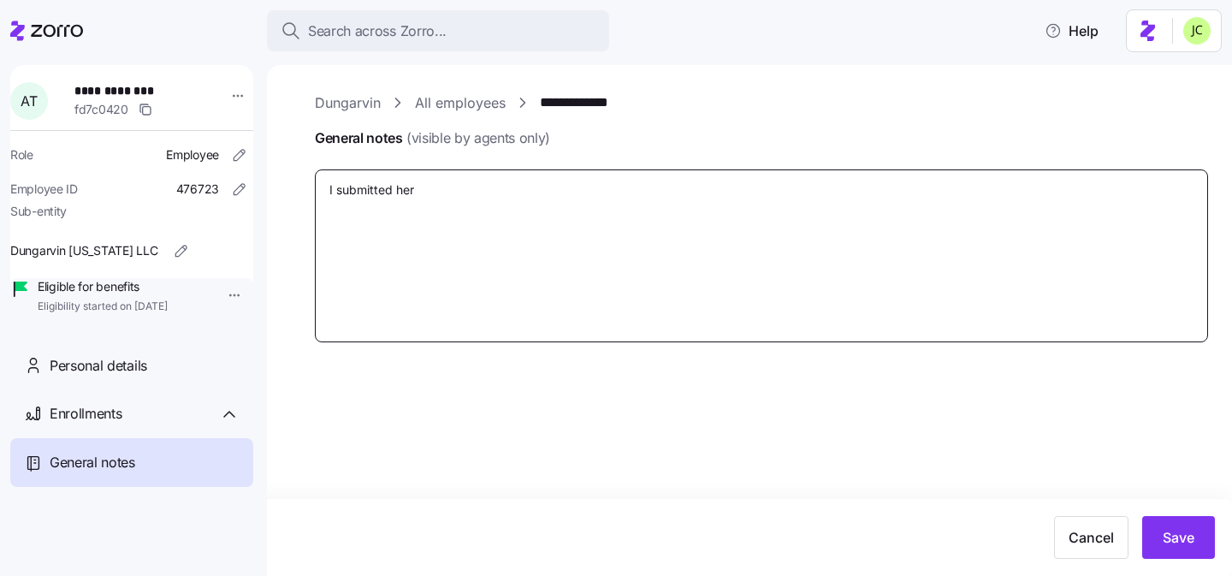
type textarea "I submitted her 1"
type textarea "x"
type textarea "I submitted her 10"
type textarea "x"
type textarea "I submitted her 10/"
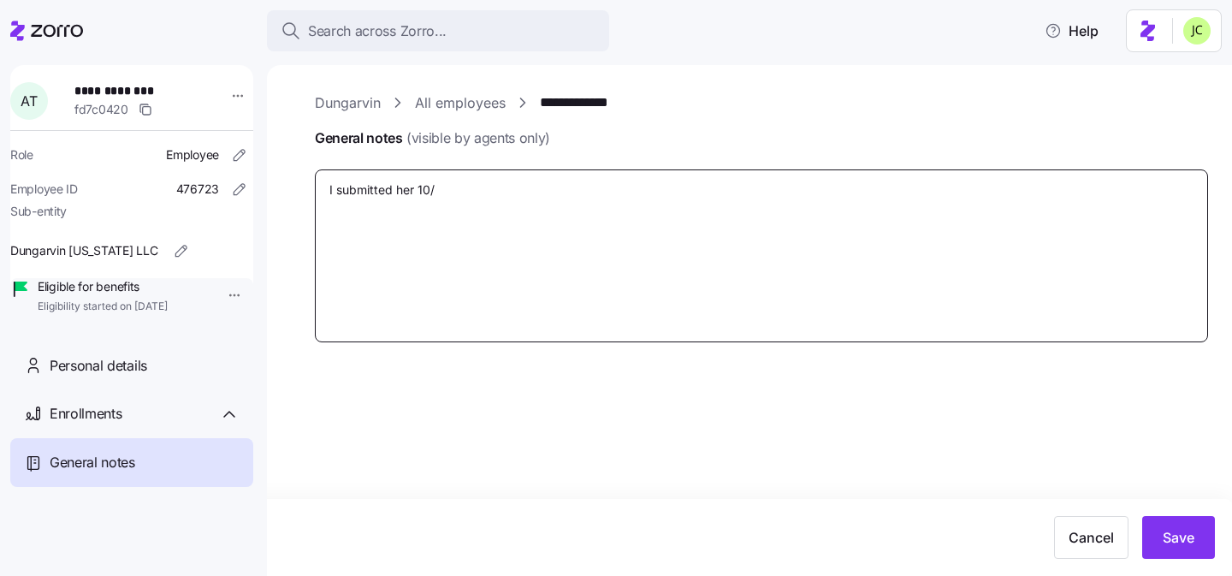
type textarea "x"
type textarea "I submitted her 10/1"
type textarea "x"
type textarea "I submitted her 10/1"
type textarea "x"
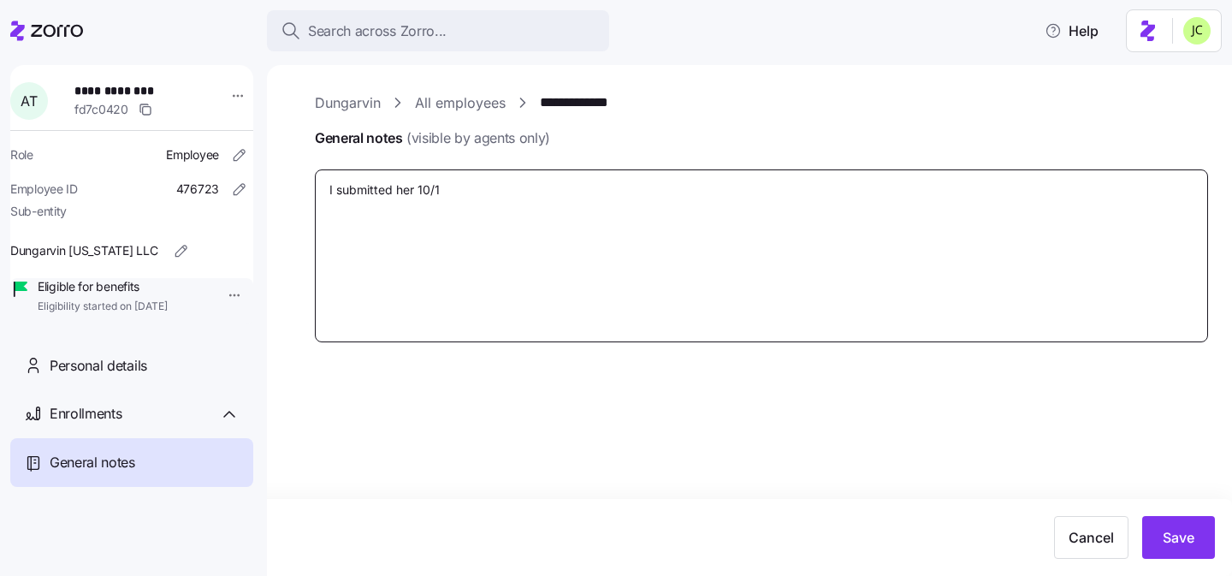
type textarea "I submitted her 10/1 s"
type textarea "x"
type textarea "I submitted her 10/1 st"
type textarea "x"
type textarea "I submitted her 10/1 sta"
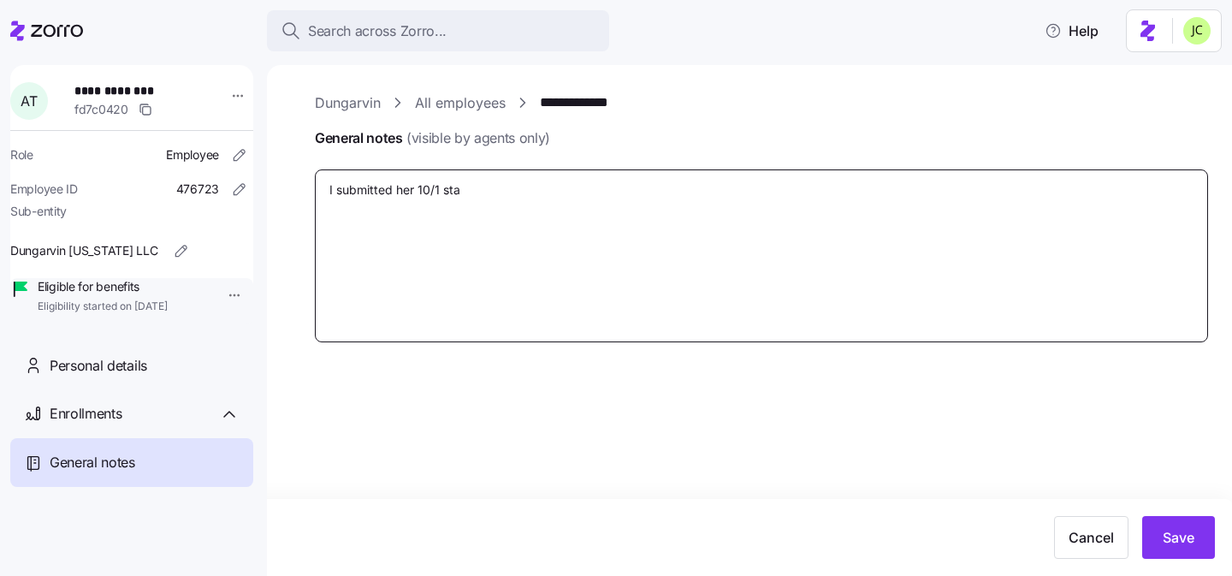
type textarea "x"
type textarea "I submitted her 10/1 star"
type textarea "x"
type textarea "I submitted her 10/1 start"
type textarea "x"
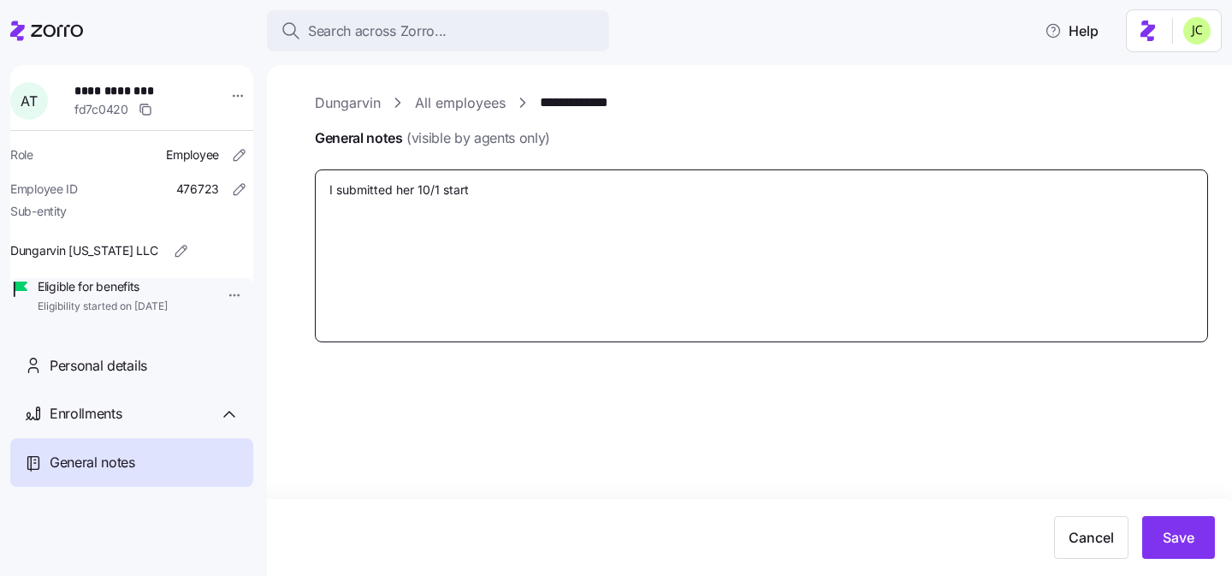
type textarea "I submitted her 10/1 start"
type textarea "x"
type textarea "I submitted her 10/1 start d"
type textarea "x"
type textarea "I submitted her 10/1 start da"
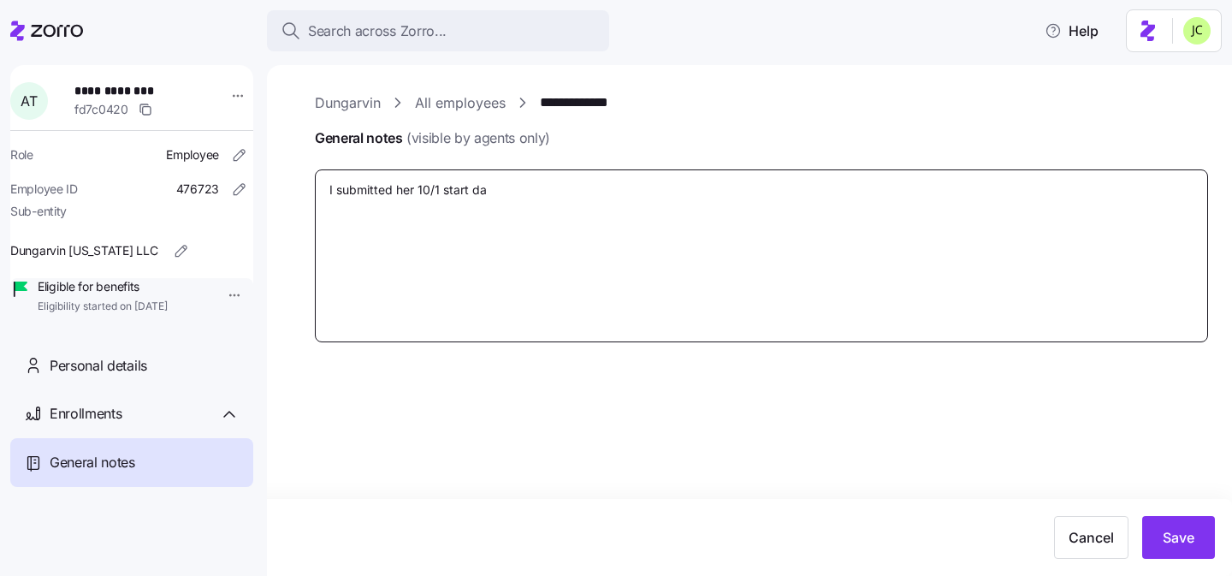
type textarea "x"
type textarea "I submitted her 10/1 start dat"
type textarea "x"
type textarea "I submitted her 10/1 start date"
type textarea "x"
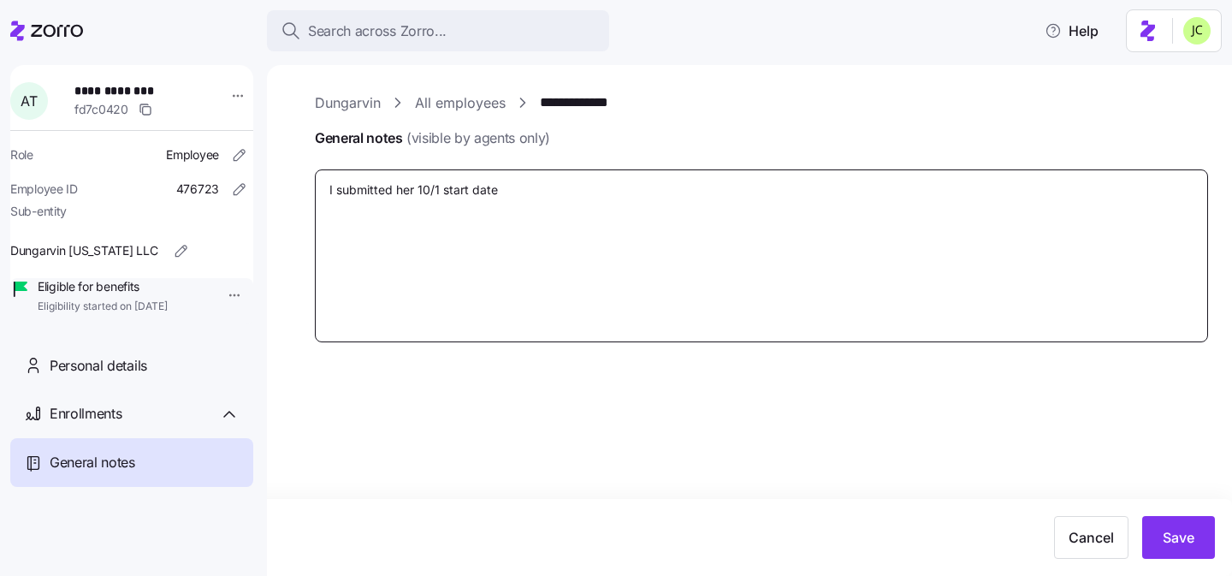
type textarea "I submitted her 10/1 start date"
type textarea "x"
type textarea "I submitted her 10/1 start date a"
type textarea "x"
type textarea "I submitted her 10/1 start date ap"
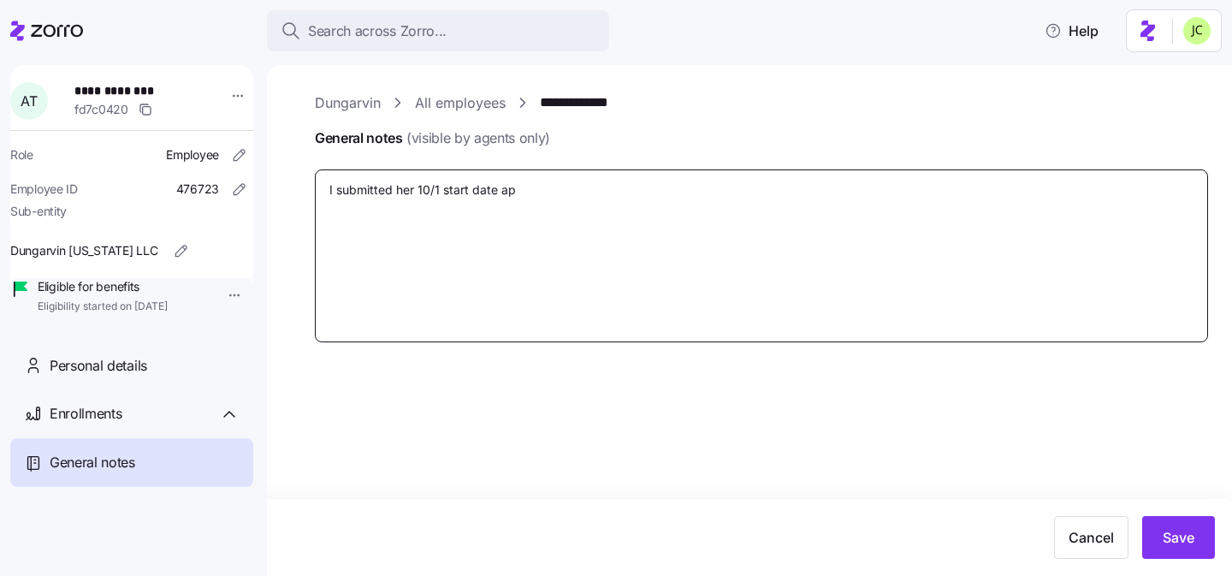
type textarea "x"
type textarea "I submitted her 10/1 start date app"
type textarea "x"
type textarea "I submitted her 10/1 start date app"
type textarea "x"
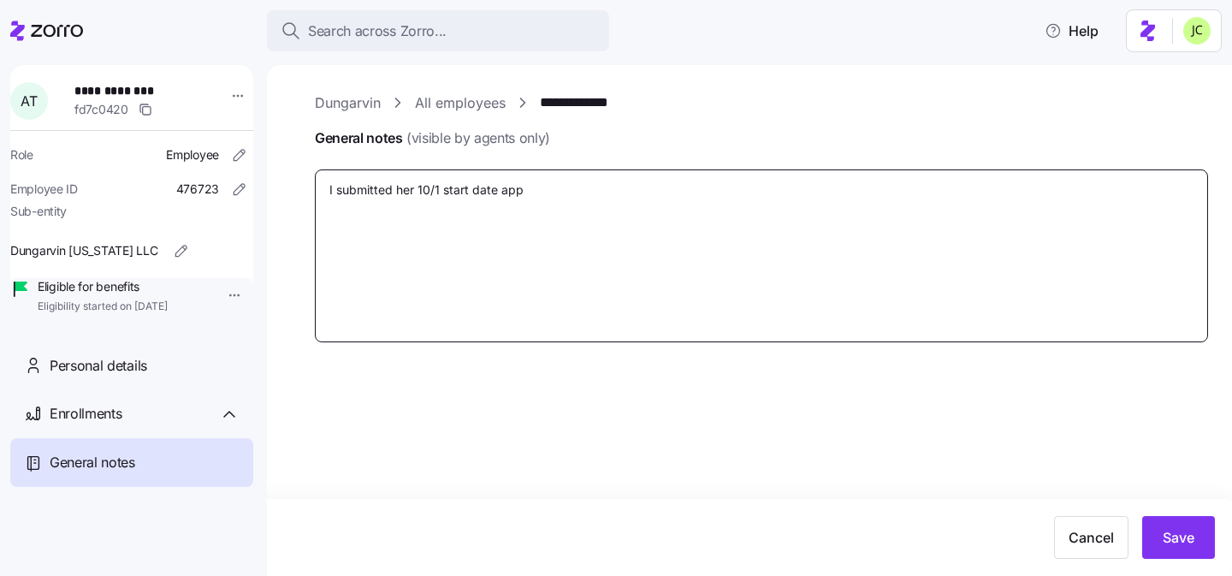
type textarea "I submitted her 10/1 start date app o"
type textarea "x"
type textarea "I submitted her 10/1 start date app on"
type textarea "x"
type textarea "I submitted her 10/1 start date app on"
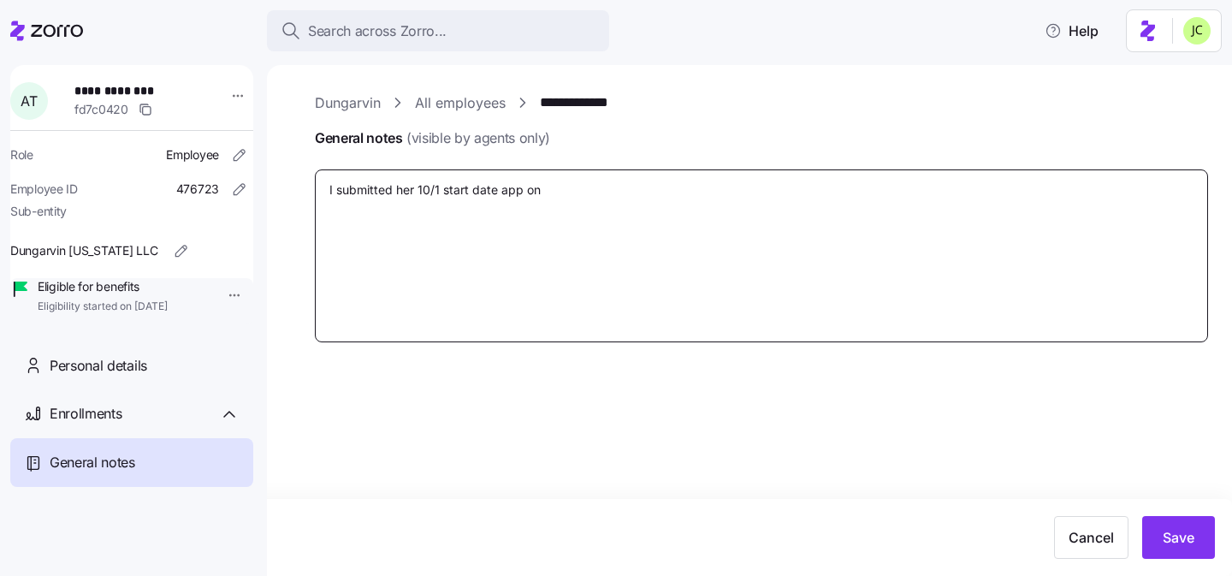
type textarea "x"
type textarea "I submitted her 10/1 start date app on 9"
type textarea "x"
type textarea "I submitted her 10/1 start date app on 9/"
type textarea "x"
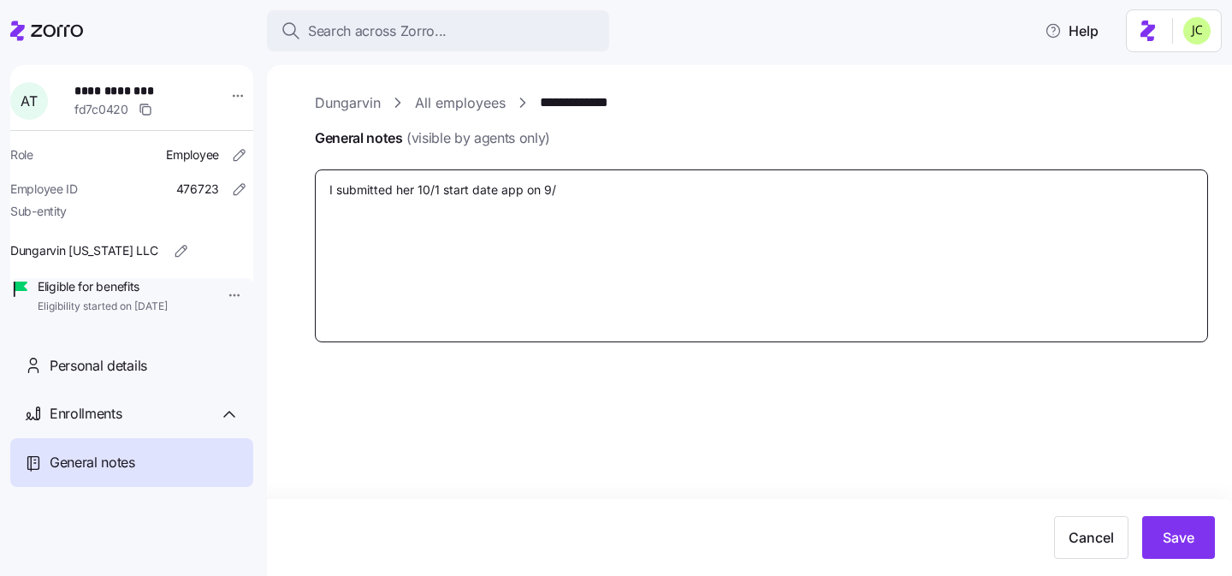
type textarea "I submitted her 10/1 start date app on 9/3"
type textarea "x"
type textarea "I submitted her 10/1 start date app on 9/30"
type textarea "x"
type textarea "I submitted her 10/1 start date app on 9/30"
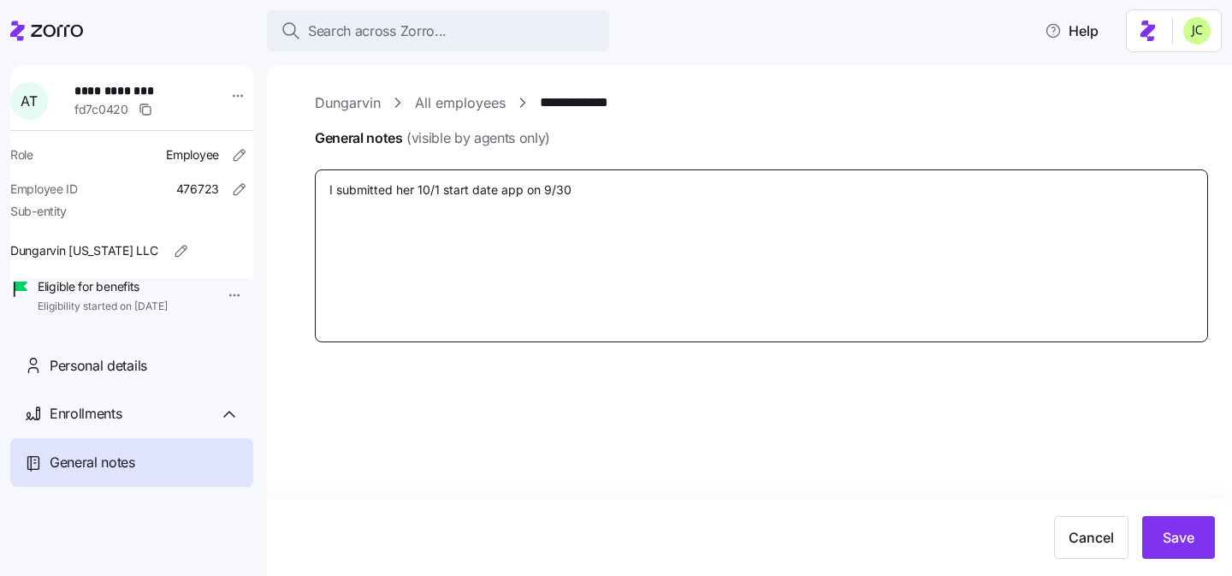
type textarea "x"
type textarea "I submitted her 10/1 start date app on 9/30 -"
type textarea "x"
type textarea "I submitted her 10/1 start date app on 9/30 -"
type textarea "x"
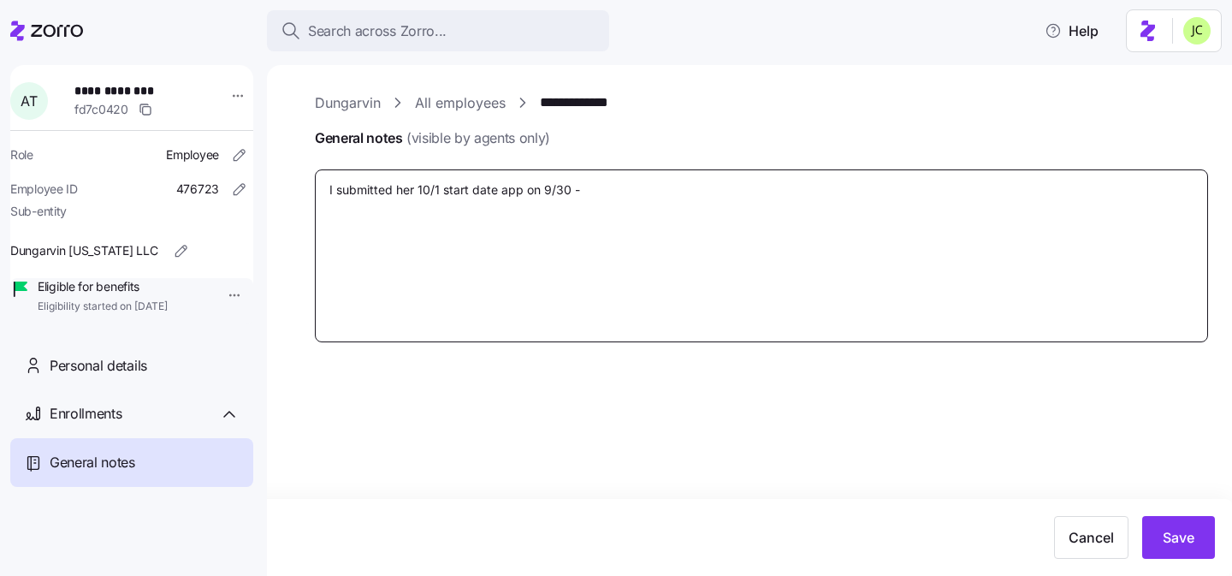
type textarea "I submitted her 10/1 start date app on 9/30 -"
type textarea "x"
type textarea "I submitted her 10/1 start date app on 9/30"
type textarea "x"
type textarea "I submitted her 10/1 start date app on 9/30 ."
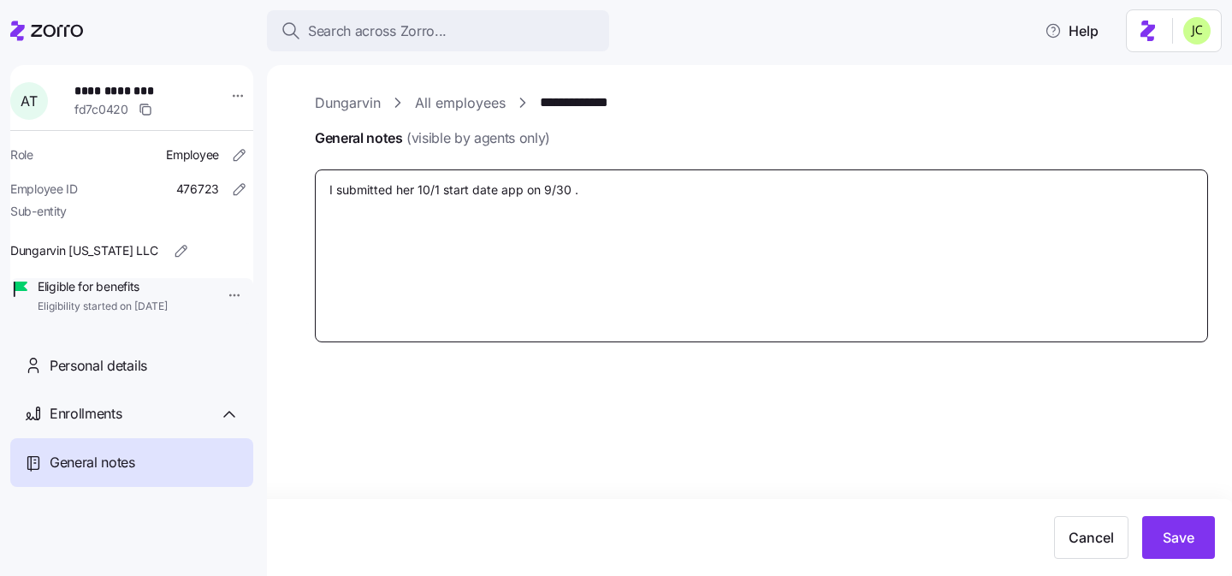
type textarea "x"
type textarea "I submitted her 10/1 start date app on 9/30 ."
type textarea "x"
type textarea "I submitted her 10/1 start date app on 9/30 . I"
type textarea "x"
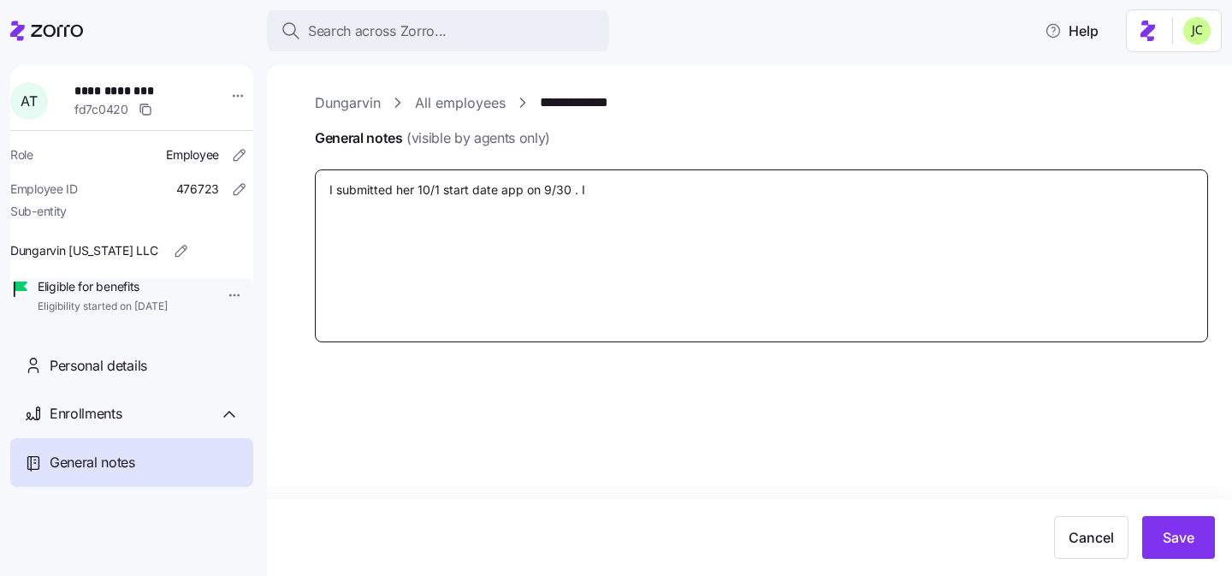
type textarea "I submitted her 10/1 start date app on 9/30 . It"
type textarea "x"
type textarea "I submitted her 10/1 start date app on 9/30 . It"
type textarea "x"
type textarea "I submitted her 10/1 start date app on 9/30 . It al"
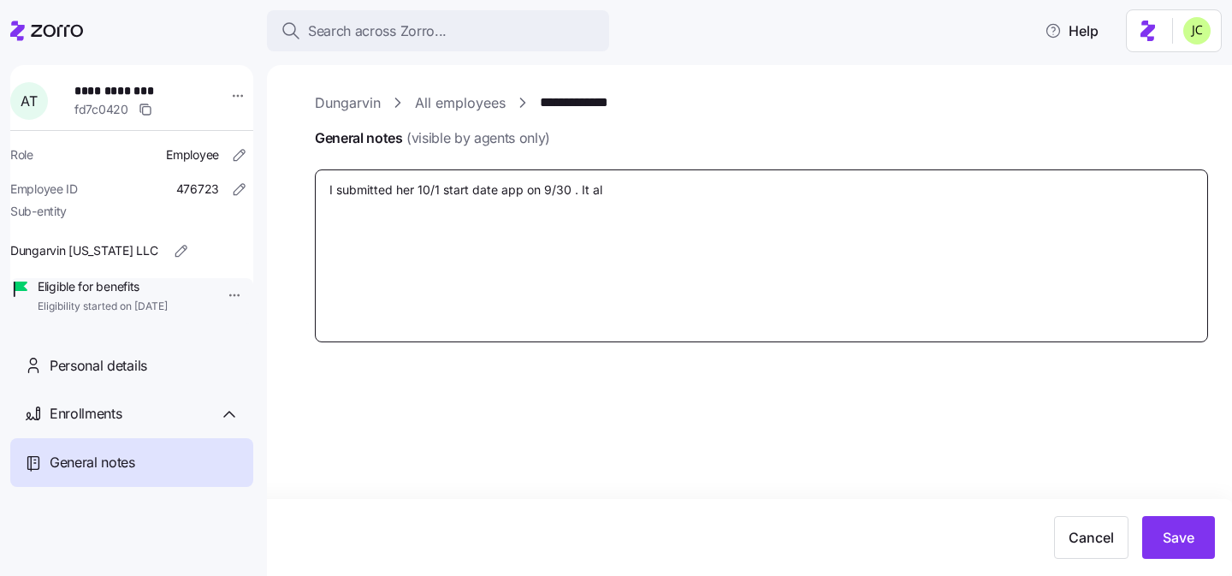
type textarea "x"
type textarea "I submitted her 10/1 start date app on 9/30 . It a"
type textarea "x"
type textarea "I submitted her 10/1 start date app on 9/30 . It"
type textarea "x"
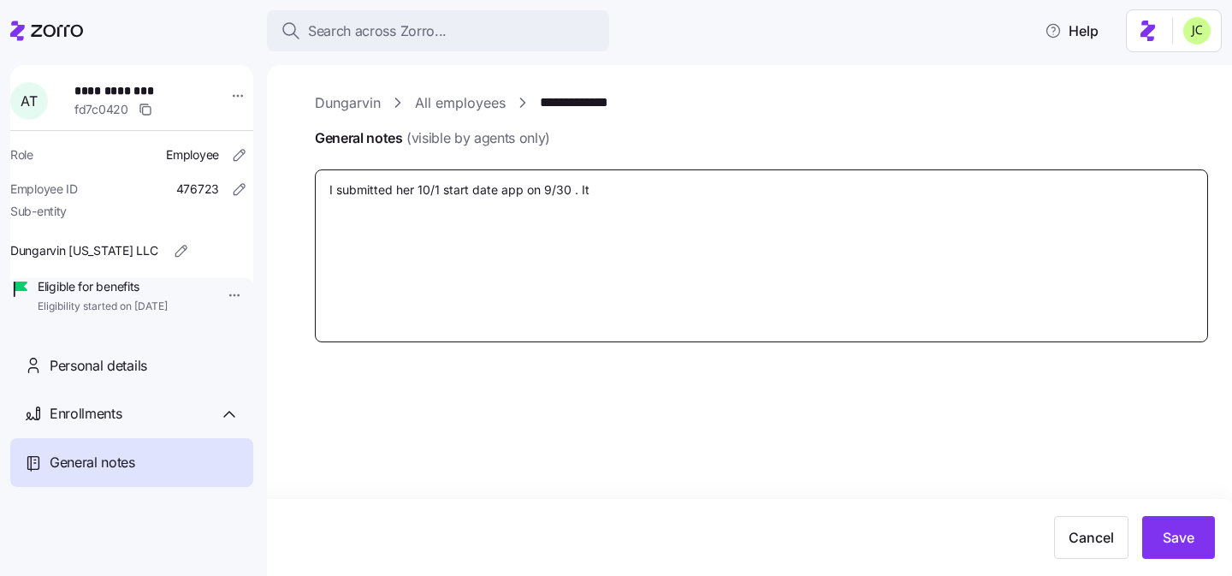
type textarea "I submitted her 10/1 start date app on 9/30 . It"
type textarea "x"
type textarea "I submitted her 10/1 start date app on 9/30 . I"
type textarea "x"
type textarea "I submitted her 10/1 start date app on 9/30 ."
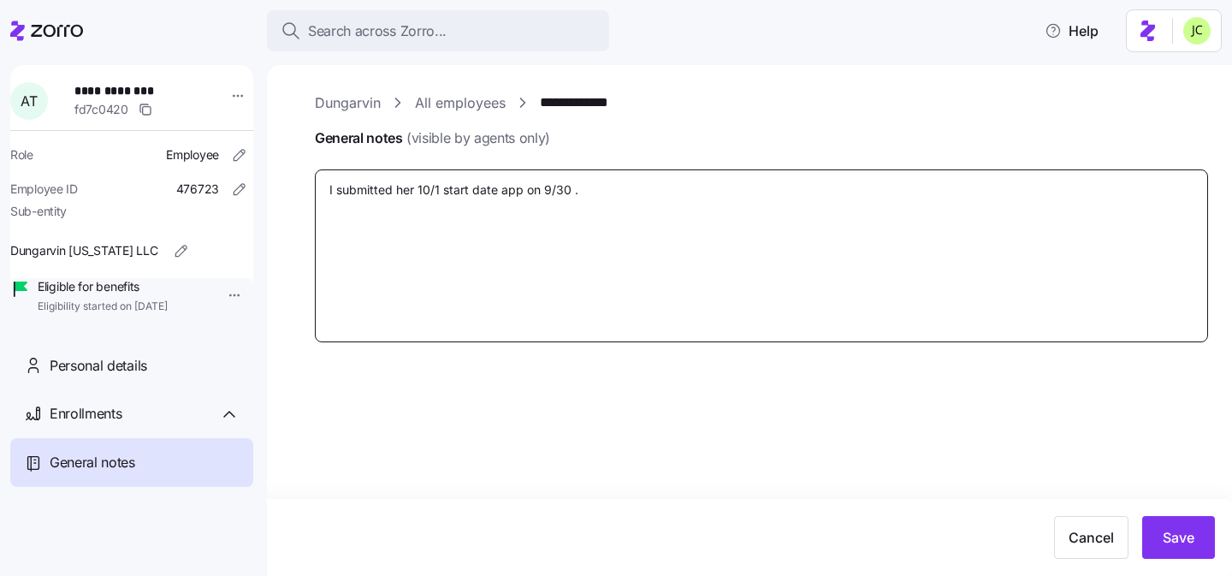
type textarea "x"
type textarea "I submitted her 10/1 start date app on 9/30 ."
type textarea "x"
type textarea "I submitted her 10/1 start date app on 9/30"
type textarea "x"
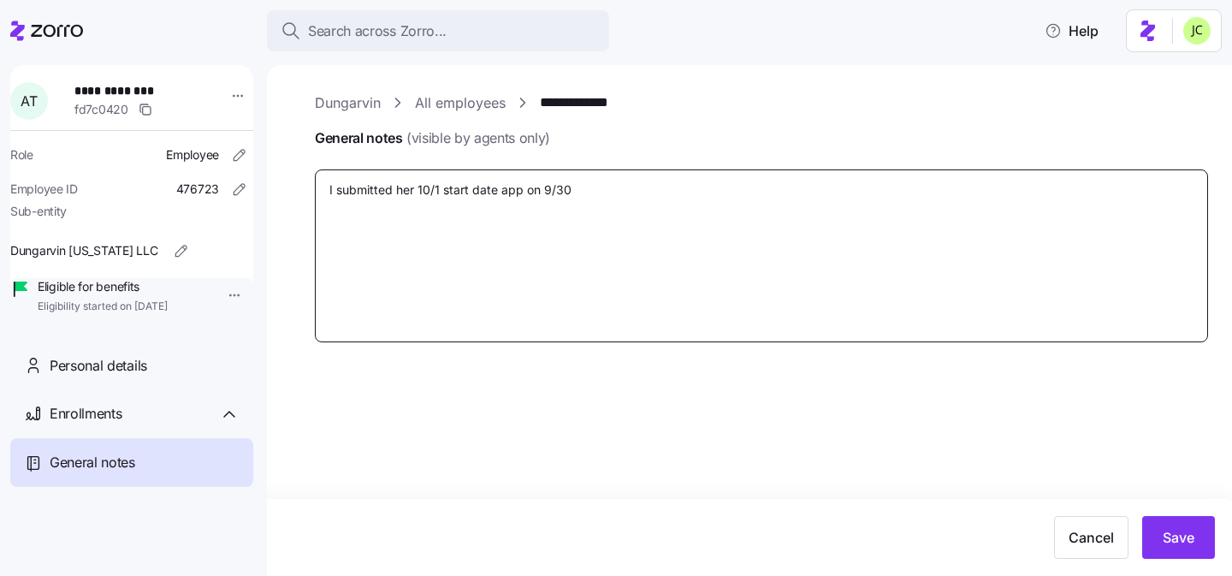
type textarea "I submitted her 10/1 start date app on 9/30"
type textarea "x"
type textarea "I submitted her 10/1 start date app on 9/30."
type textarea "x"
type textarea "I submitted her 10/1 start date app on 9/30."
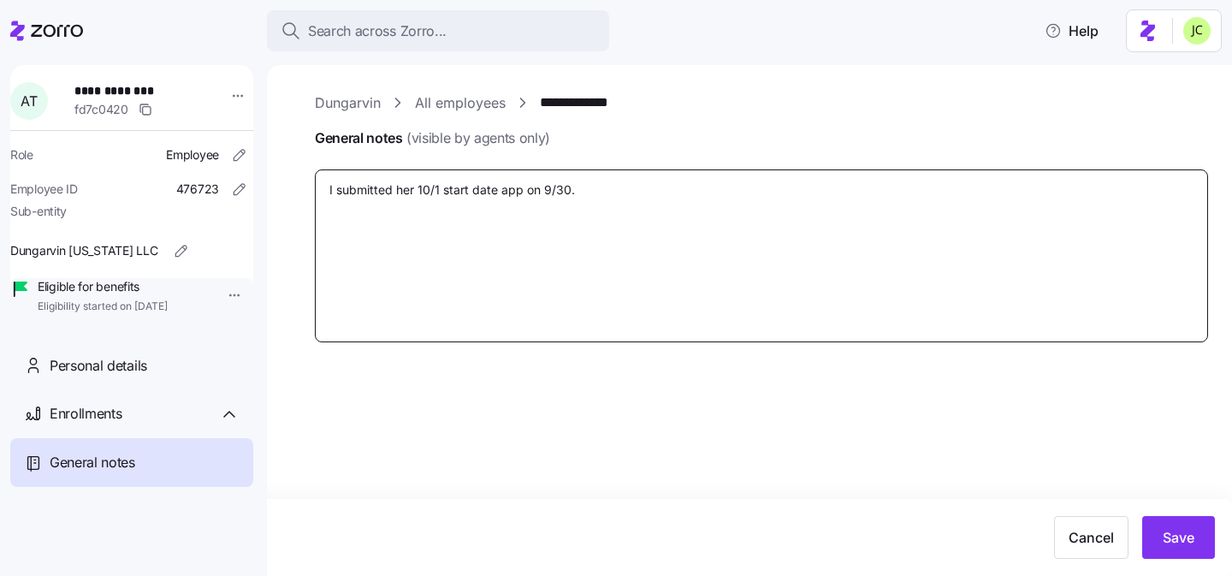
type textarea "x"
type textarea "I submitted her 10/1 start date app on 9/30. I"
type textarea "x"
type textarea "I submitted her 10/1 start date app on 9/30. It"
type textarea "x"
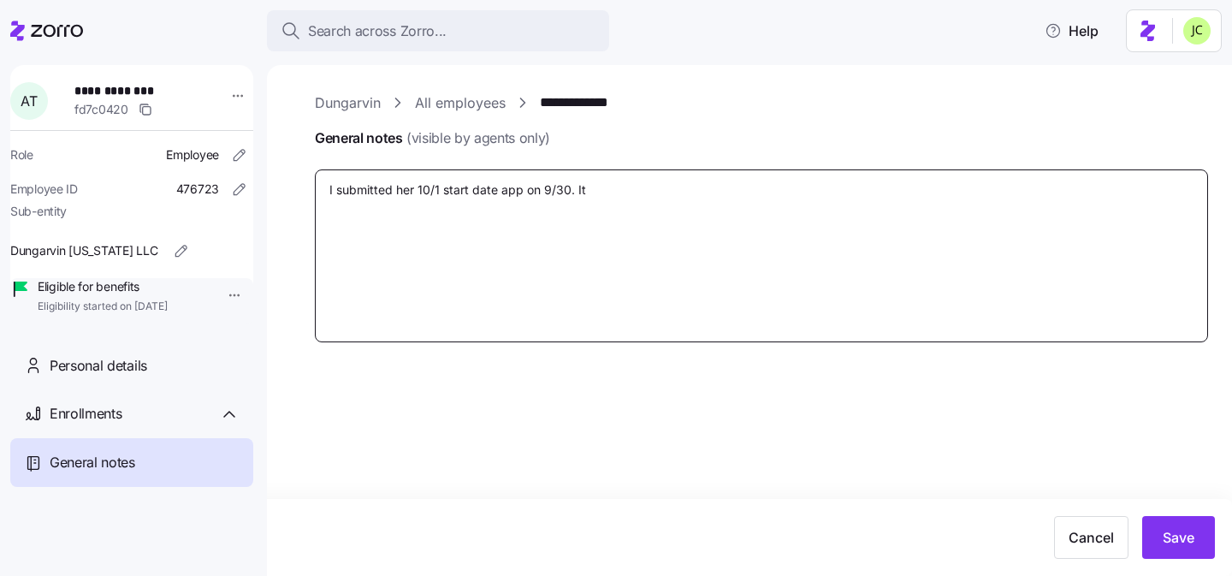
type textarea "I submitted her 10/1 start date app on 9/30. It"
type textarea "x"
type textarea "I submitted her 10/1 start date app on 9/30. It a"
type textarea "x"
type textarea "I submitted her 10/1 start date app on 9/30. It al"
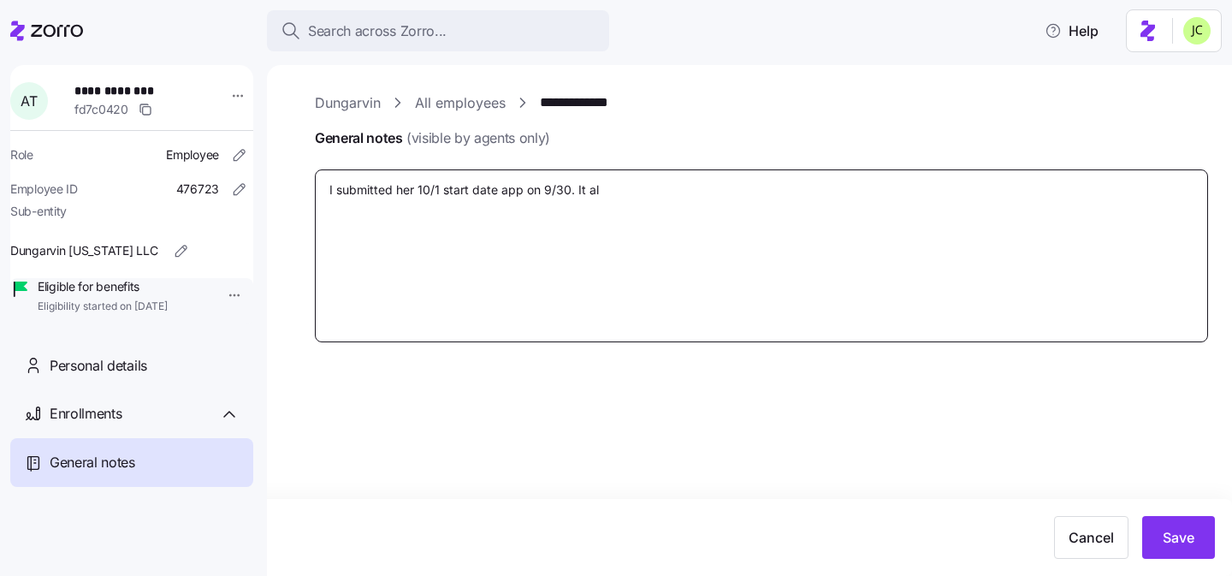
type textarea "x"
type textarea "I submitted her 10/1 start date app on 9/30. It all"
type textarea "x"
type textarea "I submitted her 10/1 start date app on 9/30. It allo"
type textarea "x"
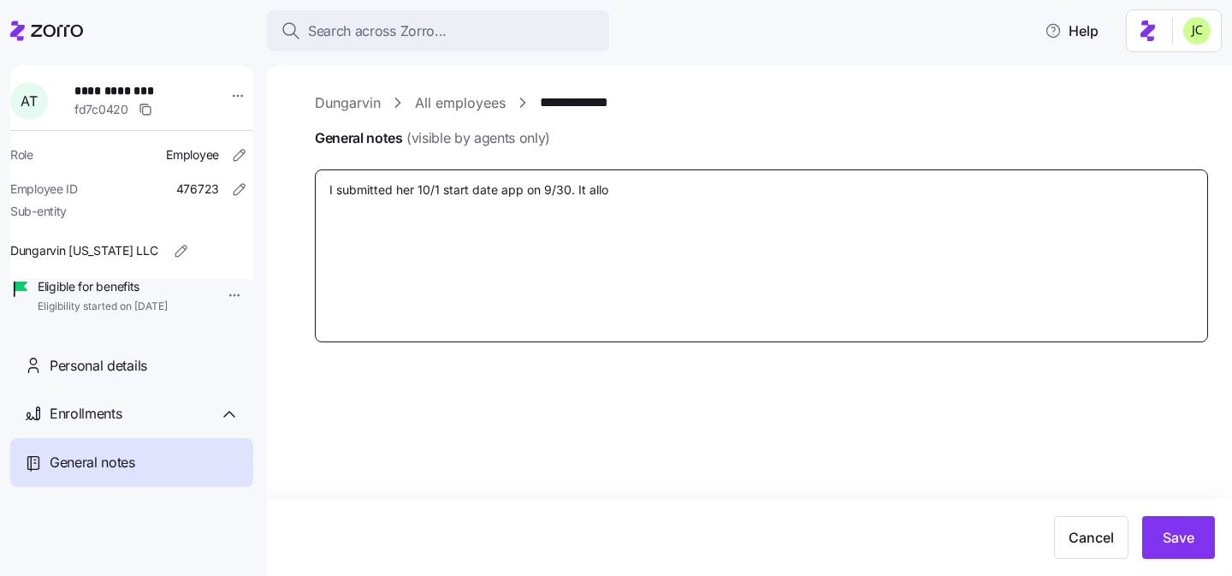
type textarea "I submitted her 10/1 start date app on 9/30. It allow"
type textarea "x"
type textarea "I submitted her 10/1 start date app on 9/30. It allowd"
type textarea "x"
type textarea "I submitted her 10/1 start date app on 9/30. It allowd"
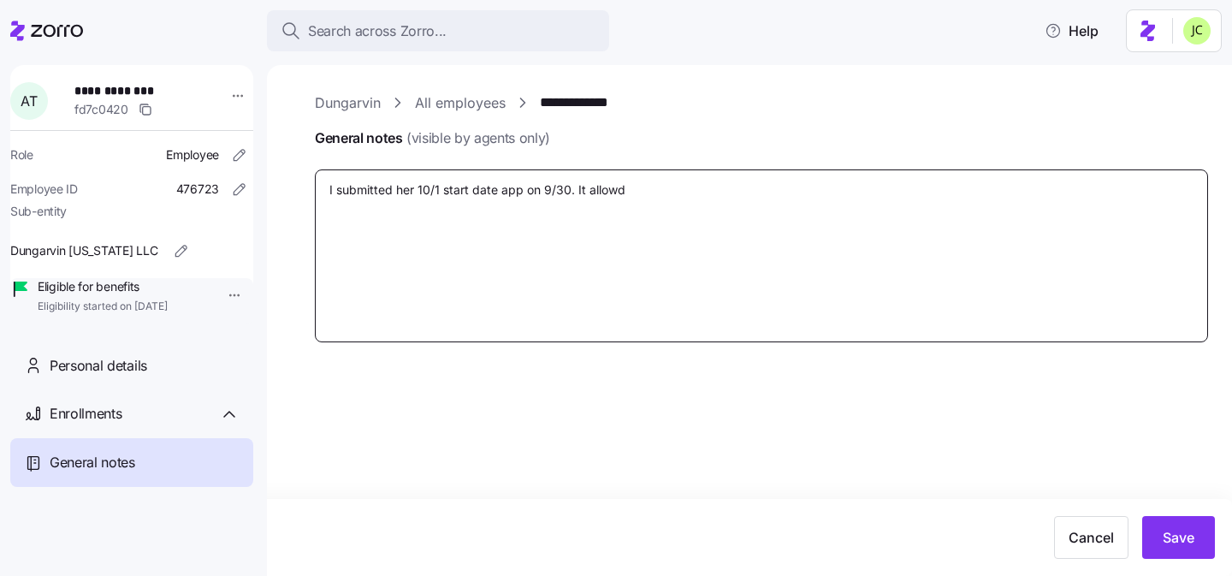
type textarea "x"
type textarea "I submitted her 10/1 start date app on 9/30. It allowd"
type textarea "x"
type textarea "I submitted her 10/1 start date app on 9/30. It allow"
type textarea "x"
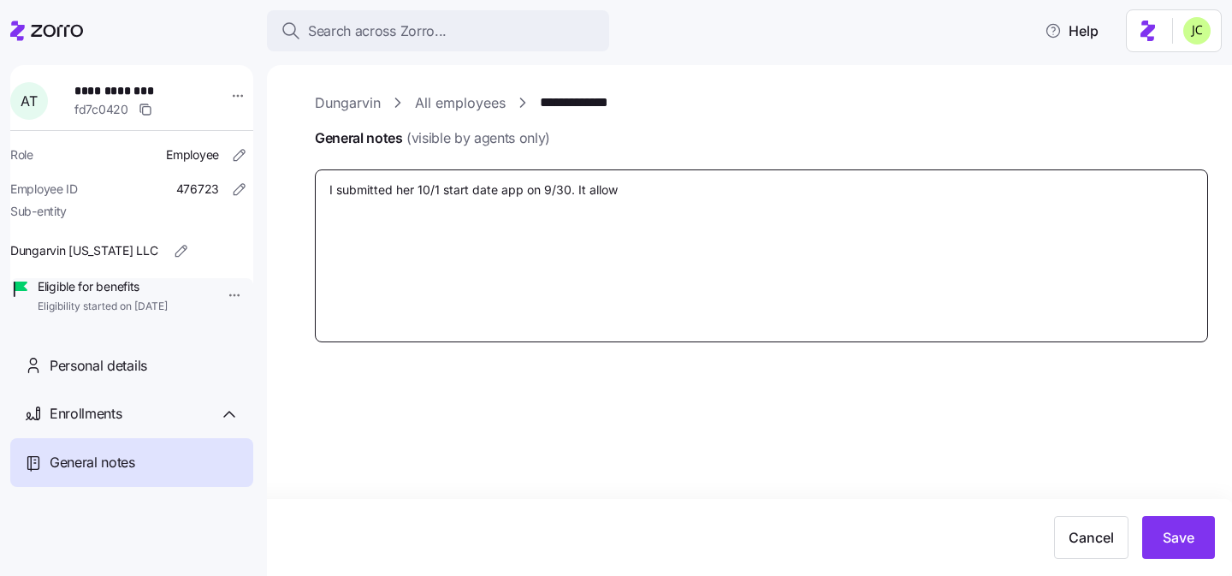
type textarea "I submitted her 10/1 start date app on 9/30. It allowe"
type textarea "x"
type textarea "I submitted her 10/1 start date app on 9/30. It allowed"
type textarea "x"
type textarea "I submitted her 10/1 start date app on 9/30. It allowed b"
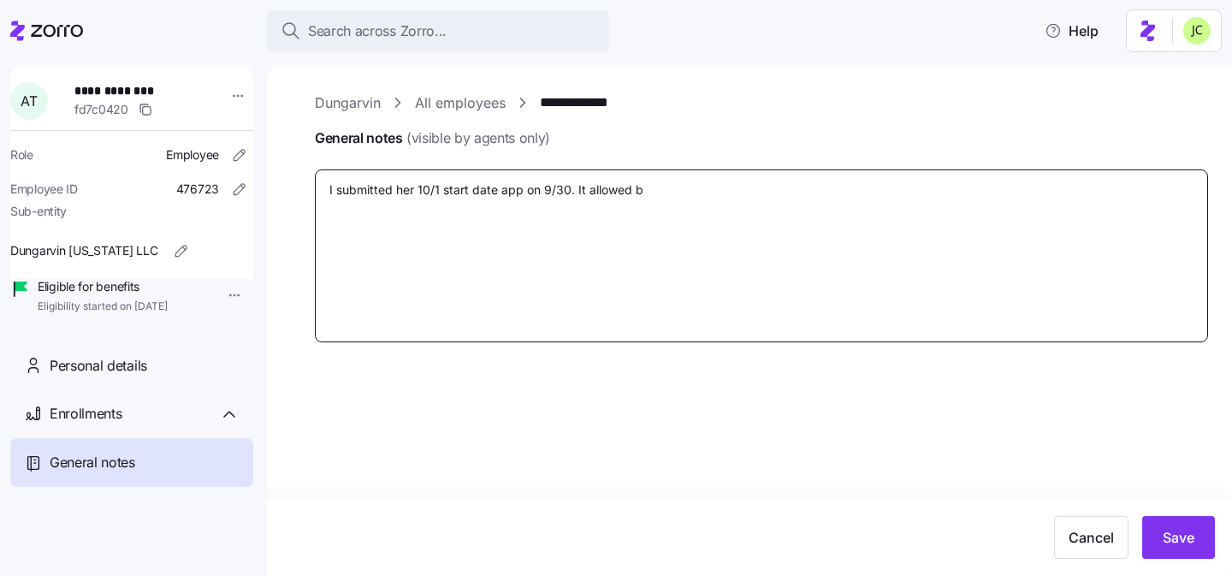
type textarea "x"
type textarea "I submitted her 10/1 start date app on 9/30. It allowed"
type textarea "x"
type textarea "I submitted her 10/1 start date app on 9/30. It allowed m"
type textarea "x"
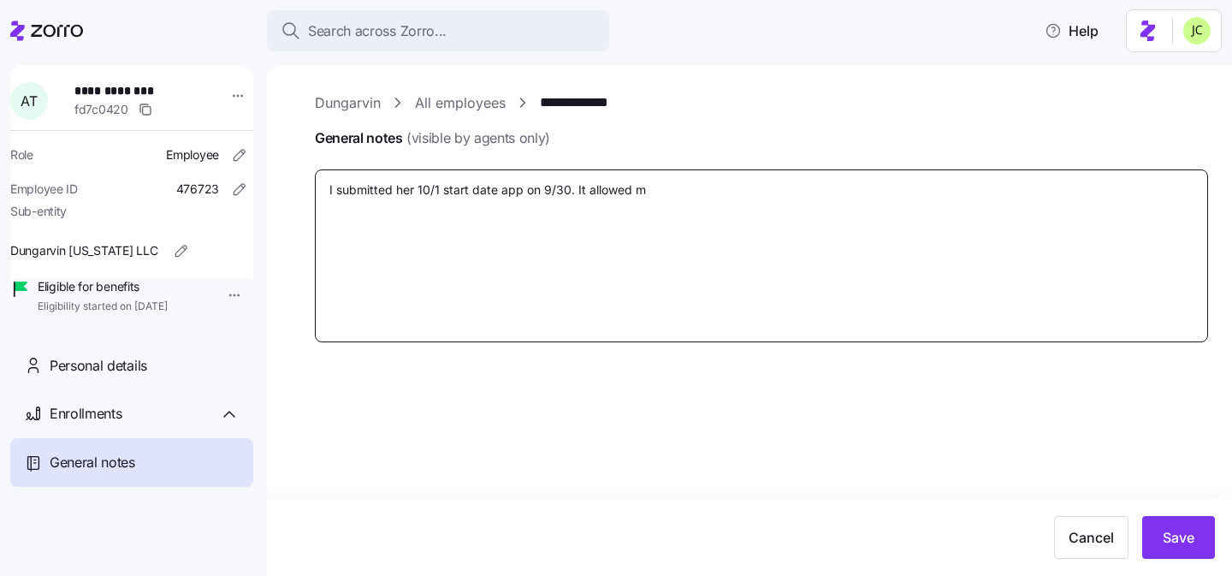
type textarea "I submitted her 10/1 start date app on 9/30. It allowed me"
type textarea "x"
type textarea "I submitted her 10/1 start date app on 9/30. It allowed me"
type textarea "x"
type textarea "I submitted her 10/1 start date app on 9/30. It allowed me t"
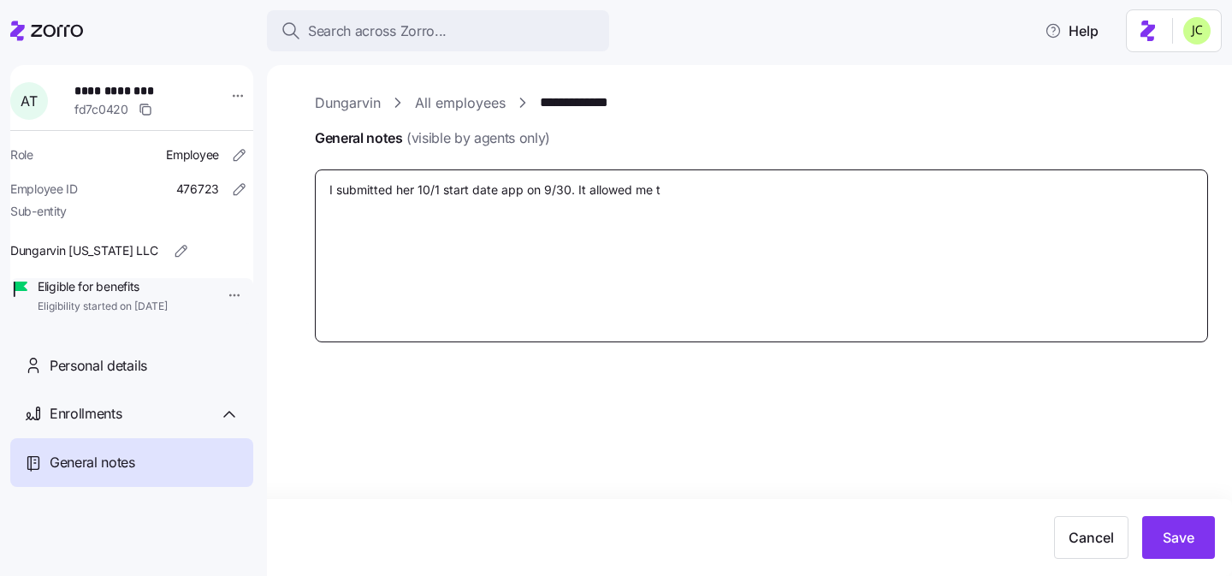
type textarea "x"
type textarea "I submitted her 10/1 start date app on 9/30. It allowed me to"
type textarea "x"
type textarea "I submitted her 10/1 start date app on 9/30. It allowed me to"
type textarea "x"
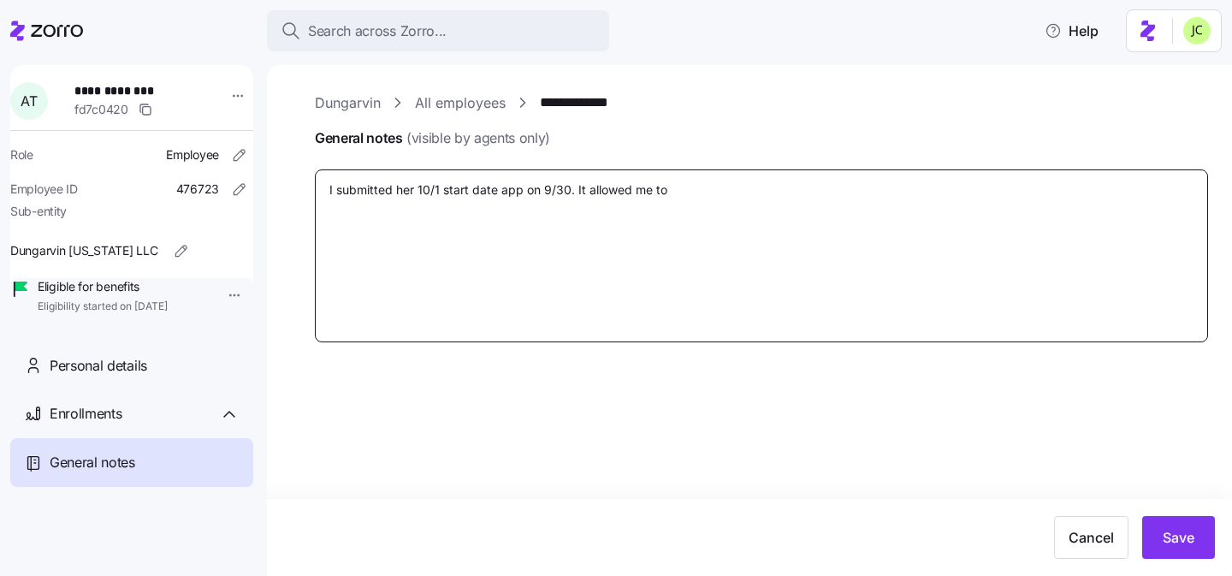
type textarea "I submitted her 10/1 start date app on 9/30. It allowed me to s"
type textarea "x"
type textarea "I submitted her 10/1 start date app on 9/30. It allowed me to se"
type textarea "x"
type textarea "I submitted her 10/1 start date app on 9/30. It allowed me to set"
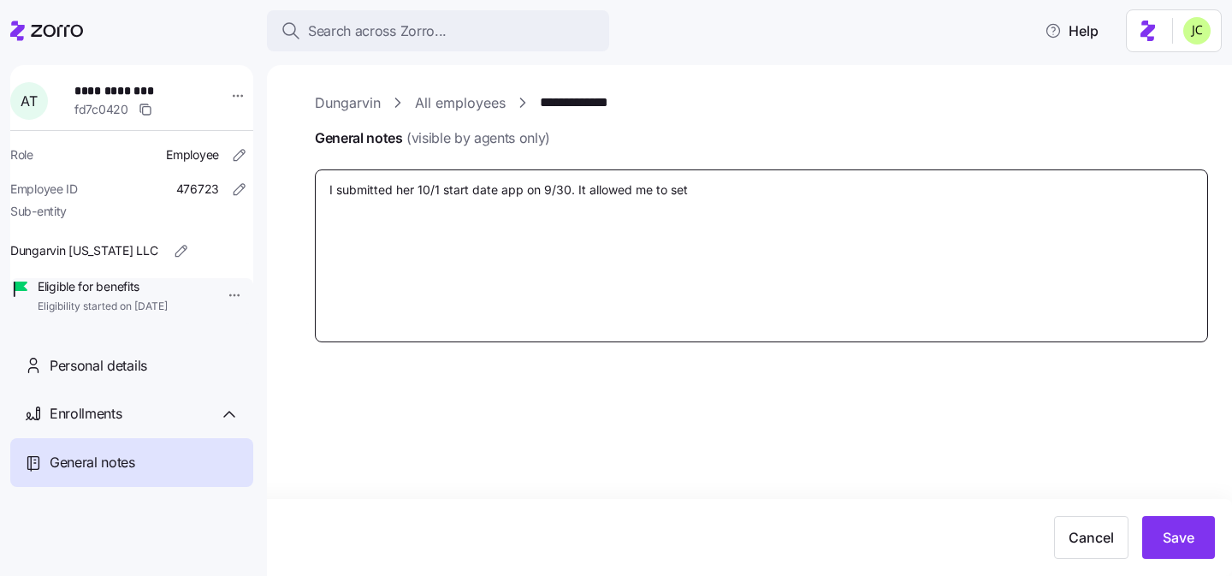
type textarea "x"
type textarea "I submitted her 10/1 start date app on 9/30. It allowed me to setu"
type textarea "x"
type textarea "I submitted her 10/1 start date app on 9/30. It allowed me to setup"
type textarea "x"
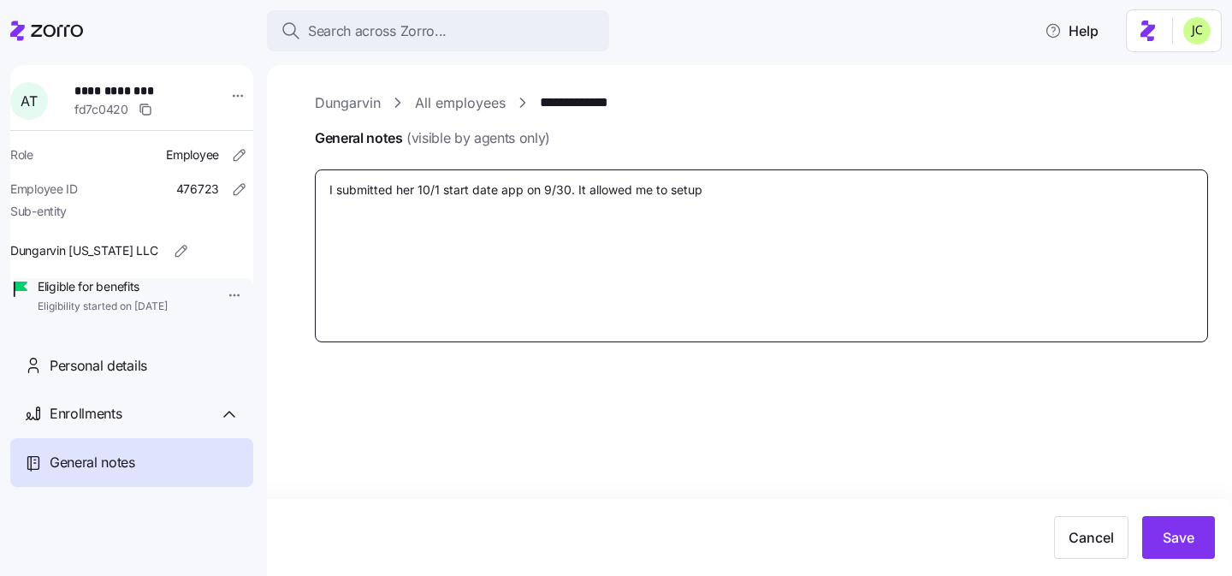
type textarea "I submitted her 10/1 start date app on 9/30. It allowed me to setup"
type textarea "x"
type textarea "I submitted her 10/1 start date app on 9/30. It allowed me to setup t"
type textarea "x"
type textarea "I submitted her 10/1 start date app on 9/30. It allowed me to setup th"
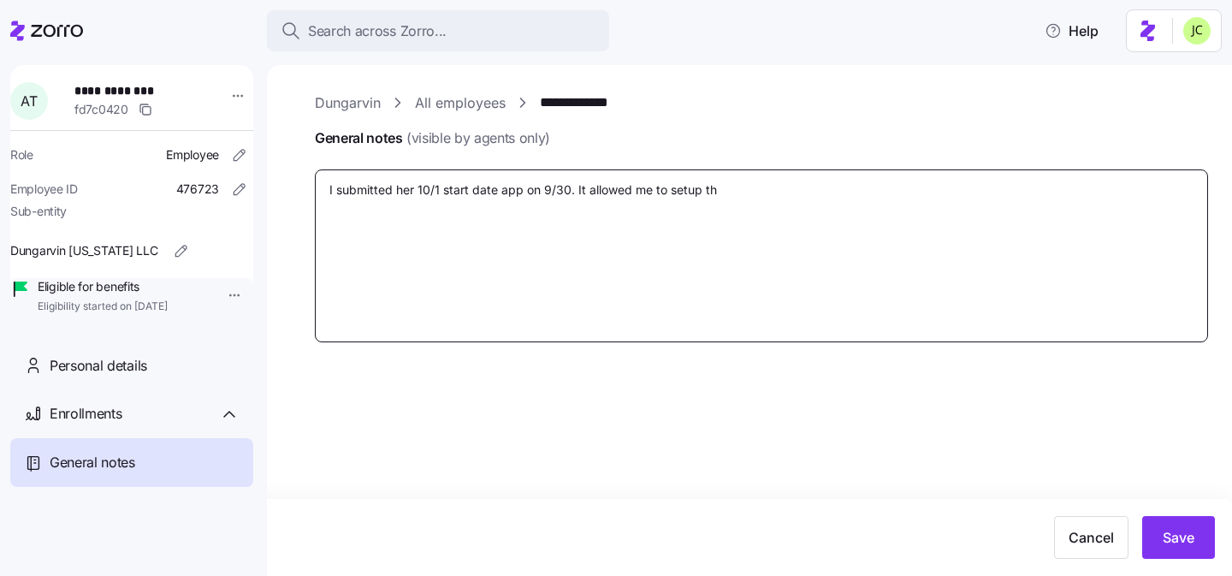
type textarea "x"
type textarea "I submitted her 10/1 start date app on 9/30. It allowed me to setup the"
type textarea "x"
type textarea "I submitted her 10/1 start date app on 9/30. It allowed me to setup the"
type textarea "x"
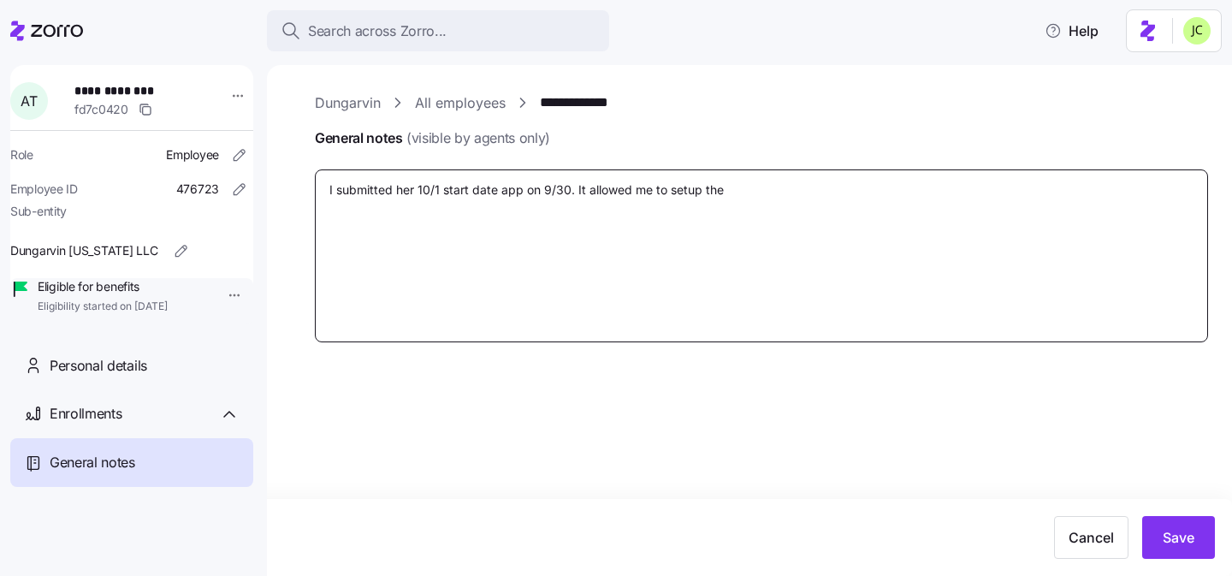
type textarea "I submitted her 10/1 start date app on 9/30. It allowed me to setup the b"
type textarea "x"
type textarea "I submitted her 10/1 start date app on 9/30. It allowed me to setup the bi"
type textarea "x"
type textarea "I submitted her 10/1 start date app on 9/30. It allowed me to setup the bin"
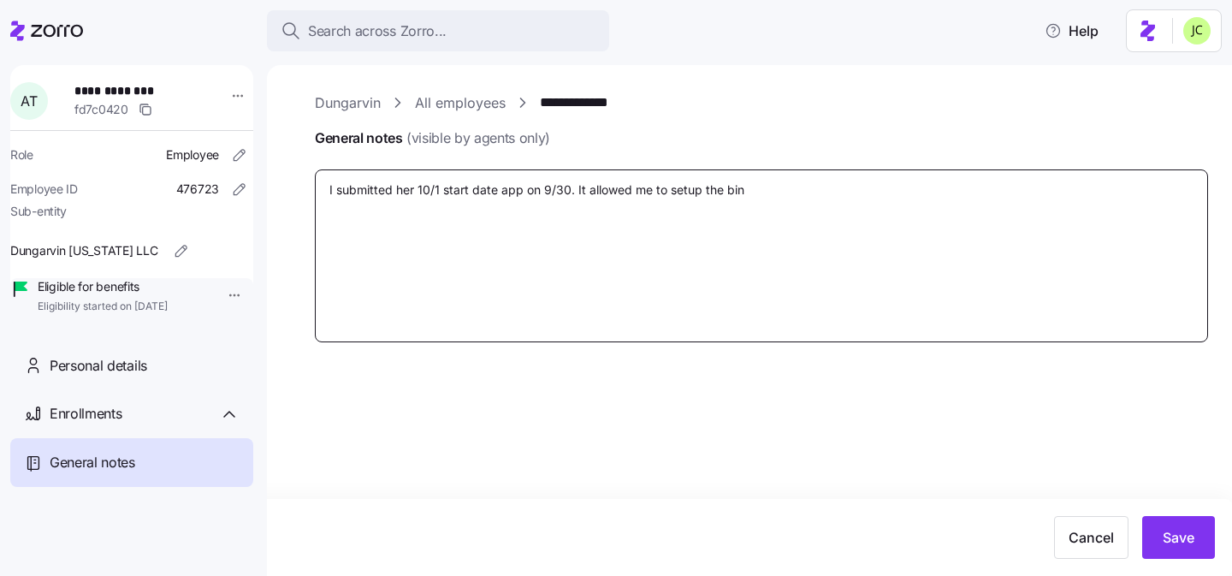
type textarea "x"
type textarea "I submitted her 10/1 start date app on 9/30. It allowed me to setup the bind"
type textarea "x"
type textarea "I submitted her 10/1 start date app on 9/30. It allowed me to setup the binde"
type textarea "x"
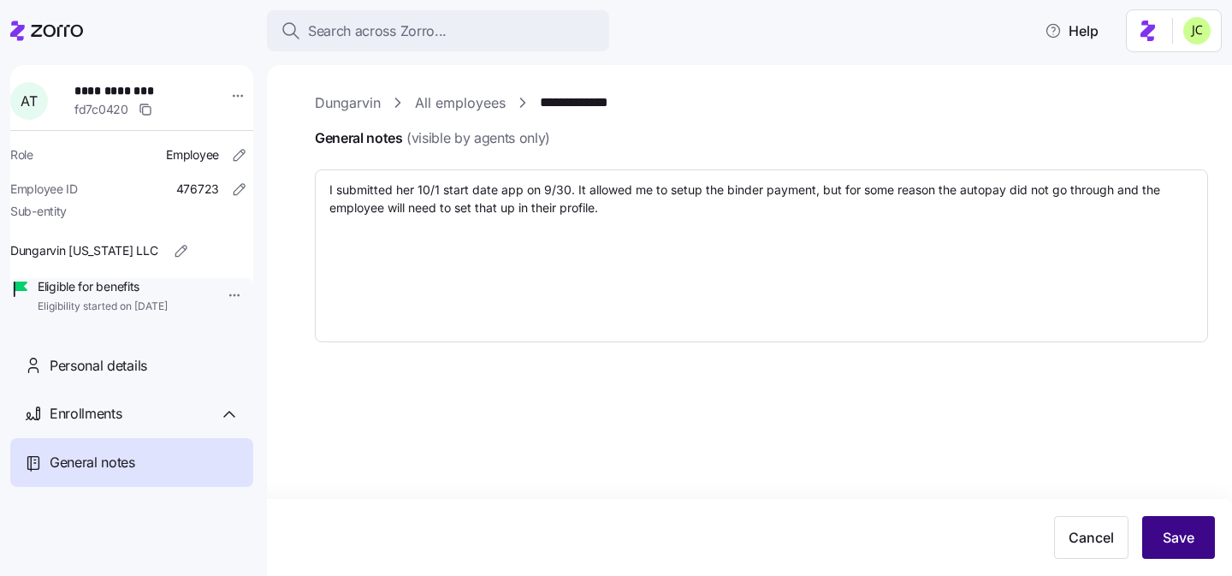
click at [1172, 533] on span "Save" at bounding box center [1179, 537] width 32 height 21
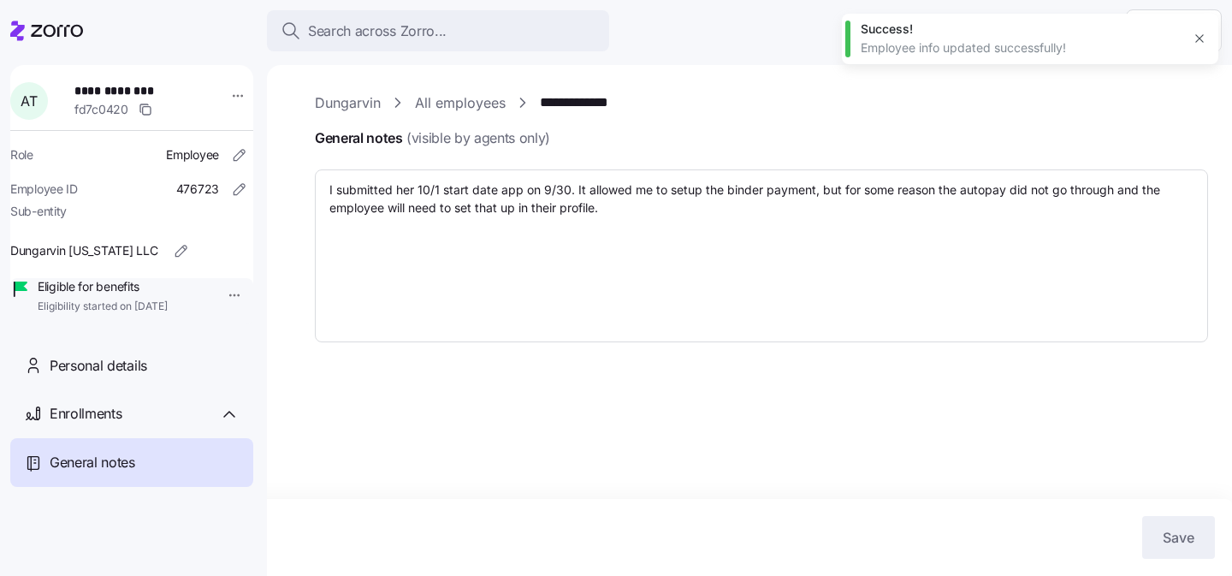
click at [185, 473] on div "General notes" at bounding box center [145, 462] width 190 height 21
click at [117, 438] on div "Enrollments" at bounding box center [131, 413] width 243 height 49
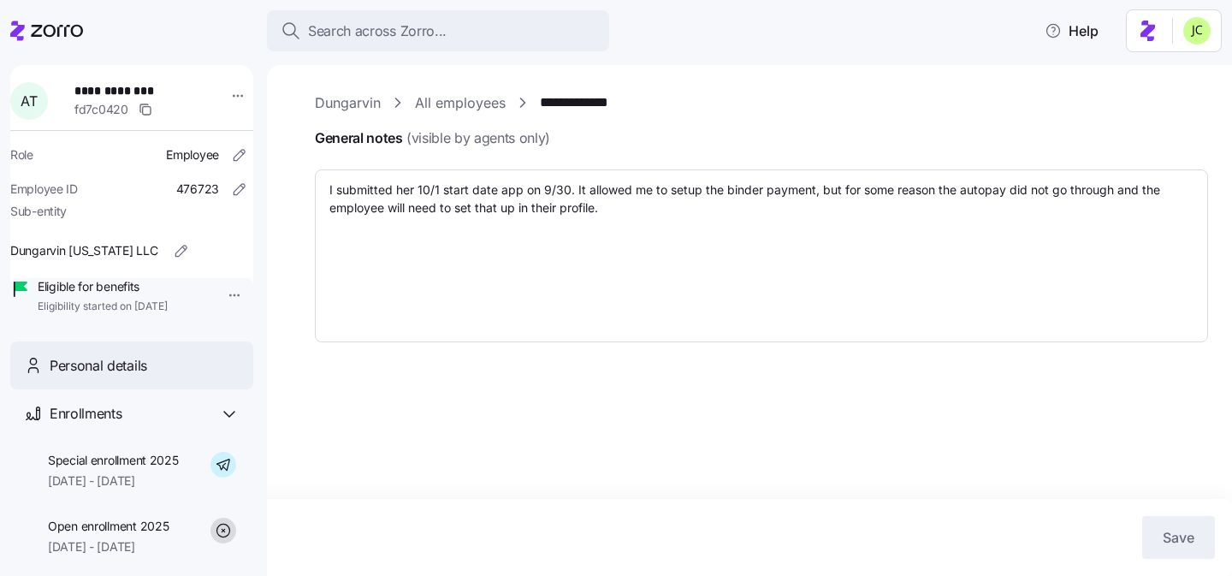
click at [115, 390] on div "Personal details" at bounding box center [131, 365] width 243 height 49
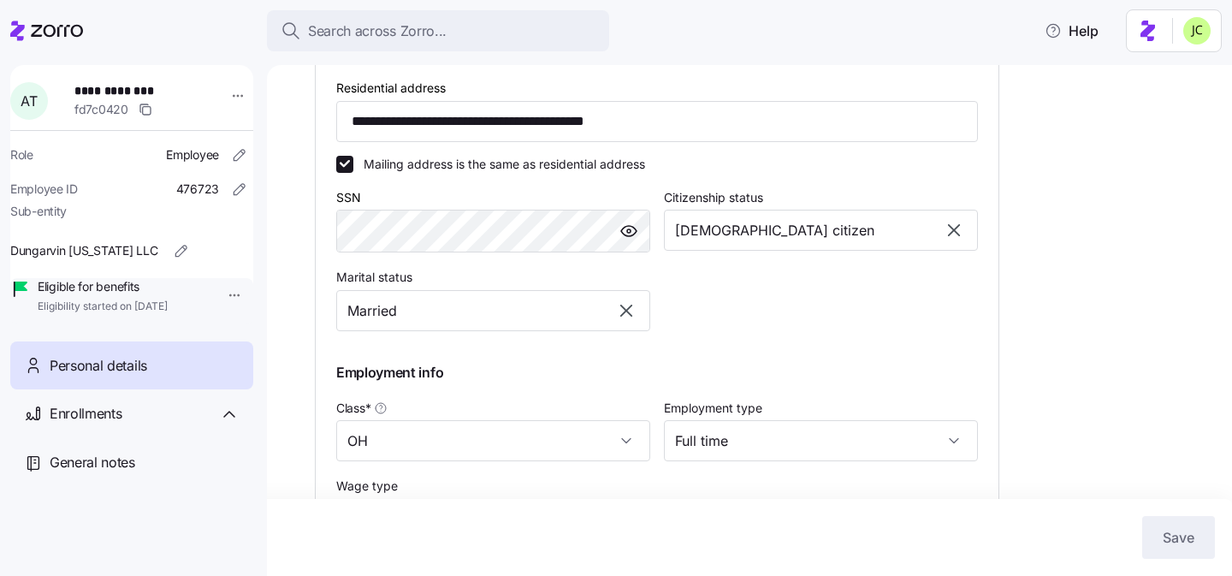
scroll to position [856, 0]
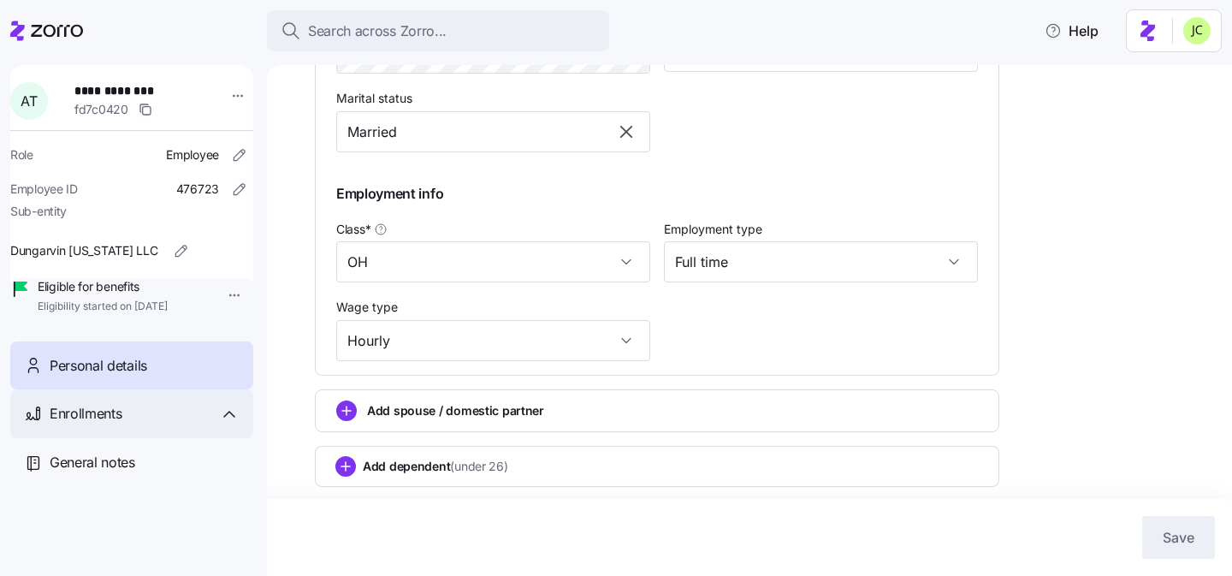
click at [120, 424] on span "Enrollments" at bounding box center [86, 413] width 72 height 21
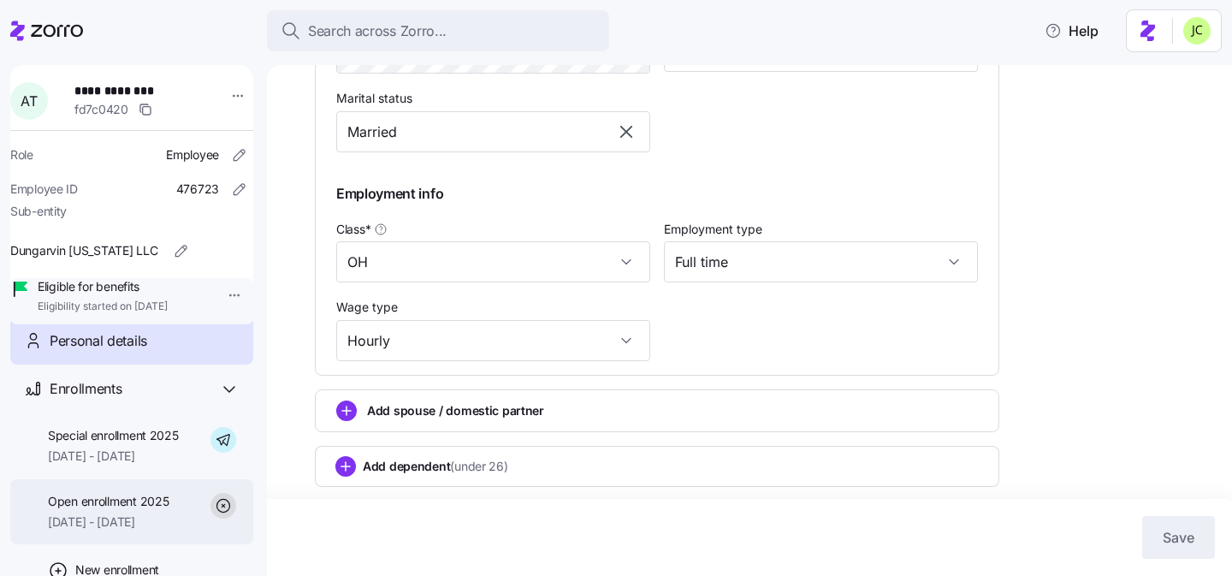
scroll to position [23, 0]
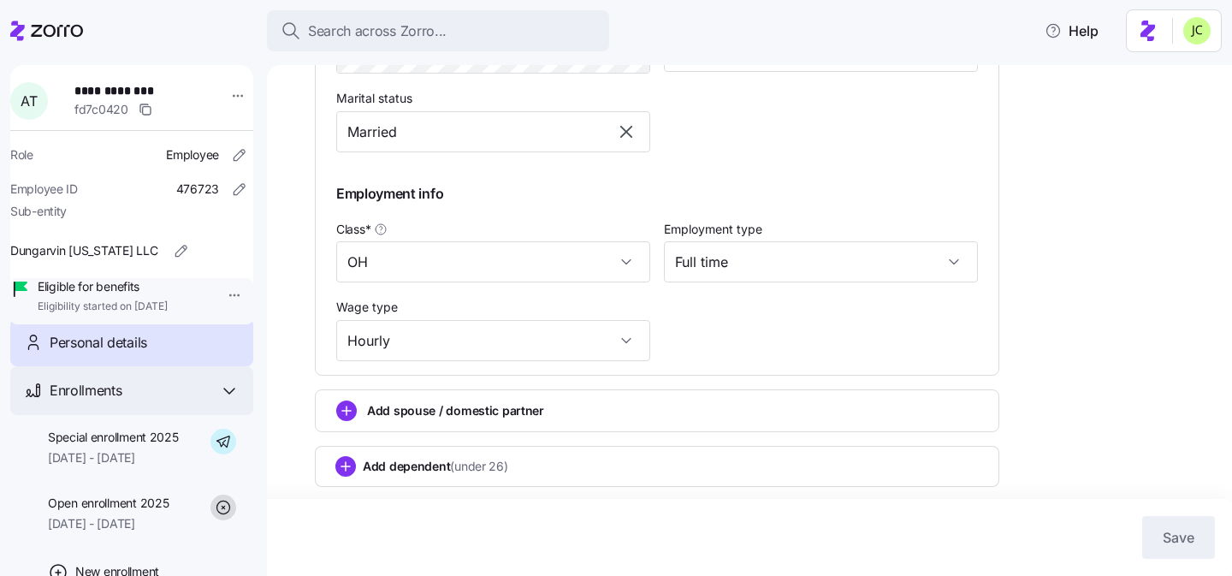
click at [179, 401] on div "Enrollments" at bounding box center [145, 390] width 190 height 21
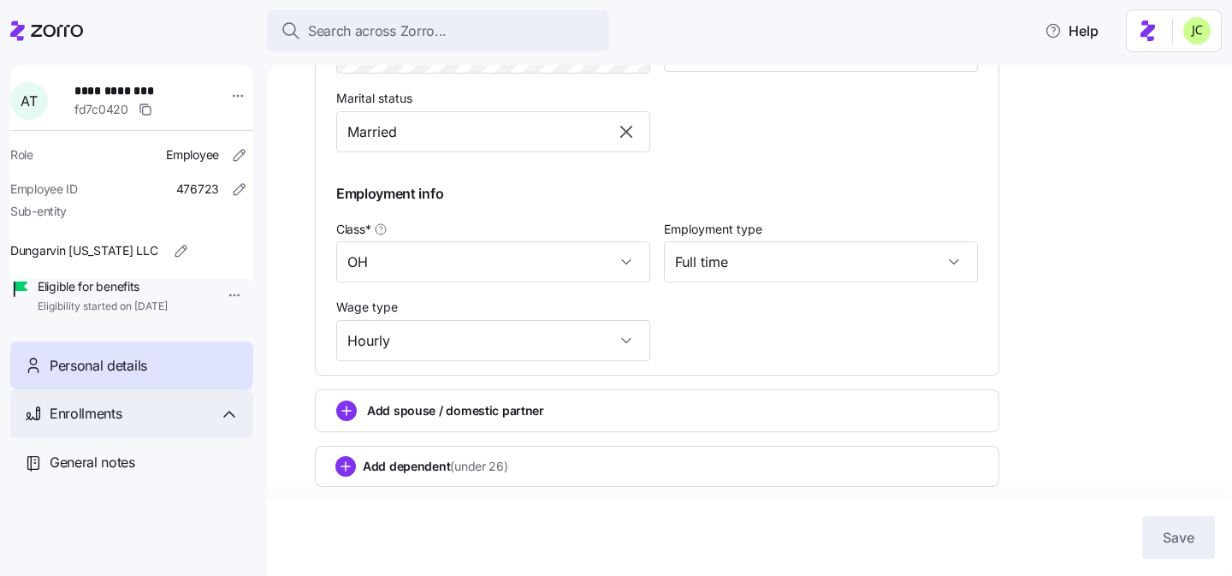
scroll to position [0, 0]
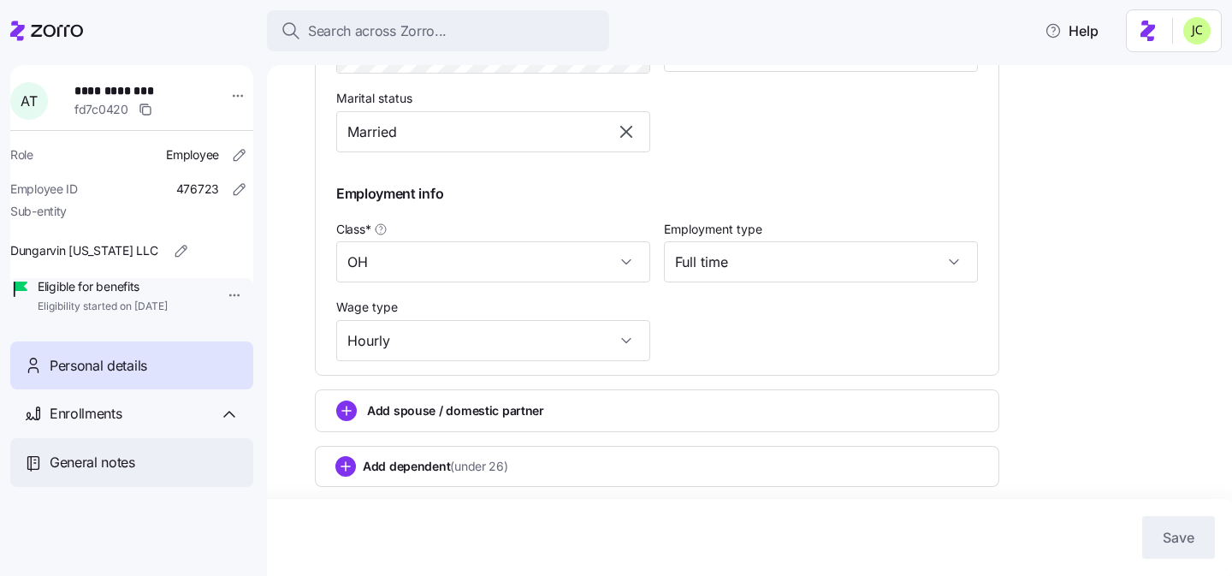
click at [170, 487] on div "General notes" at bounding box center [131, 462] width 243 height 49
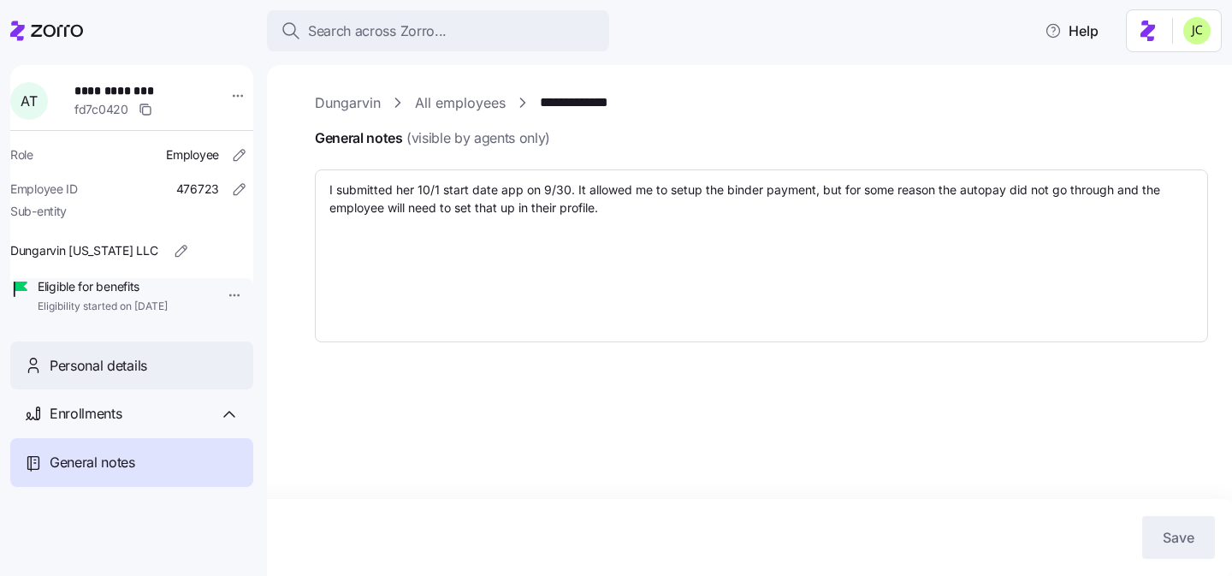
click at [149, 377] on div "Personal details" at bounding box center [145, 365] width 190 height 21
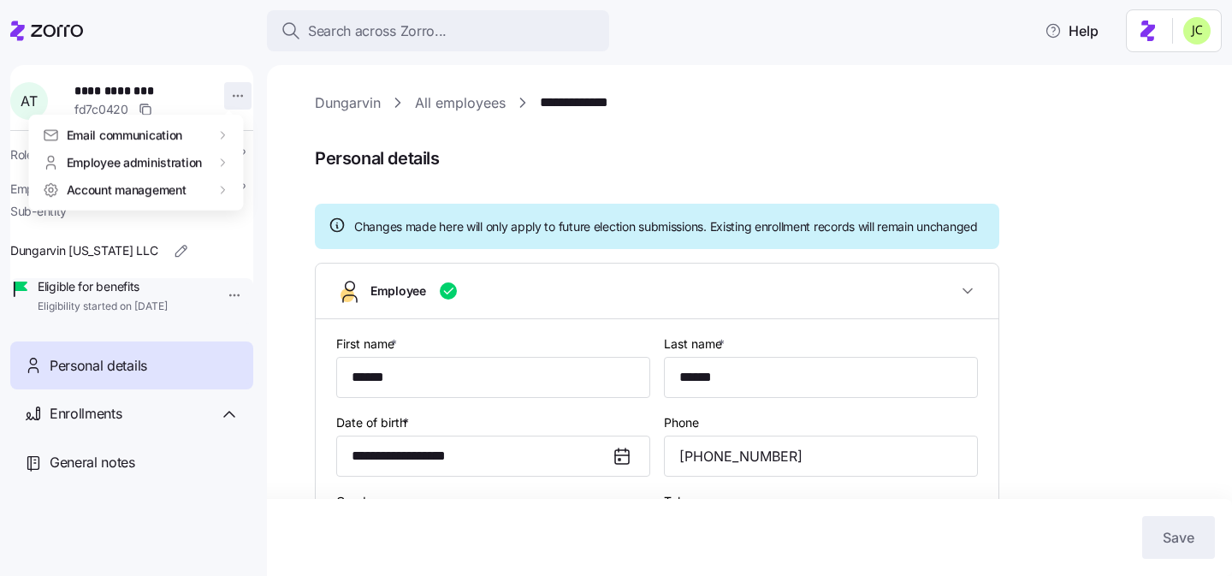
click at [222, 103] on html "**********" at bounding box center [616, 283] width 1232 height 566
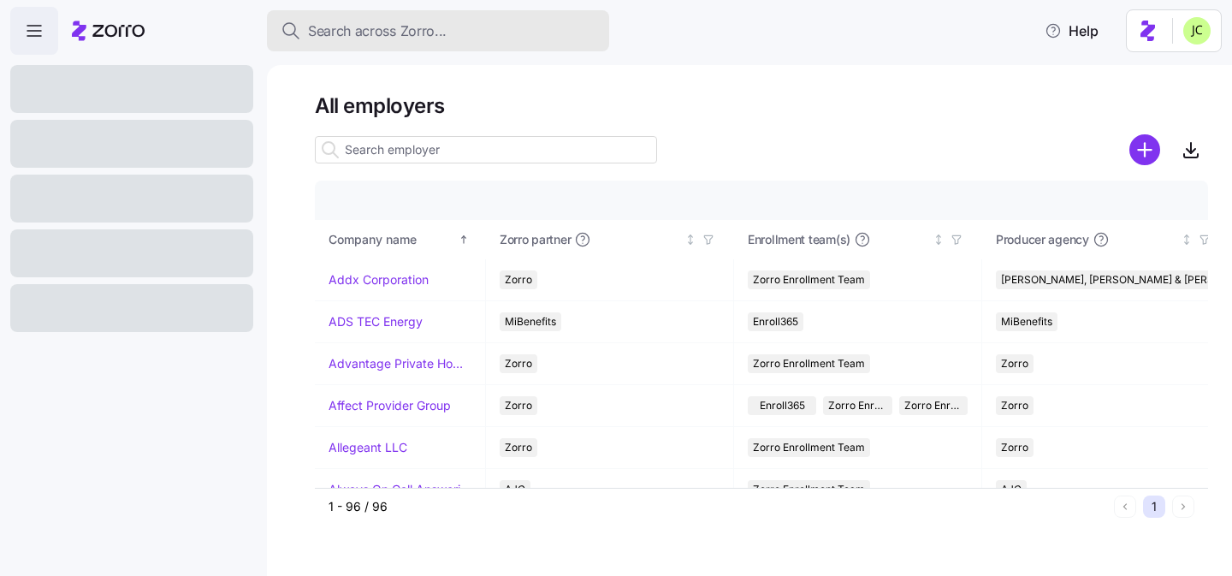
click at [421, 33] on span "Search across Zorro..." at bounding box center [377, 31] width 139 height 21
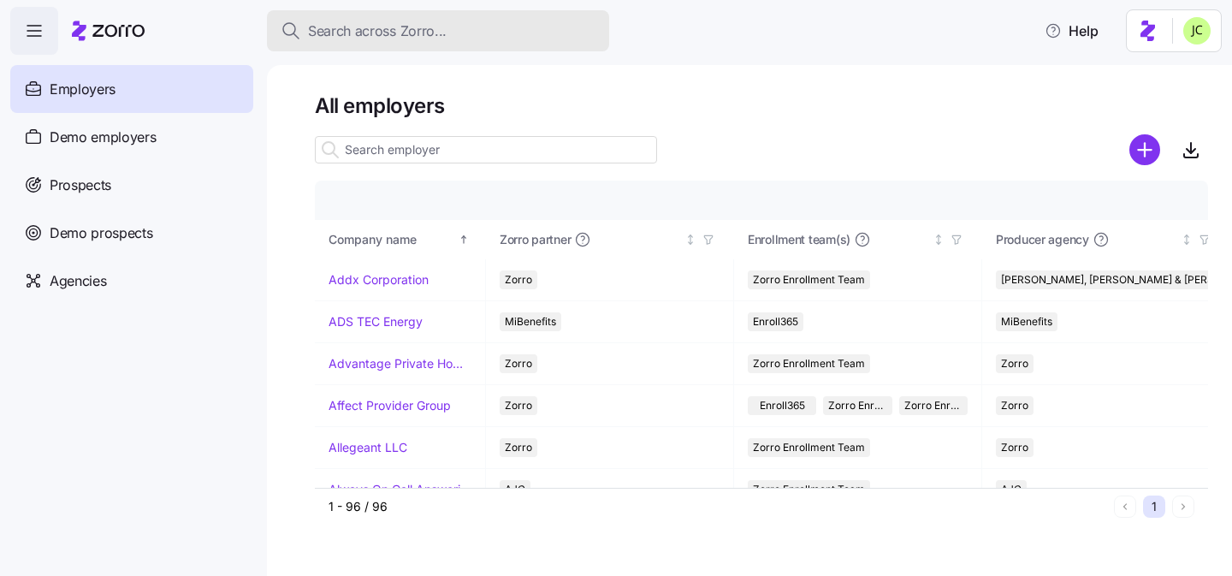
click at [461, 34] on div "Search across Zorro..." at bounding box center [438, 31] width 315 height 21
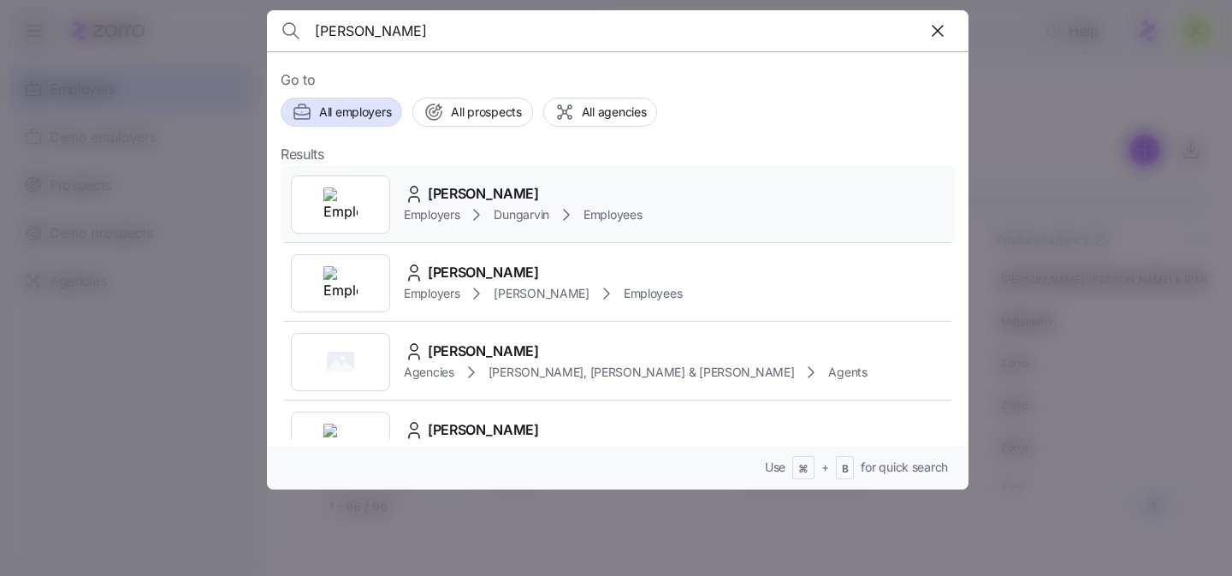
type input "andrea tucker"
click at [496, 189] on span "[PERSON_NAME]" at bounding box center [483, 193] width 111 height 21
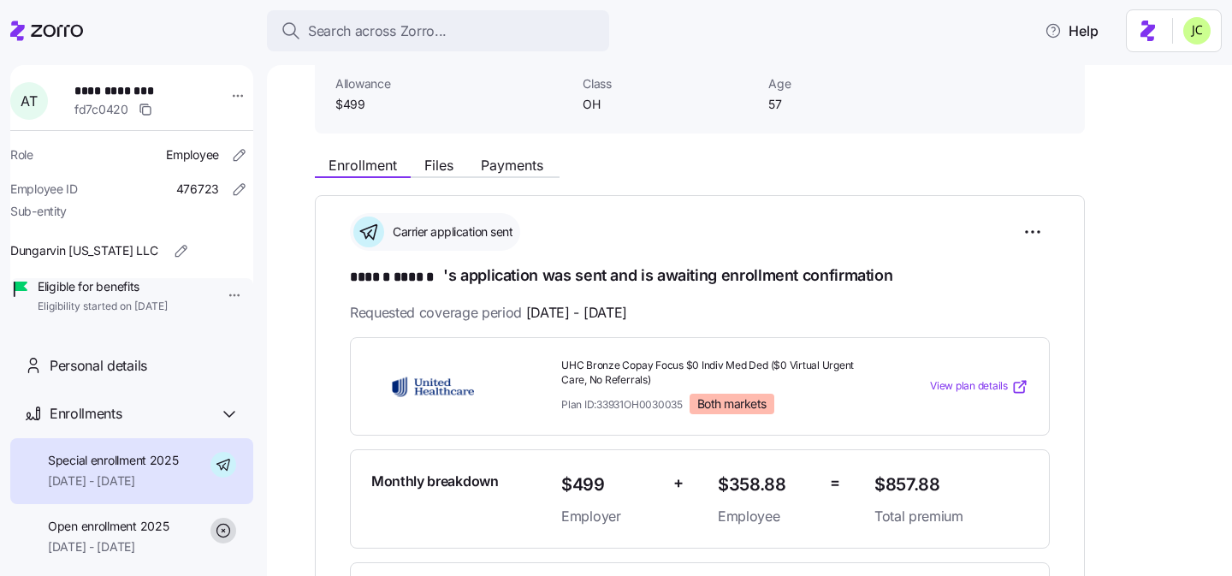
scroll to position [89, 0]
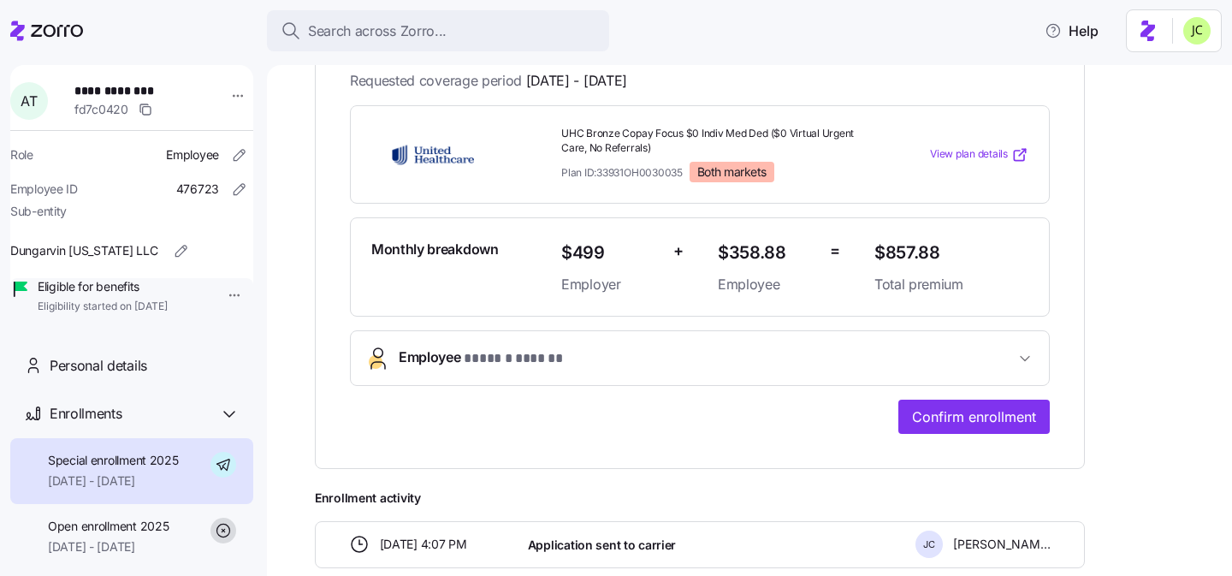
click at [484, 426] on div "**********" at bounding box center [700, 269] width 700 height 329
click at [484, 353] on span "* ****** ****** *" at bounding box center [514, 357] width 100 height 21
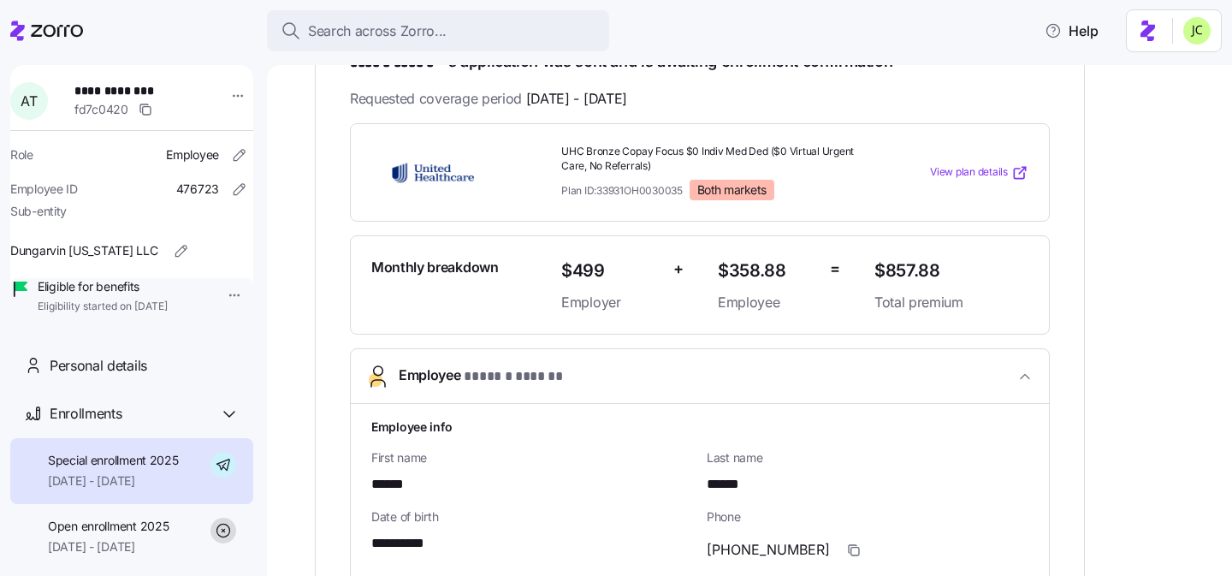
scroll to position [222, 0]
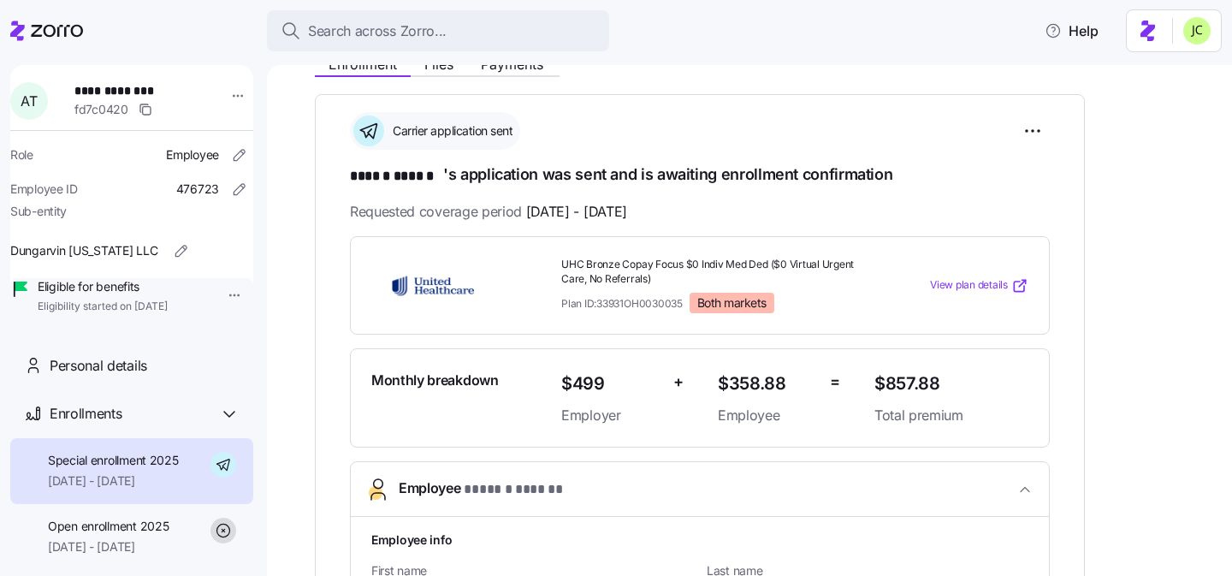
click at [870, 502] on button "Employee * ****** ****** *" at bounding box center [700, 489] width 698 height 55
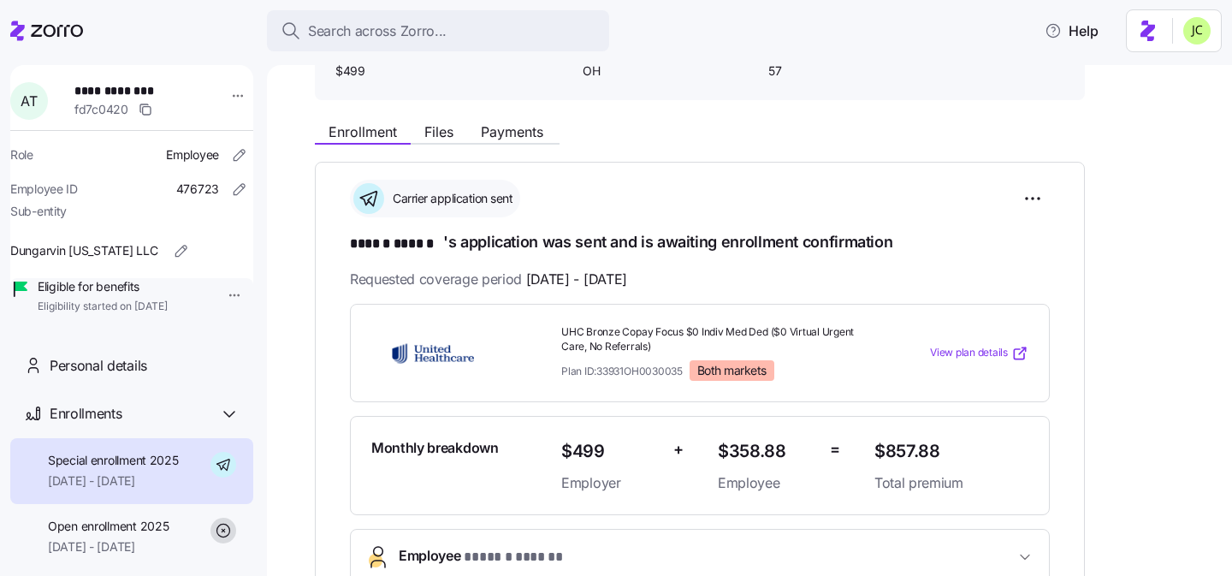
scroll to position [60, 0]
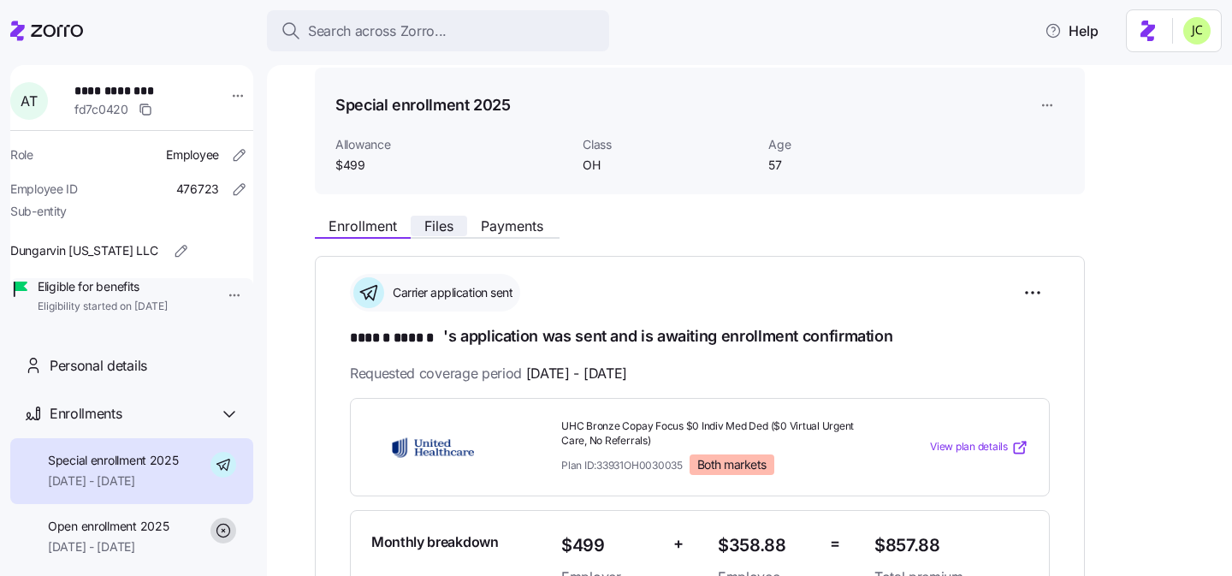
click at [435, 229] on span "Files" at bounding box center [438, 226] width 29 height 14
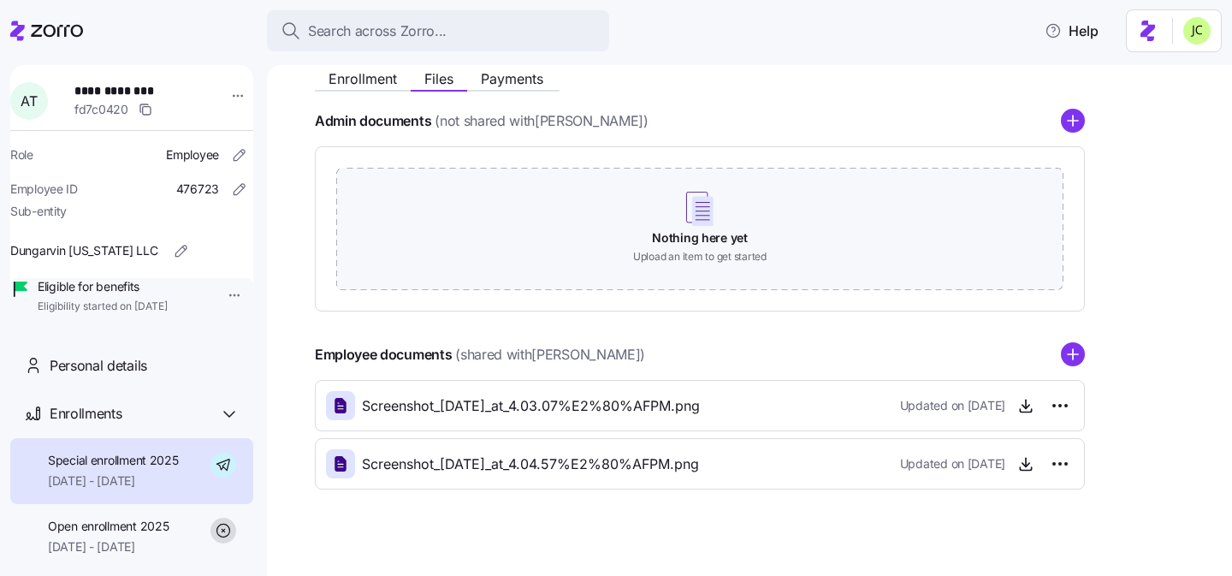
scroll to position [223, 0]
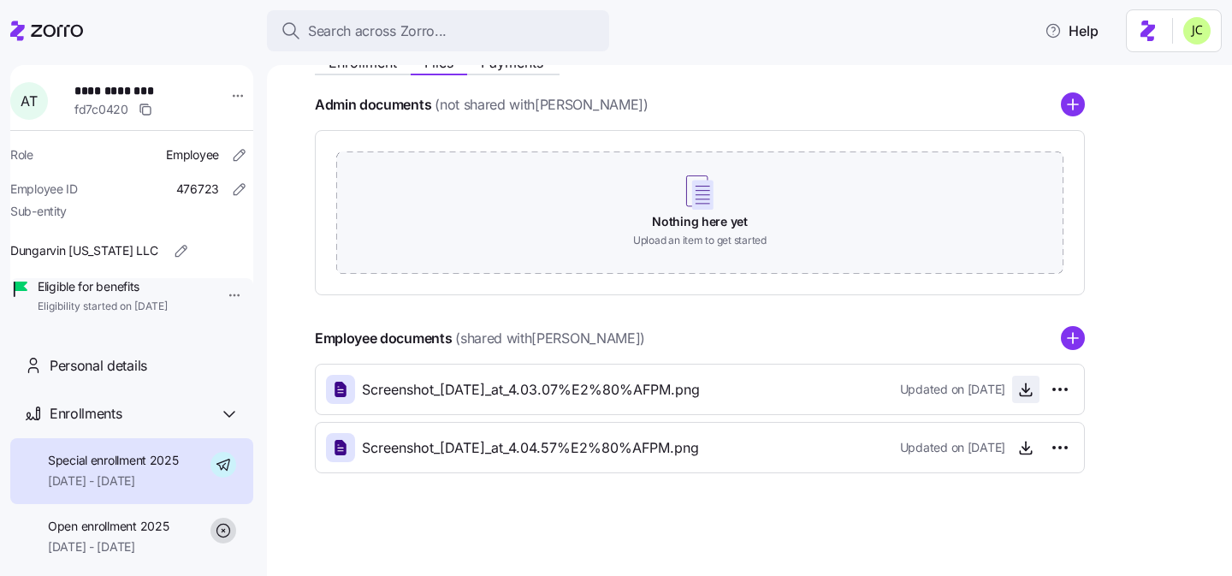
click at [1026, 389] on icon "button" at bounding box center [1026, 388] width 0 height 9
click at [1026, 445] on icon "button" at bounding box center [1026, 446] width 0 height 9
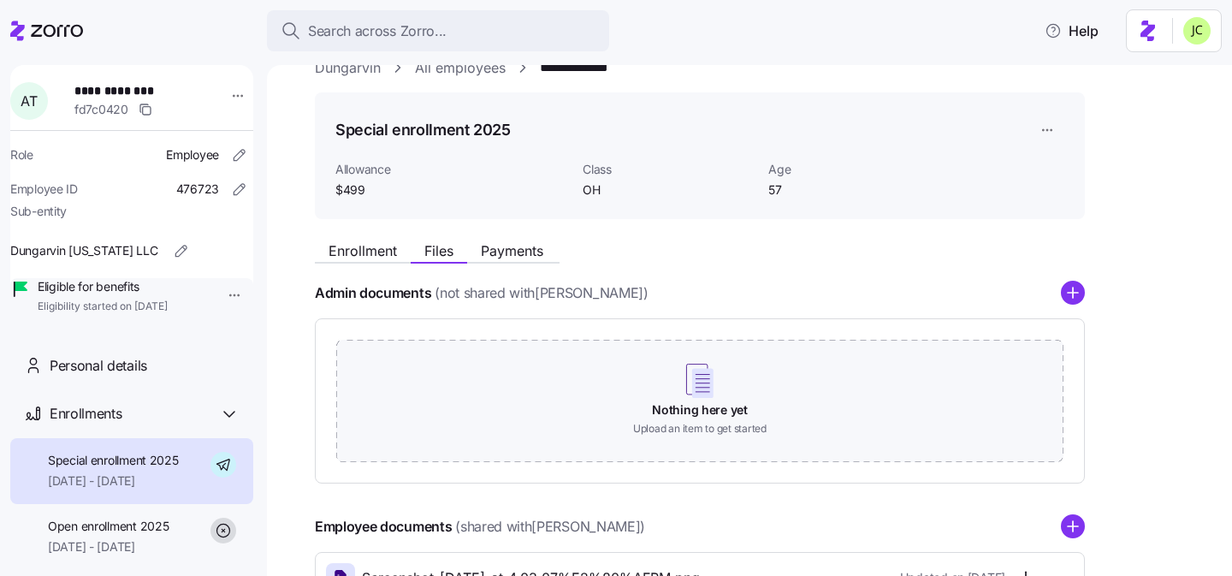
scroll to position [0, 0]
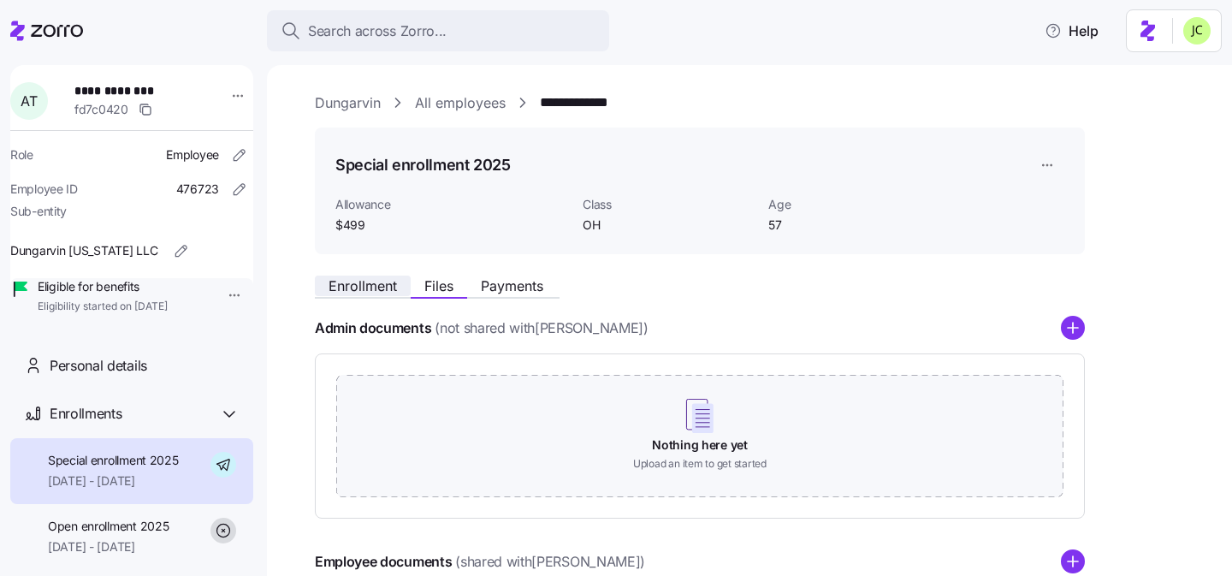
click at [369, 291] on span "Enrollment" at bounding box center [363, 286] width 68 height 14
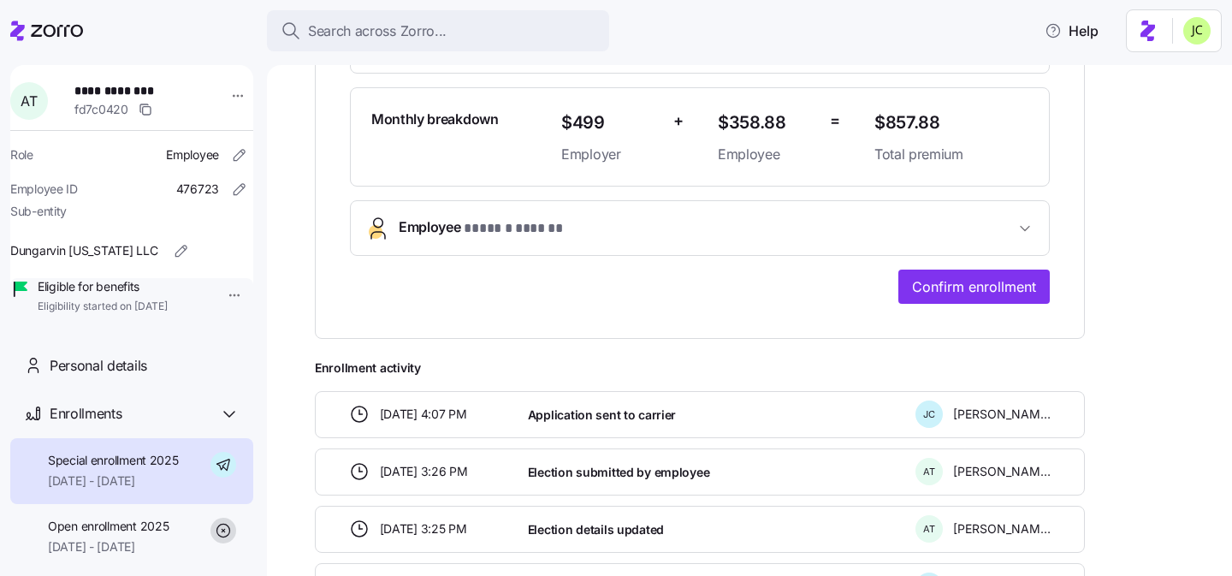
scroll to position [585, 0]
